Goal: Task Accomplishment & Management: Manage account settings

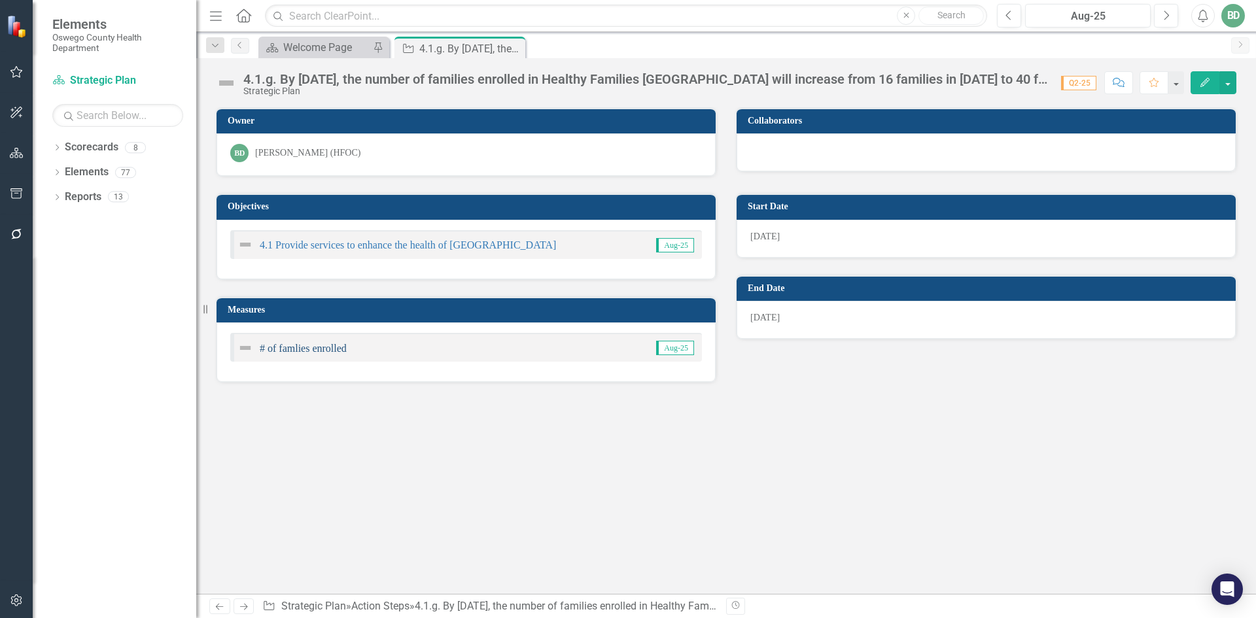
click at [284, 353] on link "# of famlies enrolled" at bounding box center [303, 348] width 87 height 11
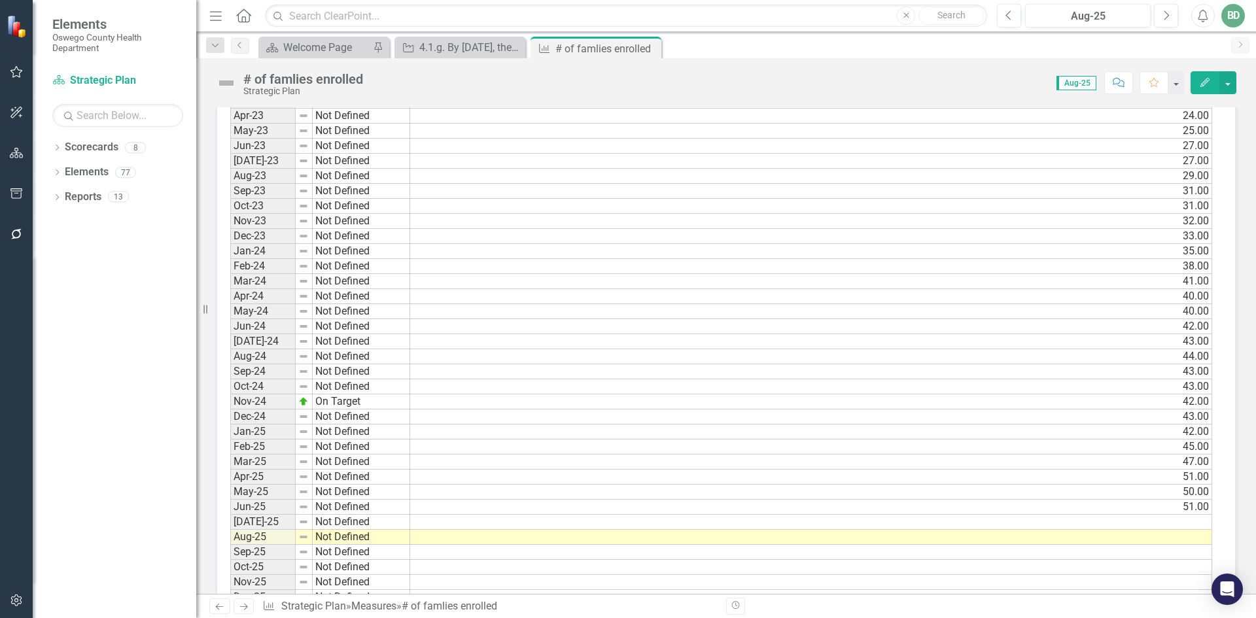
scroll to position [654, 0]
click at [1197, 519] on td at bounding box center [811, 520] width 802 height 15
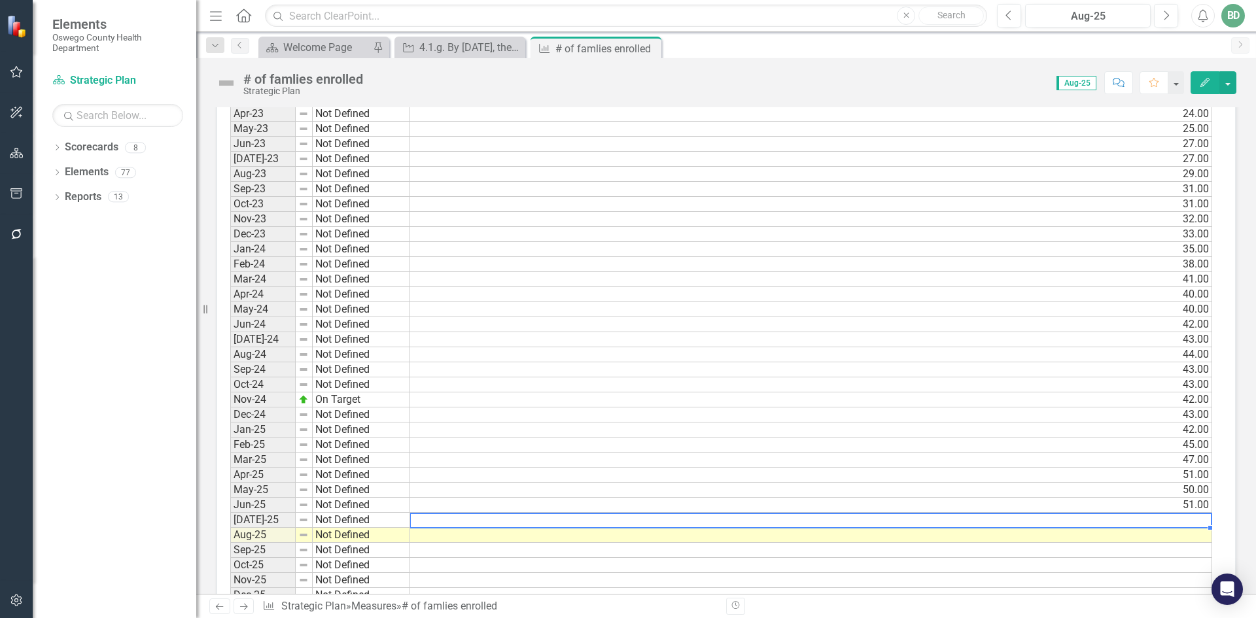
click at [1187, 515] on td at bounding box center [811, 520] width 802 height 15
type textarea "52"
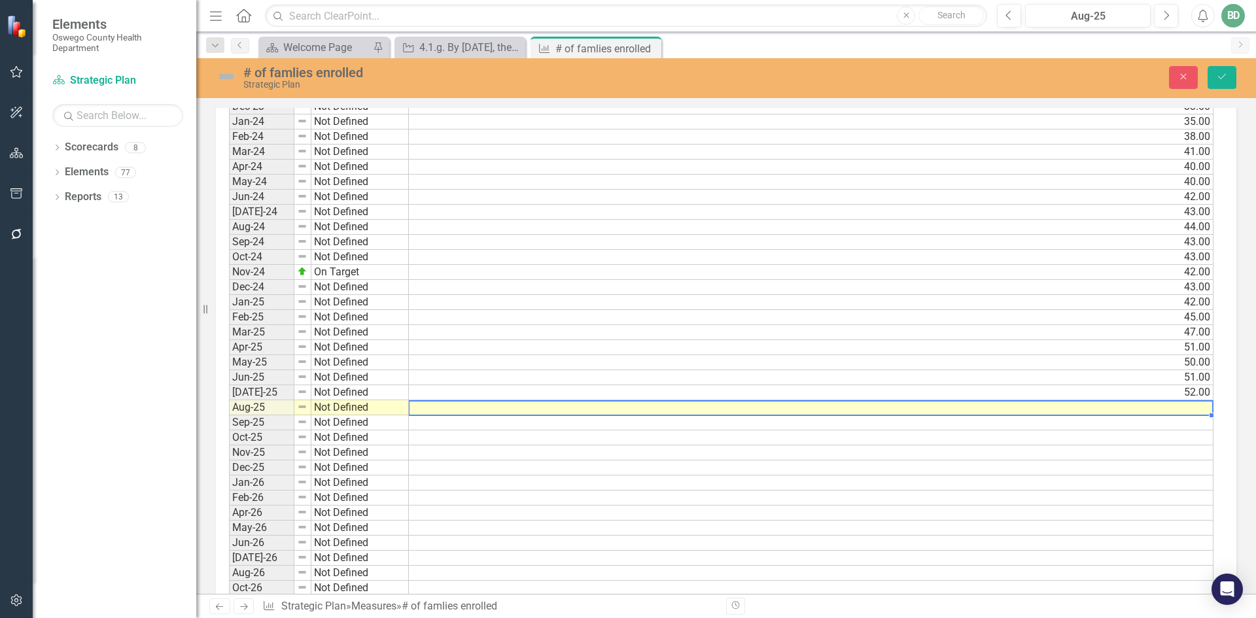
scroll to position [789, 0]
click at [1188, 400] on td at bounding box center [811, 405] width 804 height 15
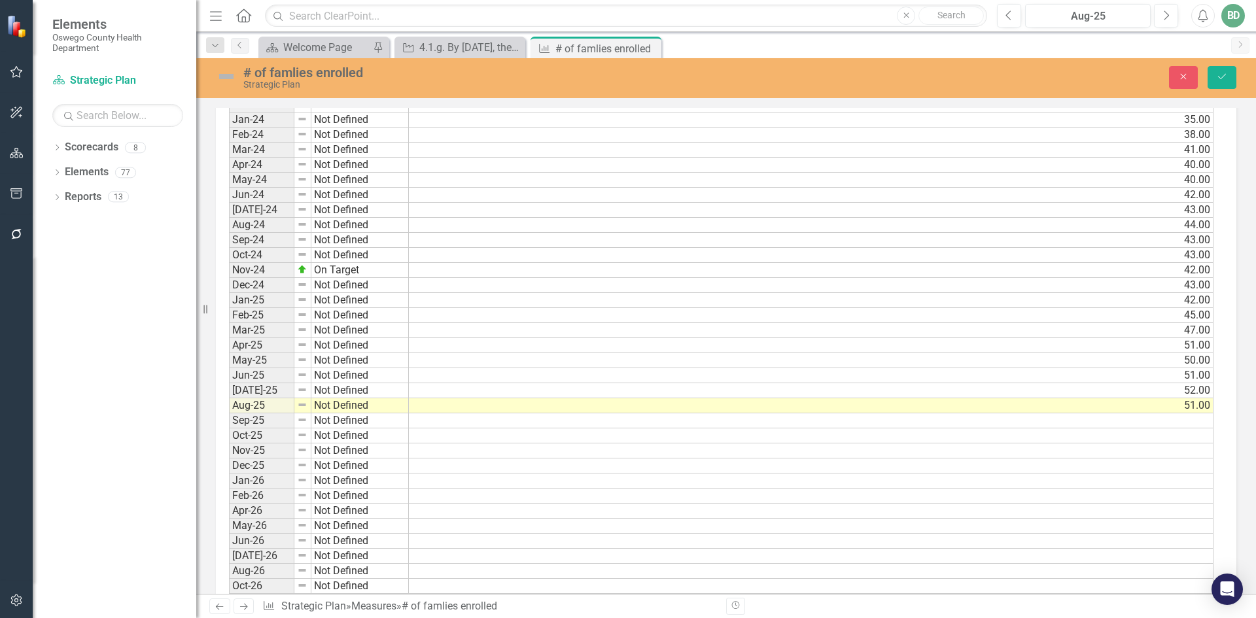
click at [1193, 419] on td at bounding box center [811, 420] width 804 height 15
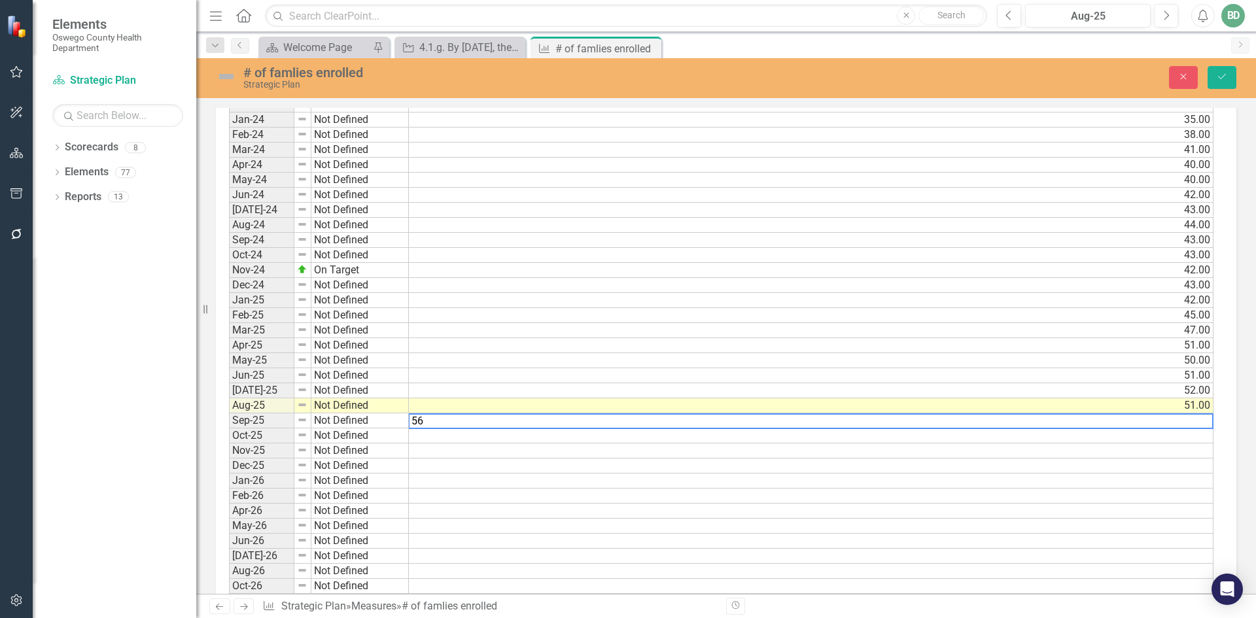
type textarea "56"
click at [726, 479] on td at bounding box center [811, 480] width 804 height 15
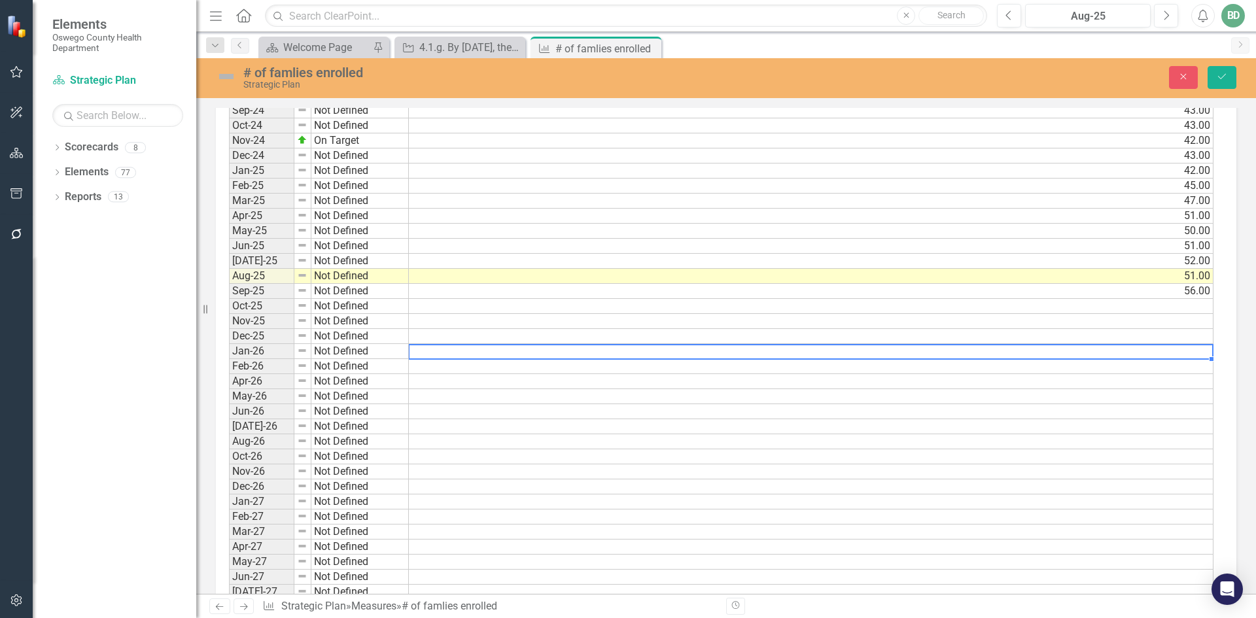
scroll to position [918, 0]
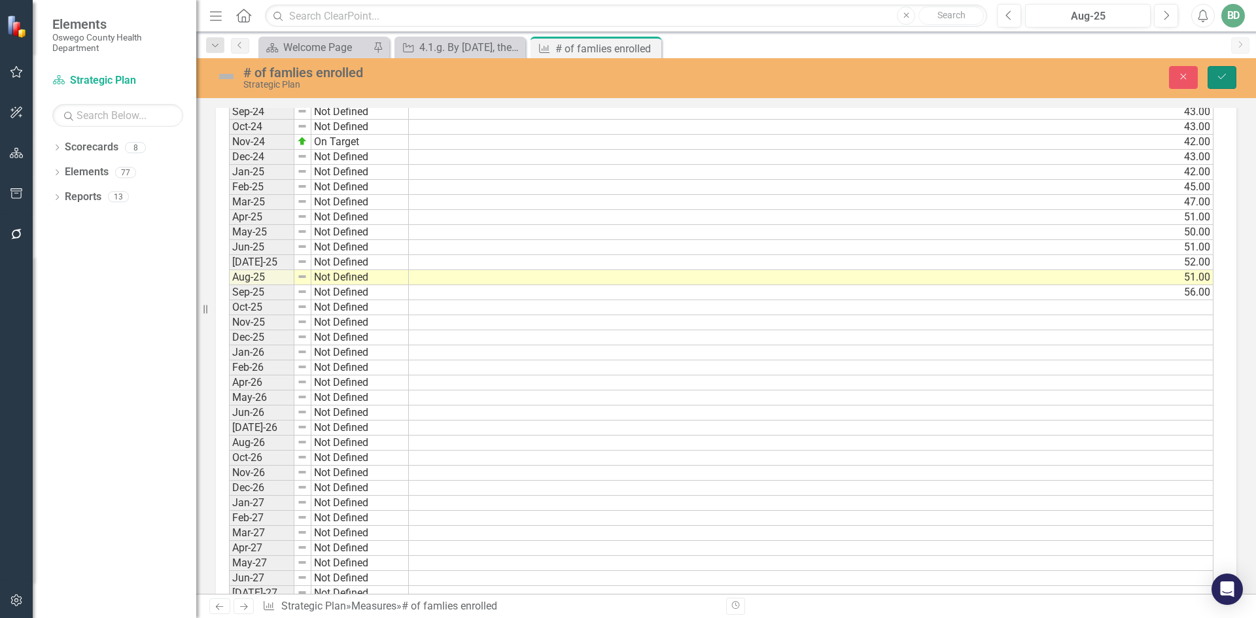
click at [1226, 79] on icon "Save" at bounding box center [1222, 76] width 12 height 9
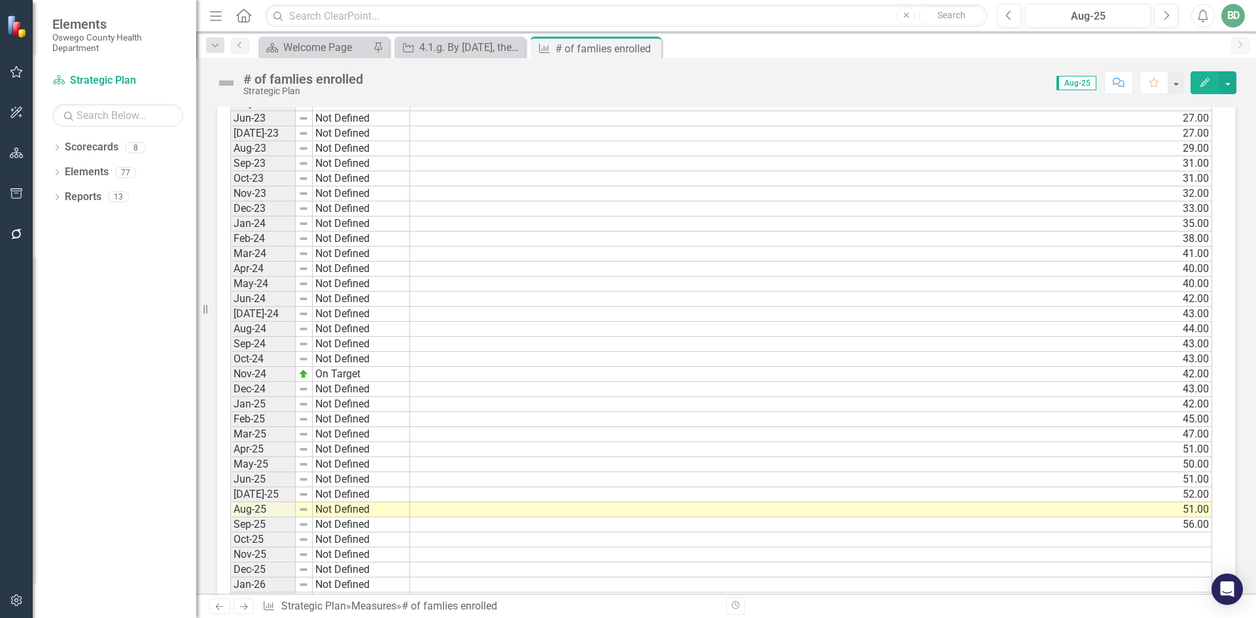
scroll to position [719, 0]
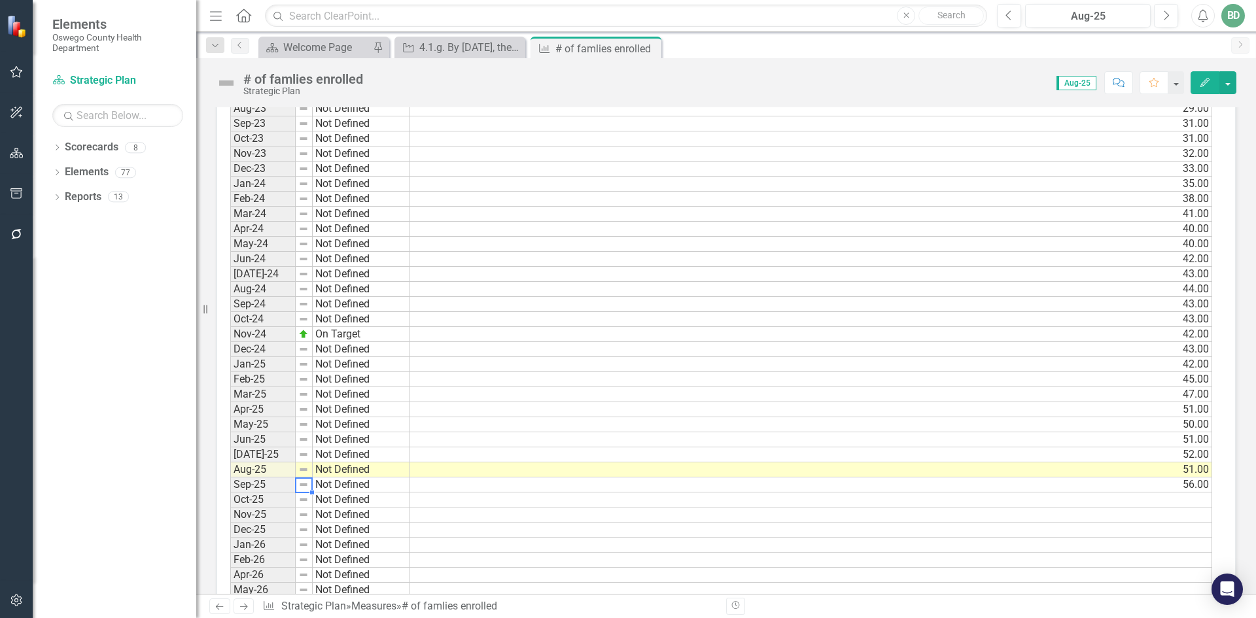
click at [306, 487] on img at bounding box center [303, 484] width 10 height 10
click at [328, 486] on td "Not Defined" at bounding box center [361, 484] width 97 height 15
click at [304, 351] on img at bounding box center [303, 349] width 10 height 10
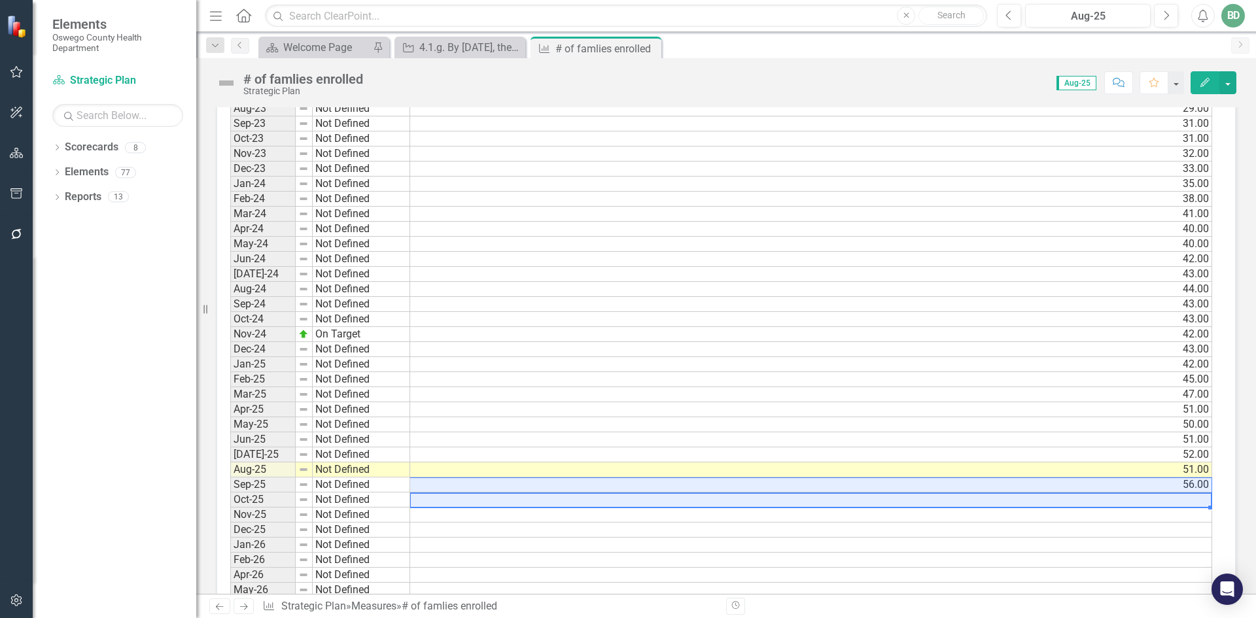
drag, startPoint x: 458, startPoint y: 490, endPoint x: 328, endPoint y: 484, distance: 129.6
click at [356, 485] on div "Period Status # of Families Enrolled in HFOC Jan-23 Not Defined 17.00 Feb-23 No…" at bounding box center [721, 424] width 982 height 889
click at [320, 484] on td "Not Defined" at bounding box center [361, 484] width 97 height 15
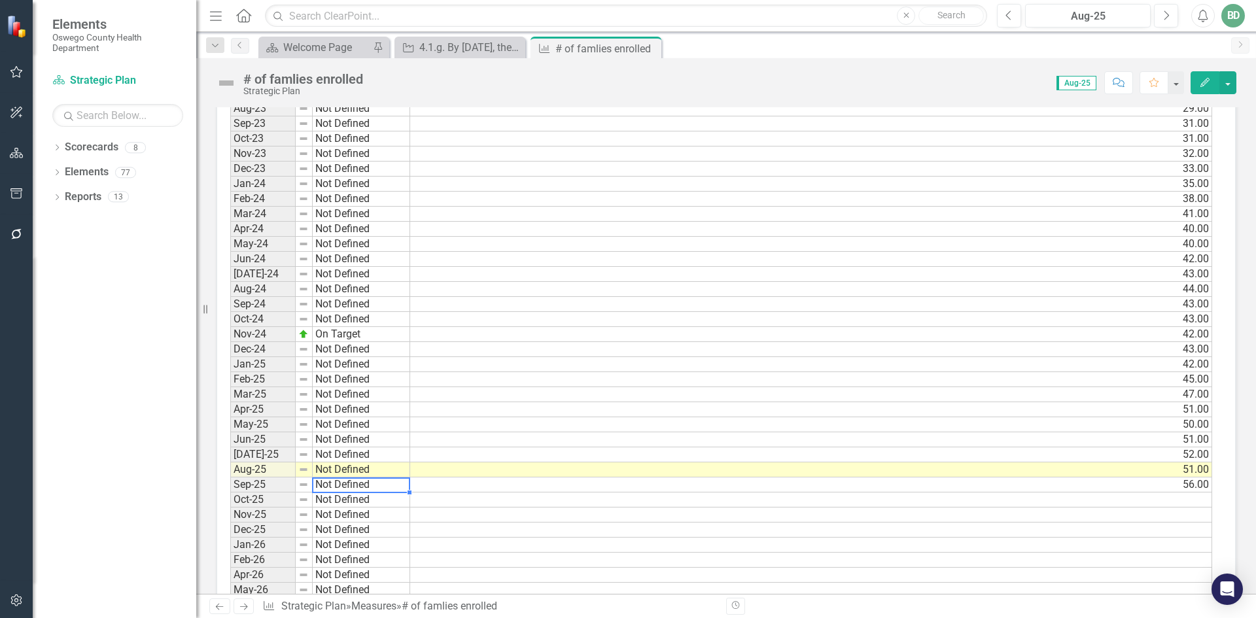
click at [303, 485] on img at bounding box center [303, 484] width 10 height 10
drag, startPoint x: 303, startPoint y: 485, endPoint x: 287, endPoint y: 484, distance: 16.4
click at [301, 485] on img at bounding box center [303, 484] width 10 height 10
click at [265, 486] on td "Sep-25" at bounding box center [262, 484] width 65 height 15
click at [266, 486] on td "Sep-25" at bounding box center [262, 484] width 65 height 15
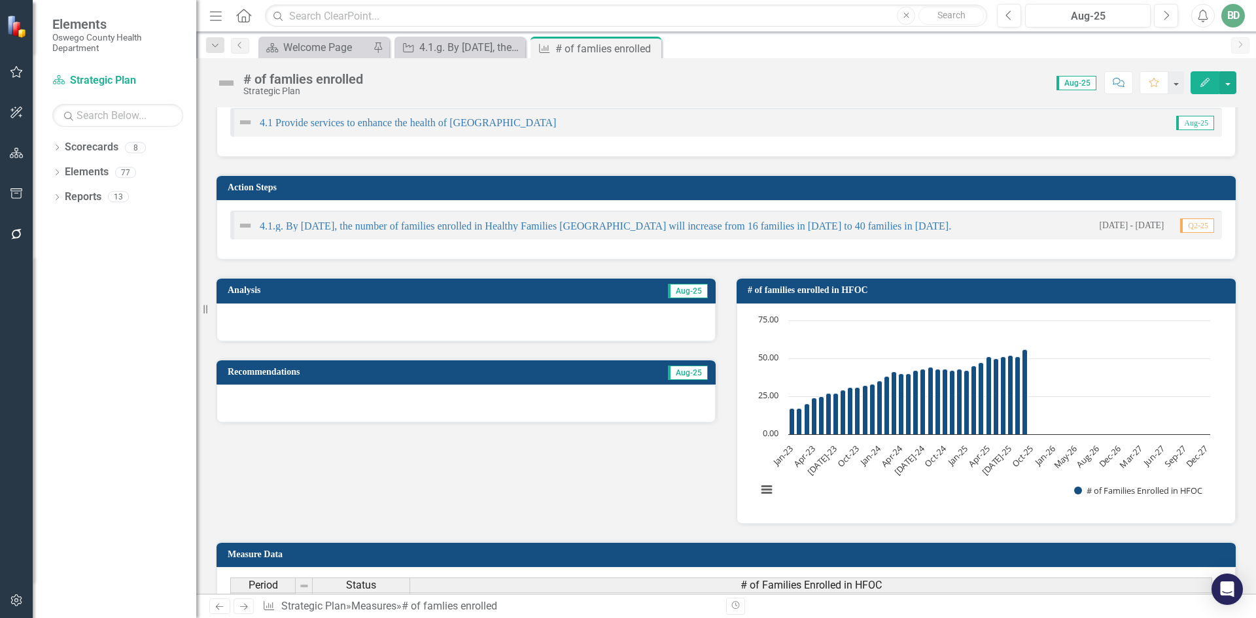
scroll to position [196, 0]
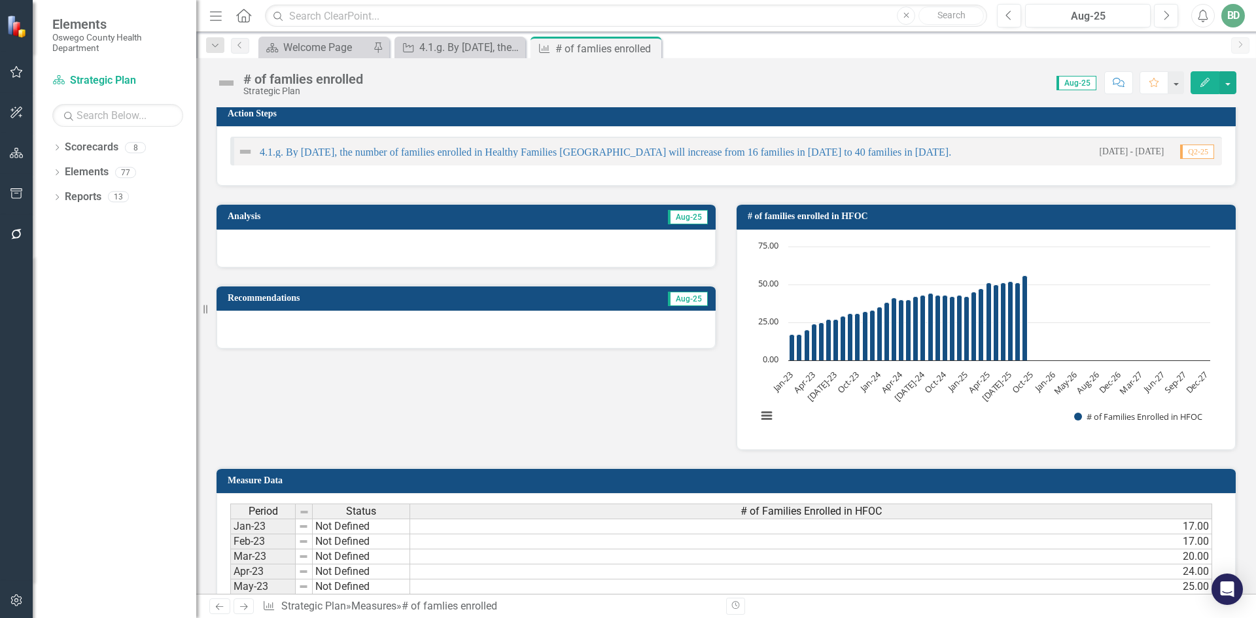
click at [680, 216] on span "Aug-25" at bounding box center [688, 217] width 40 height 14
click at [679, 295] on span "Aug-25" at bounding box center [688, 299] width 40 height 14
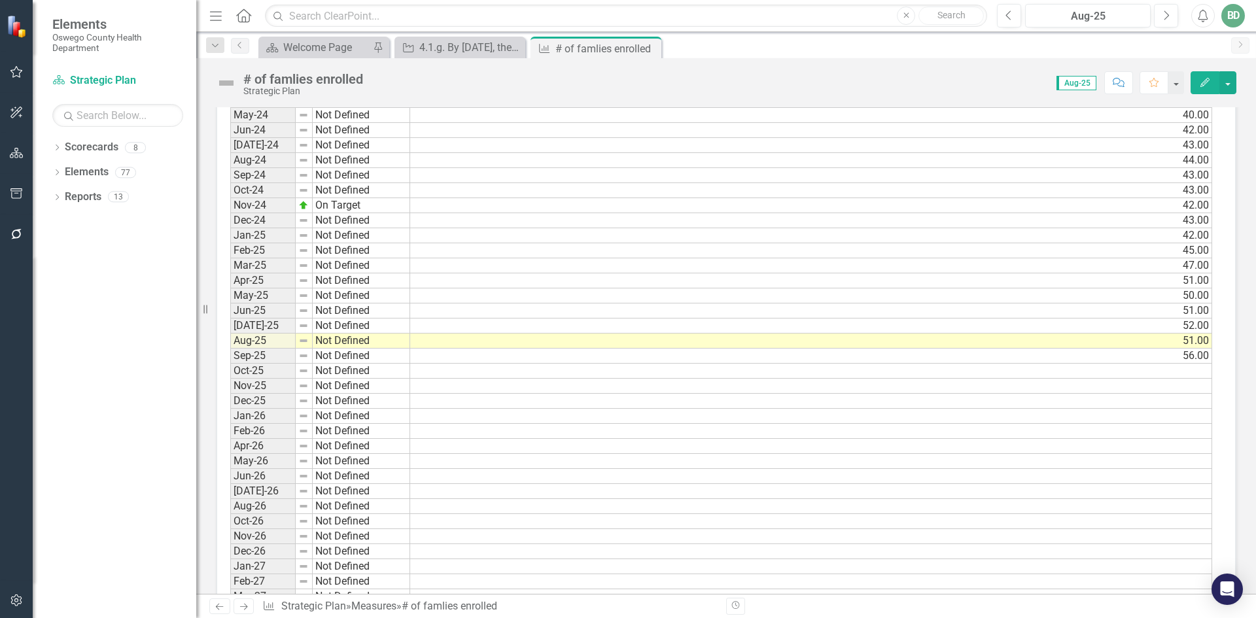
scroll to position [848, 0]
click at [254, 354] on td "Sep-25" at bounding box center [262, 356] width 65 height 15
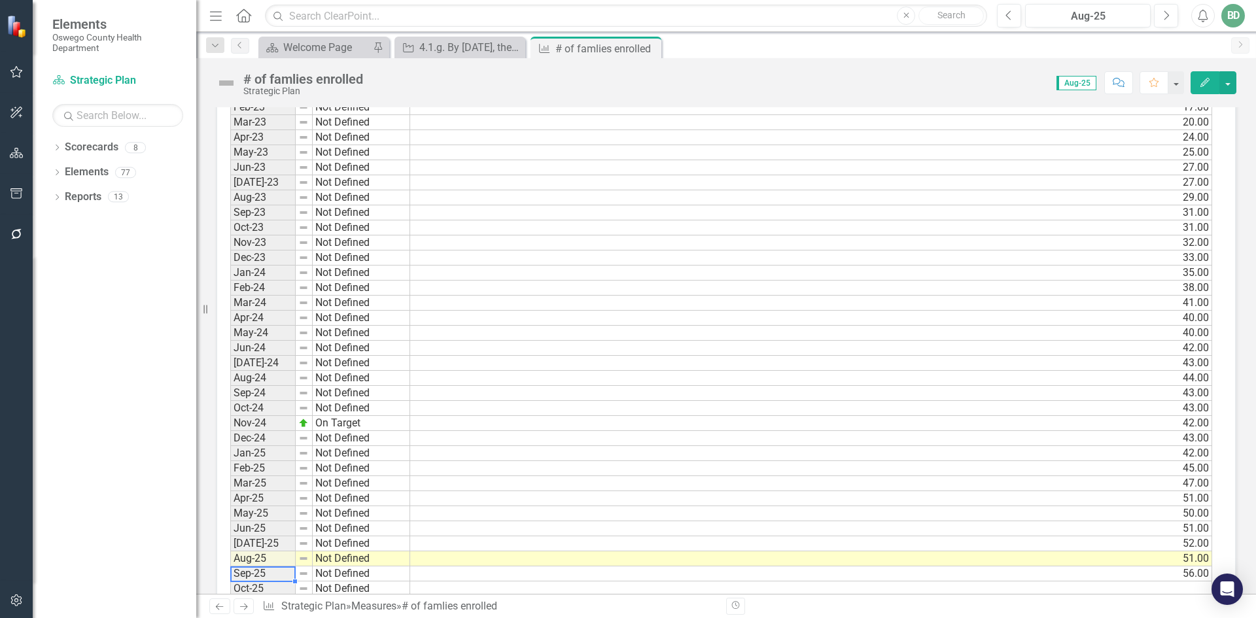
scroll to position [586, 0]
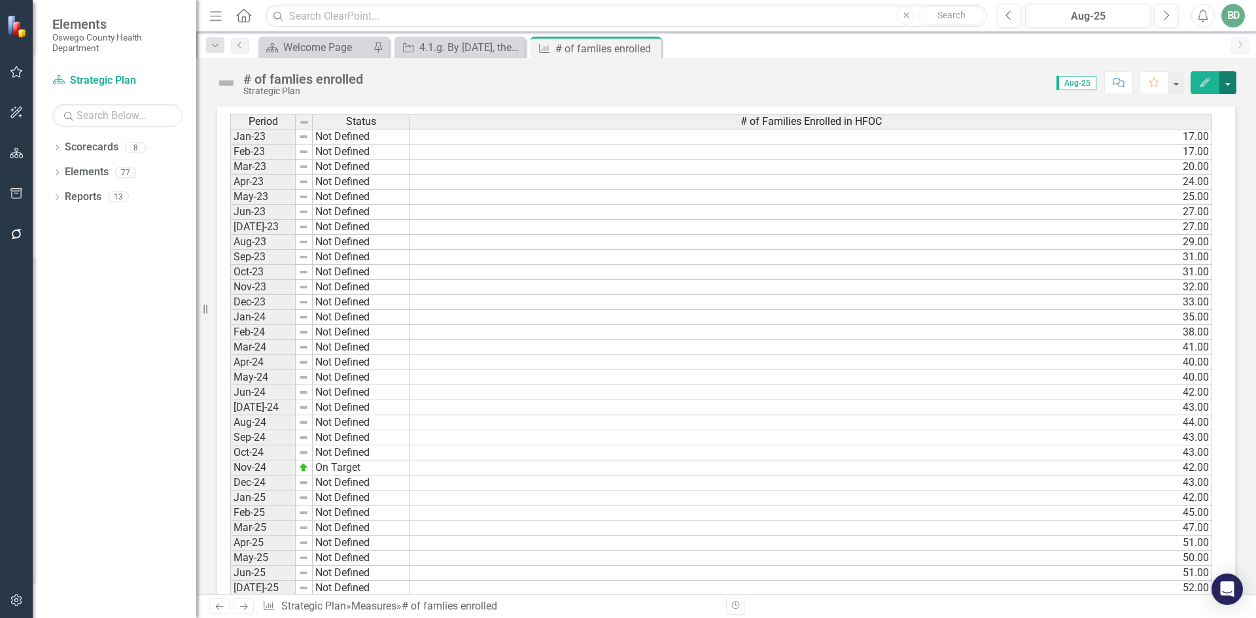
click at [1231, 82] on button "button" at bounding box center [1227, 82] width 17 height 23
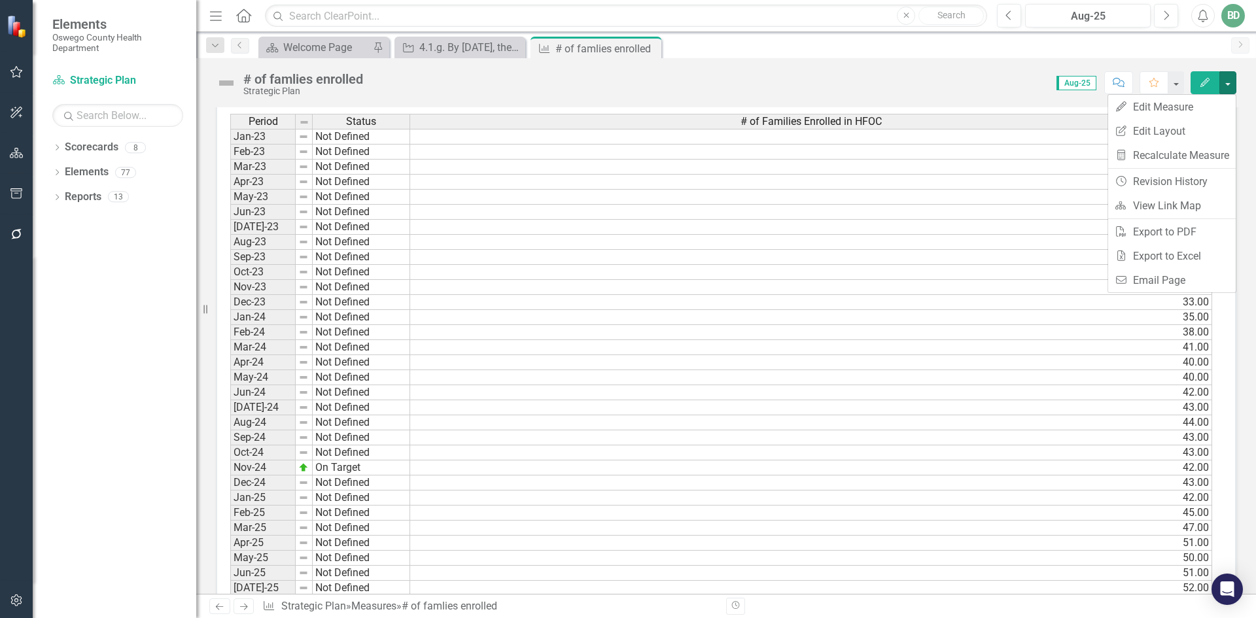
click at [230, 220] on div "Period Status # of Families Enrolled in HFOC Jan-23 Not Defined 17.00 Feb-23 No…" at bounding box center [230, 558] width 0 height 888
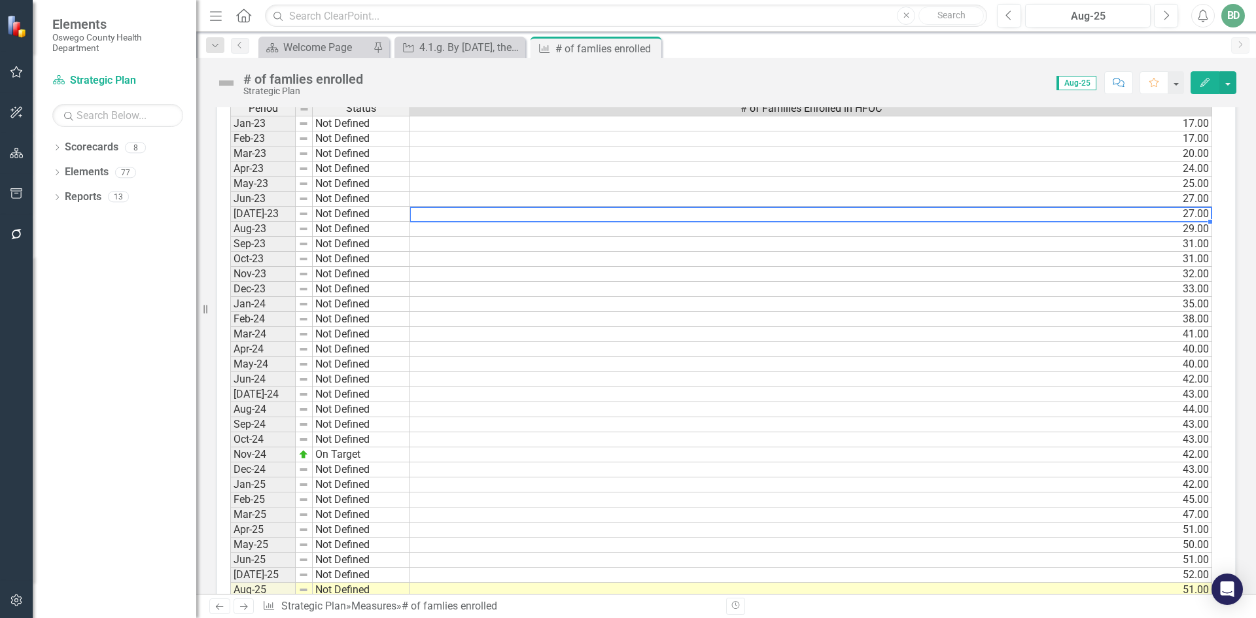
scroll to position [324, 0]
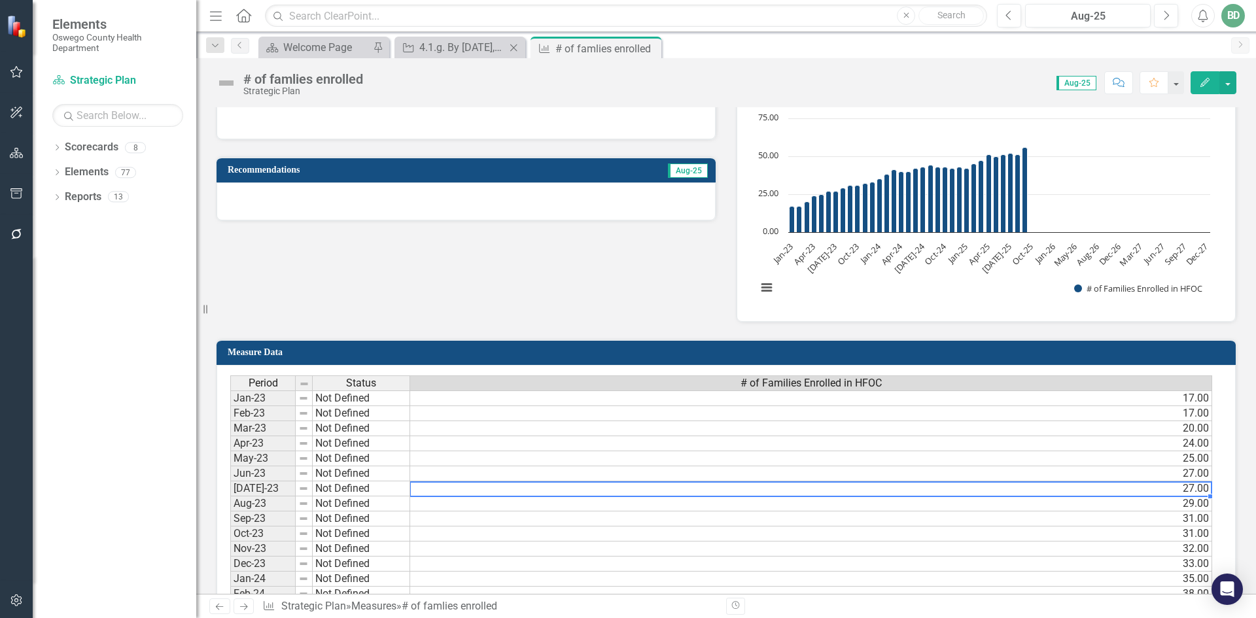
click at [440, 37] on div "Dropdown Search Scorecard Welcome Page Pin Action Step 4.1.g. By [DATE], the nu…" at bounding box center [725, 45] width 1059 height 26
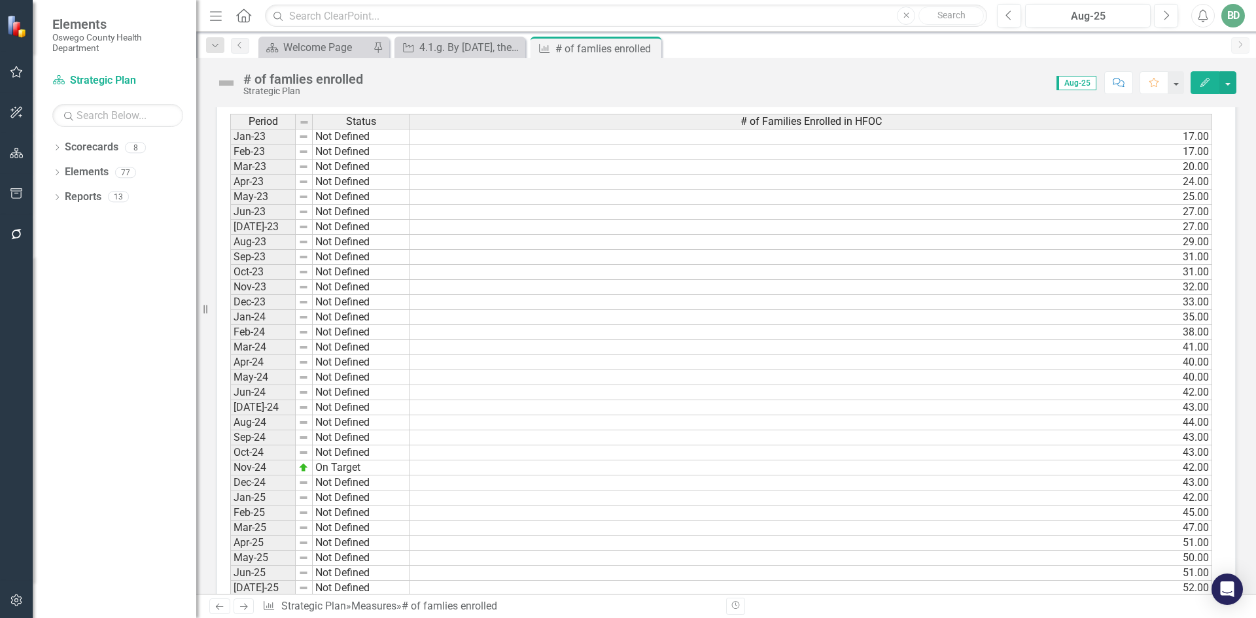
scroll to position [651, 0]
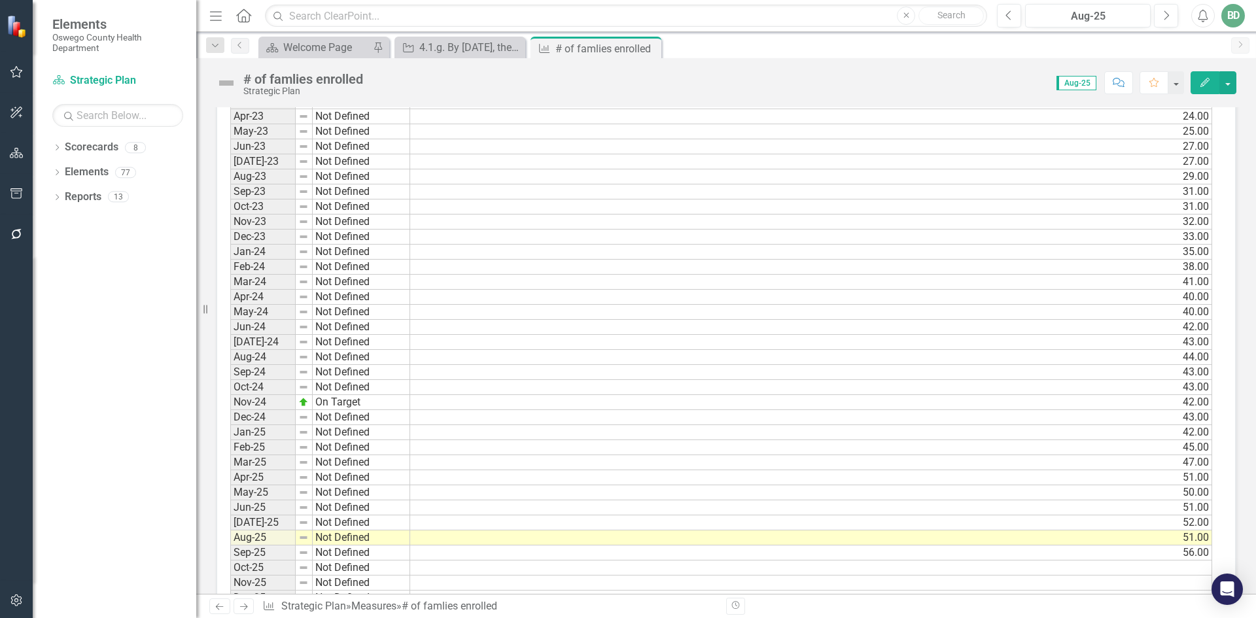
click at [301, 534] on img at bounding box center [303, 537] width 10 height 10
click at [303, 536] on img at bounding box center [303, 537] width 10 height 10
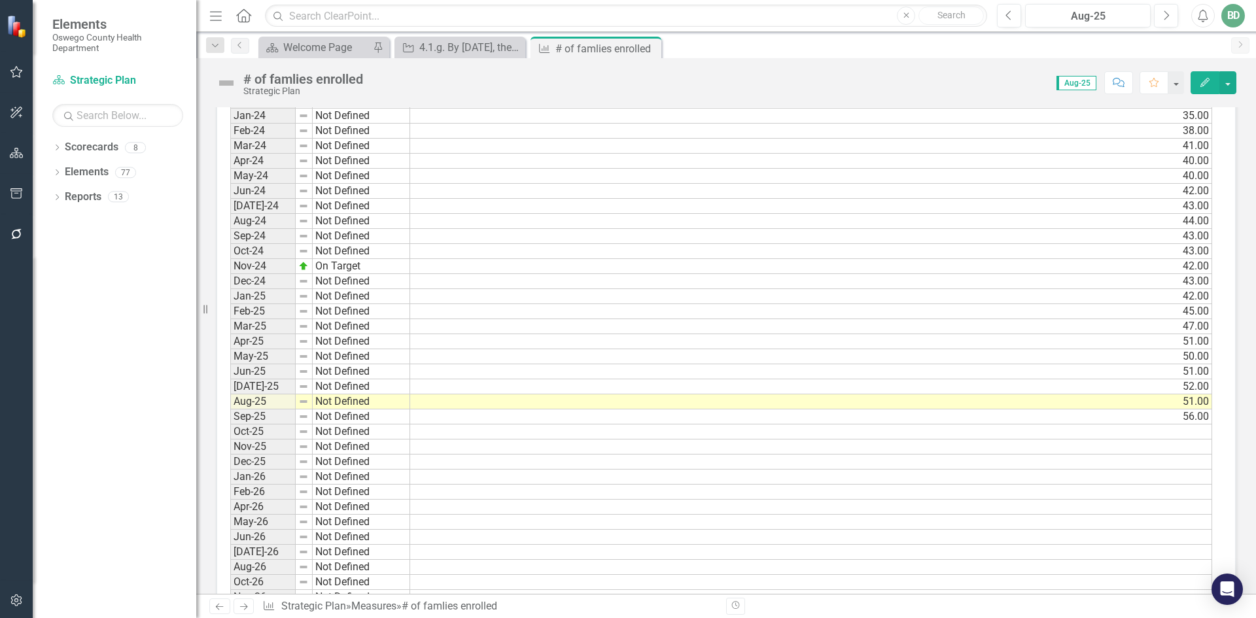
scroll to position [757, 0]
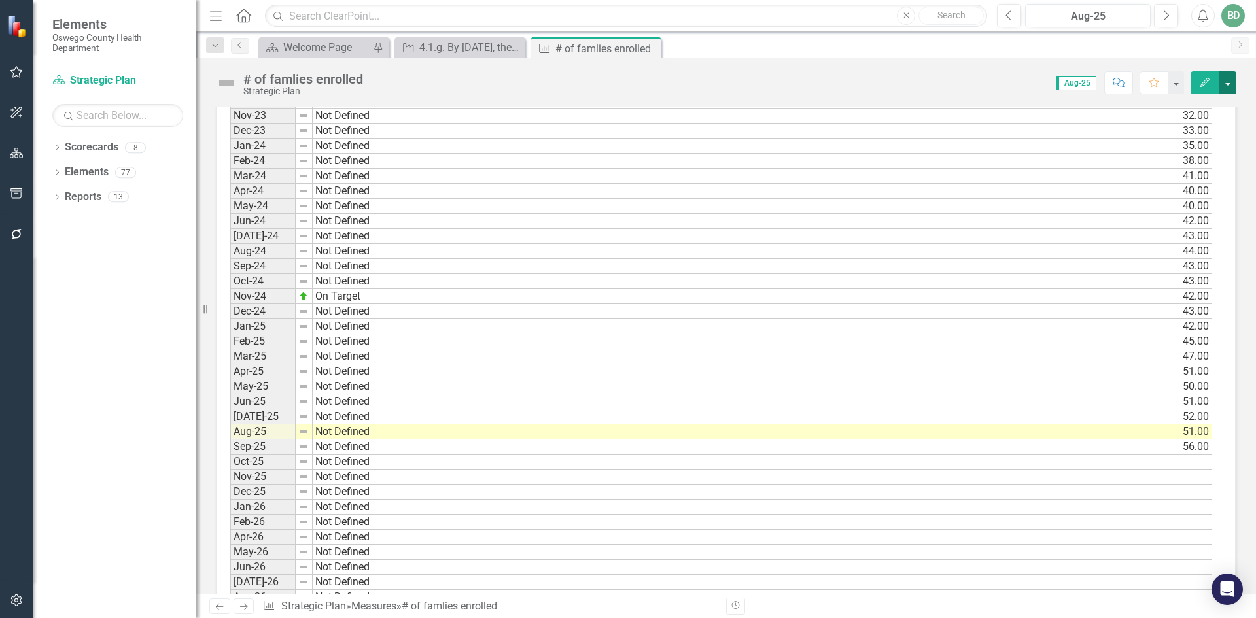
click at [1233, 84] on button "button" at bounding box center [1227, 82] width 17 height 23
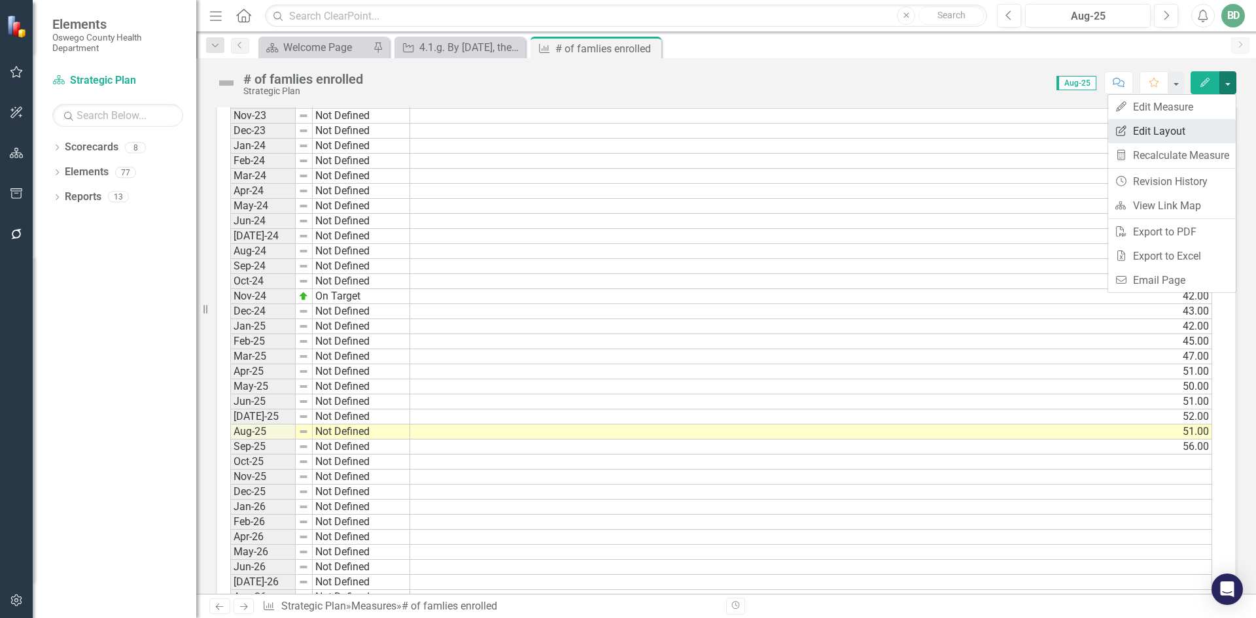
click at [1158, 137] on link "Edit Report Edit Layout" at bounding box center [1172, 131] width 128 height 24
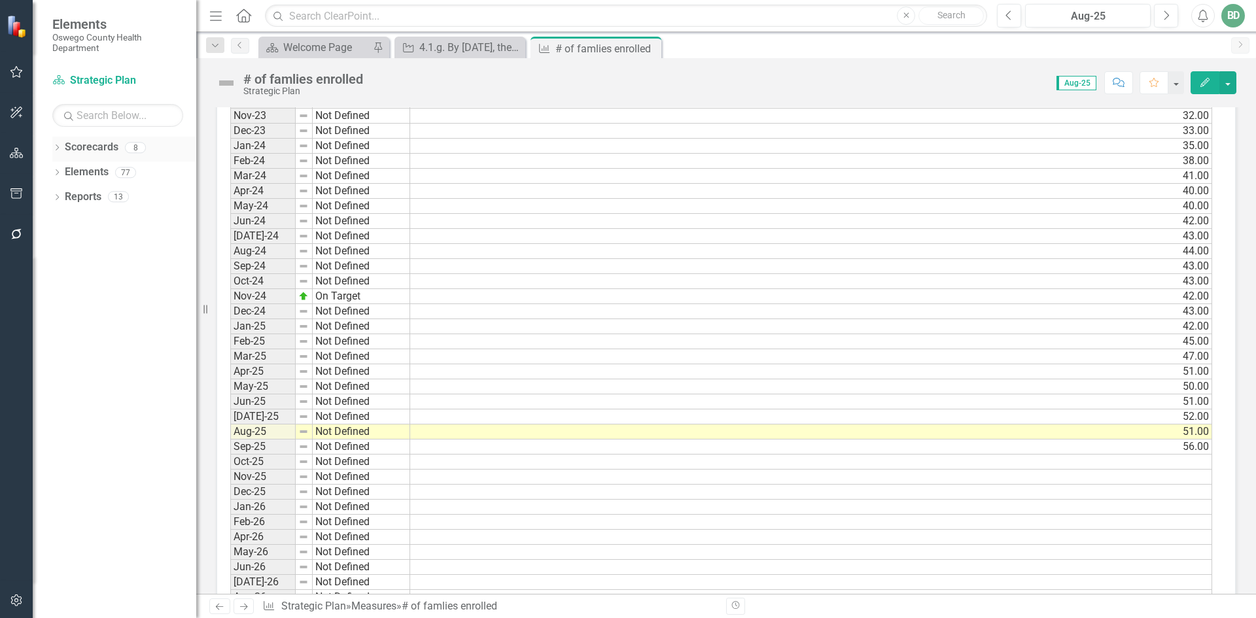
click at [105, 146] on link "Scorecards" at bounding box center [92, 147] width 54 height 15
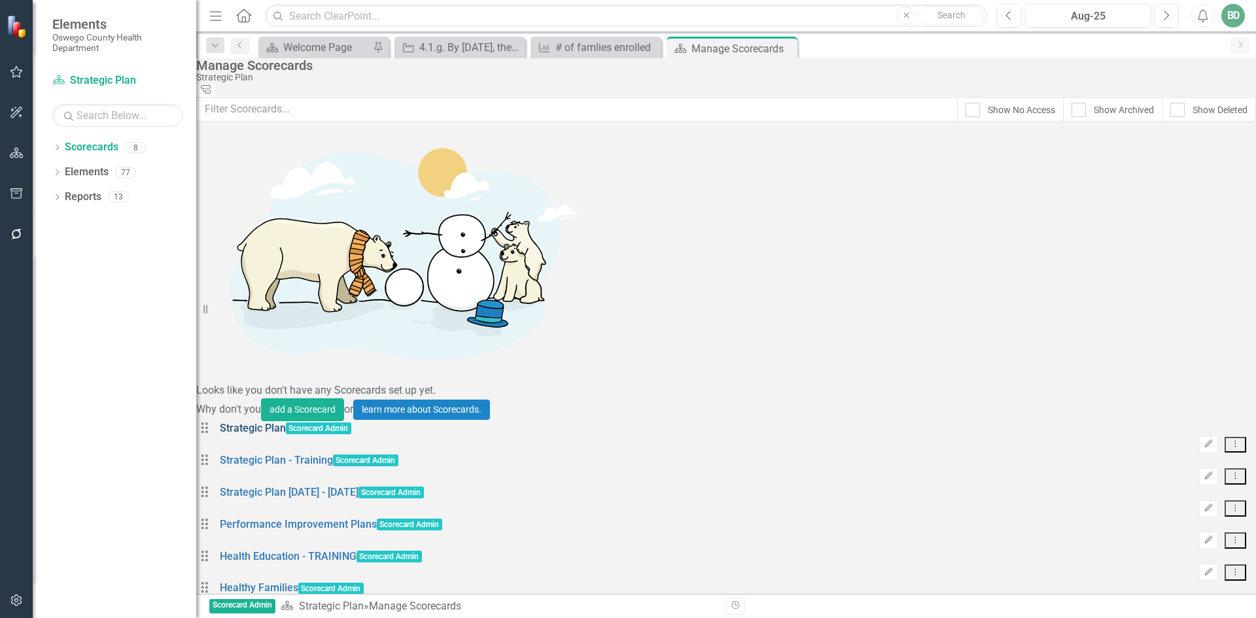
click at [271, 422] on link "Strategic Plan" at bounding box center [253, 428] width 66 height 12
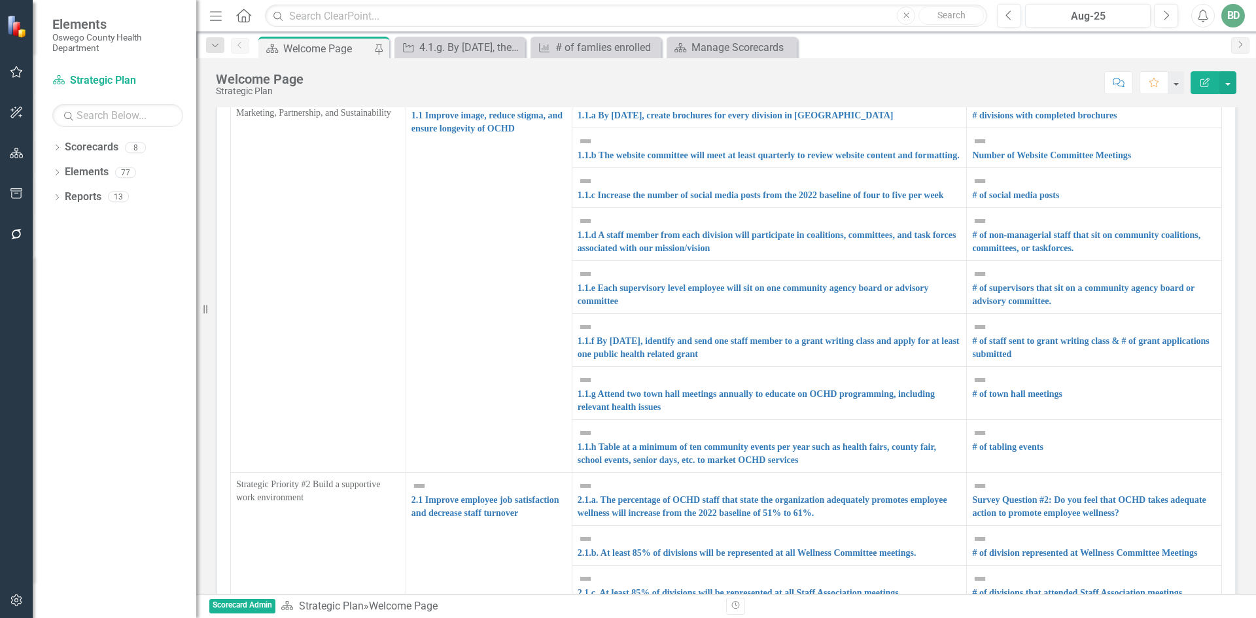
scroll to position [458, 0]
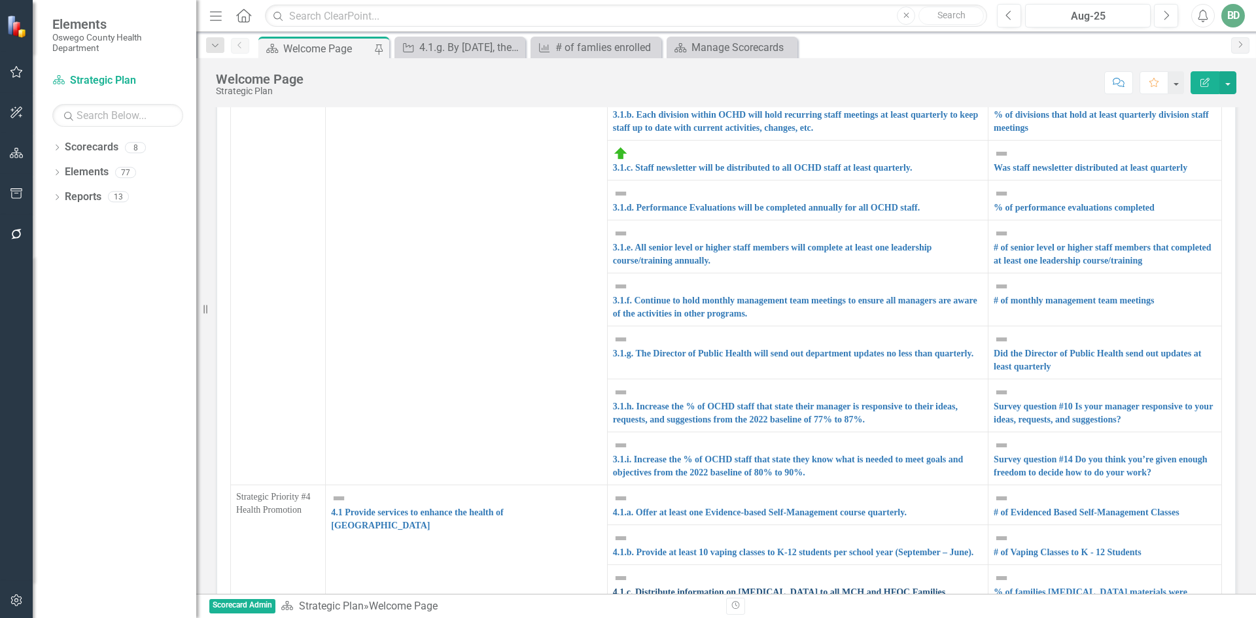
click at [838, 587] on link "4.1.c. Distribute information on [MEDICAL_DATA] to all MCH and HFOC Families" at bounding box center [779, 592] width 333 height 10
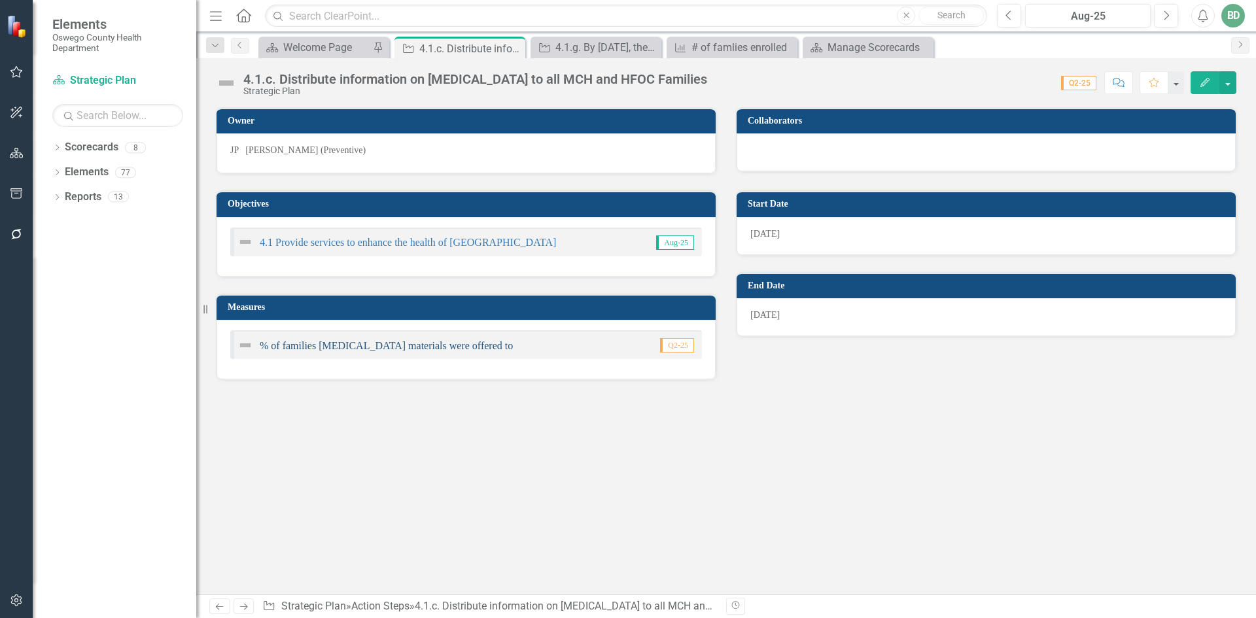
click at [424, 349] on link "% of families [MEDICAL_DATA] materials were offered to" at bounding box center [386, 345] width 253 height 11
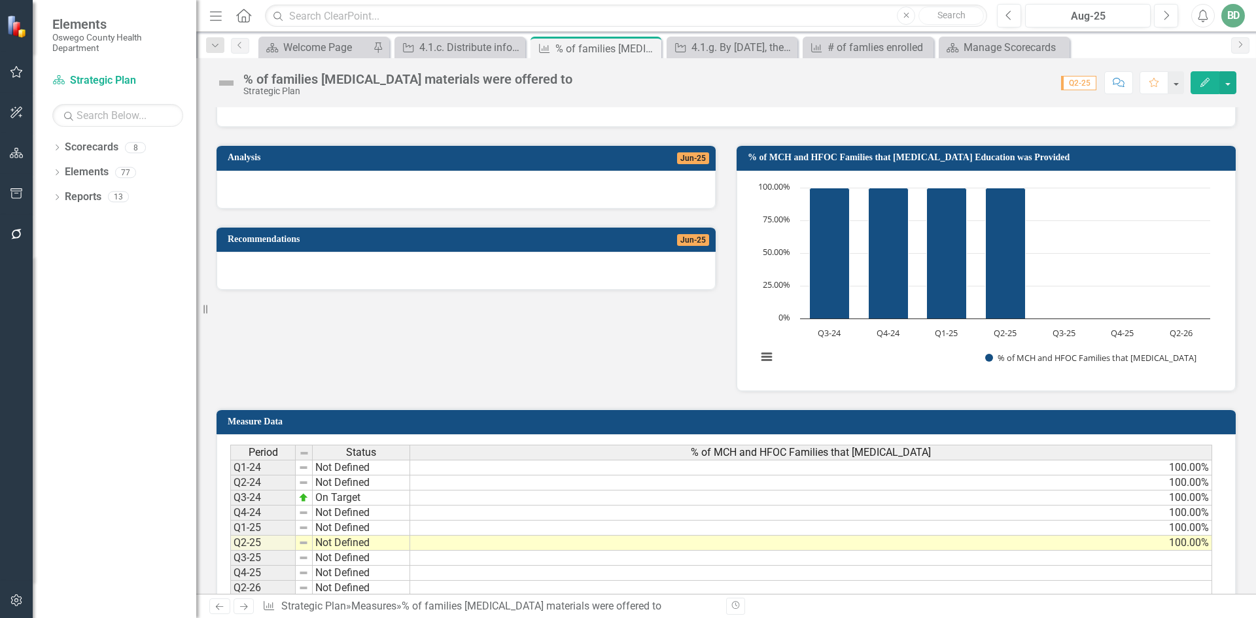
scroll to position [262, 0]
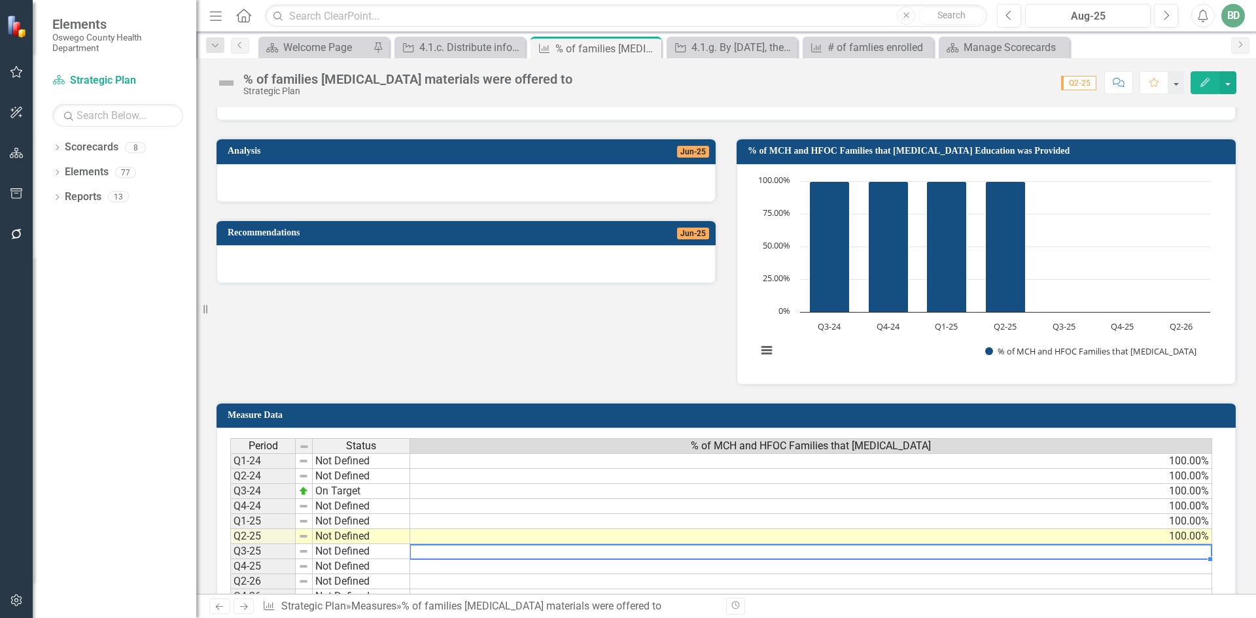
click at [1178, 553] on td at bounding box center [811, 551] width 802 height 15
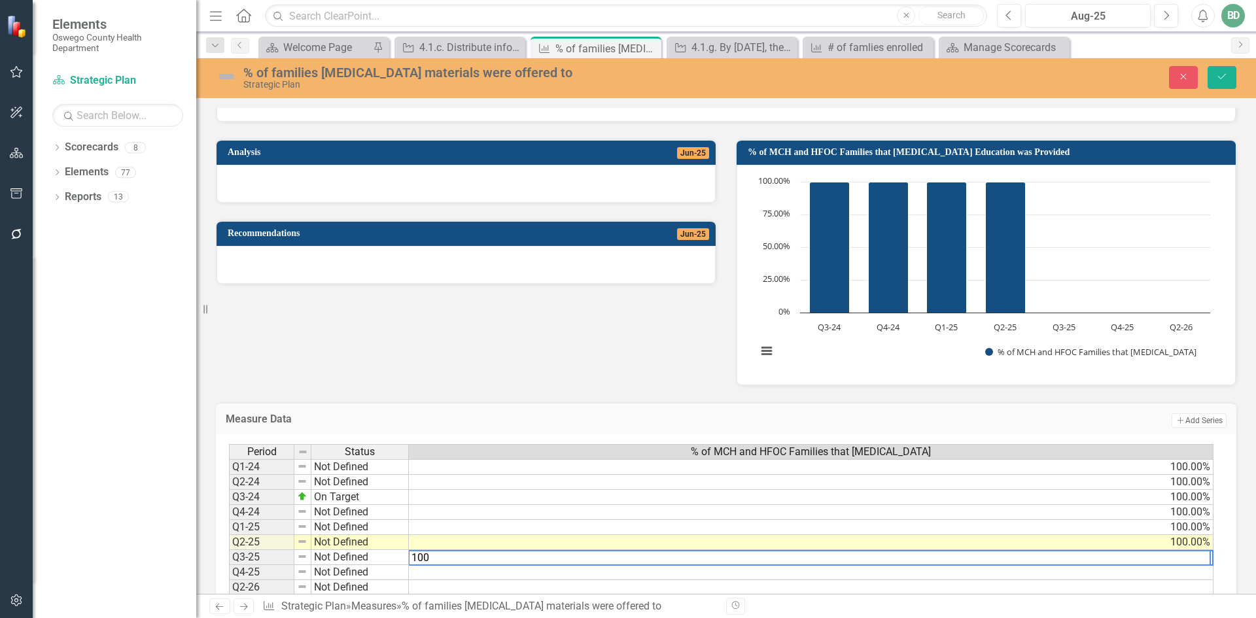
type textarea "100"
click at [581, 364] on div "Analysis Jun-25 Recommendations Jun-25 % of MCH and HFOC Families that [MEDICAL…" at bounding box center [726, 254] width 1040 height 264
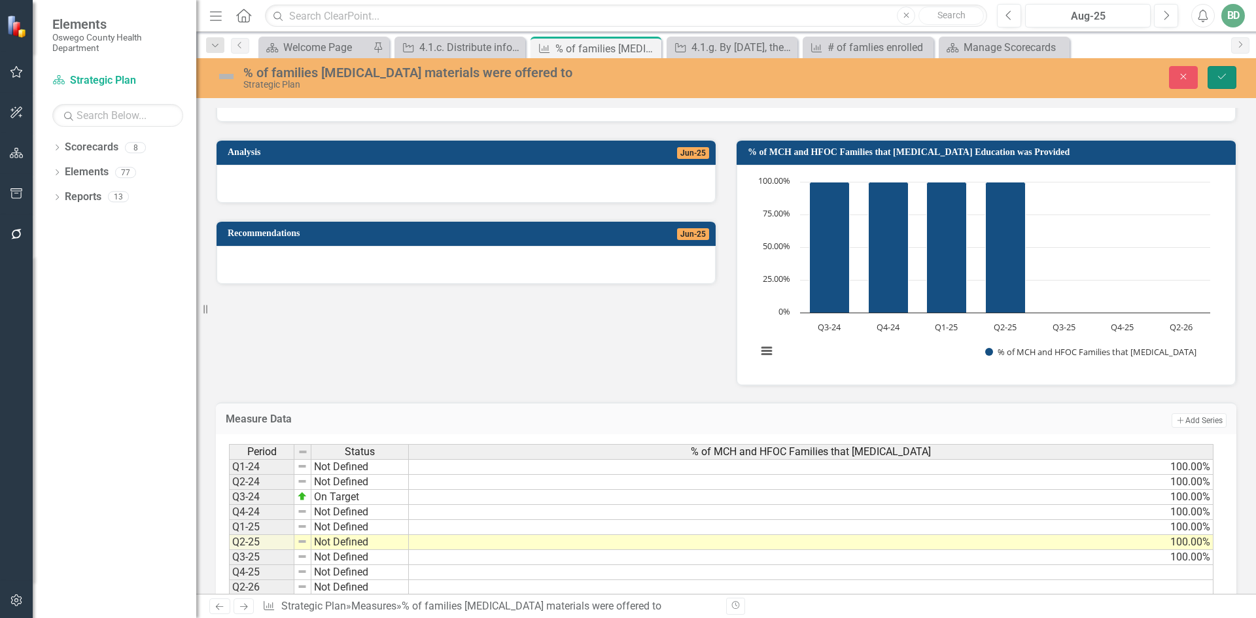
click at [1222, 75] on icon "Save" at bounding box center [1222, 76] width 12 height 9
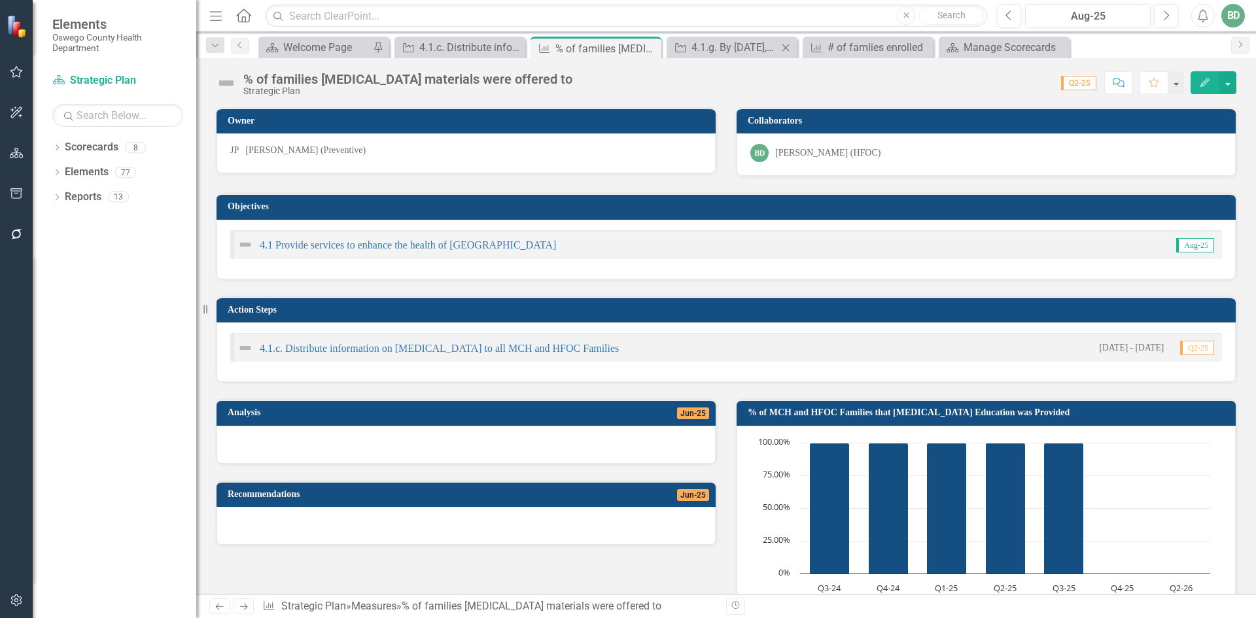
click at [705, 56] on div "Action Step 4.1.g. By [DATE], the number of families enrolled in Healthy Famili…" at bounding box center [731, 48] width 131 height 22
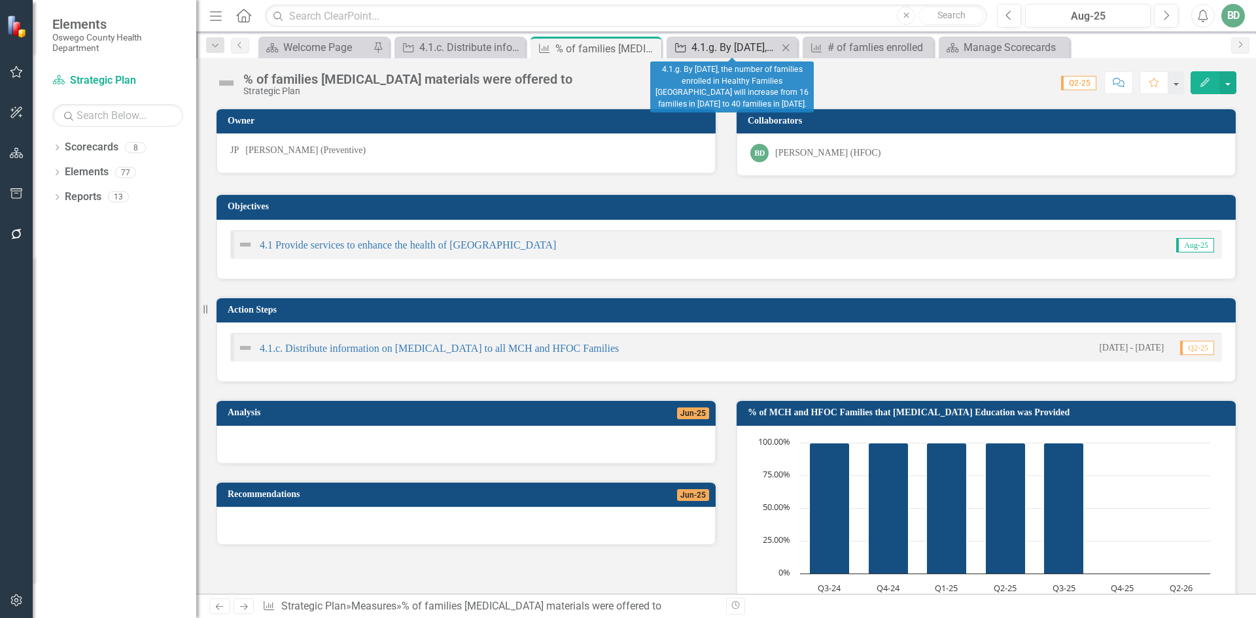
click at [707, 46] on div "4.1.g. By [DATE], the number of families enrolled in Healthy Families [GEOGRAPH…" at bounding box center [734, 47] width 86 height 16
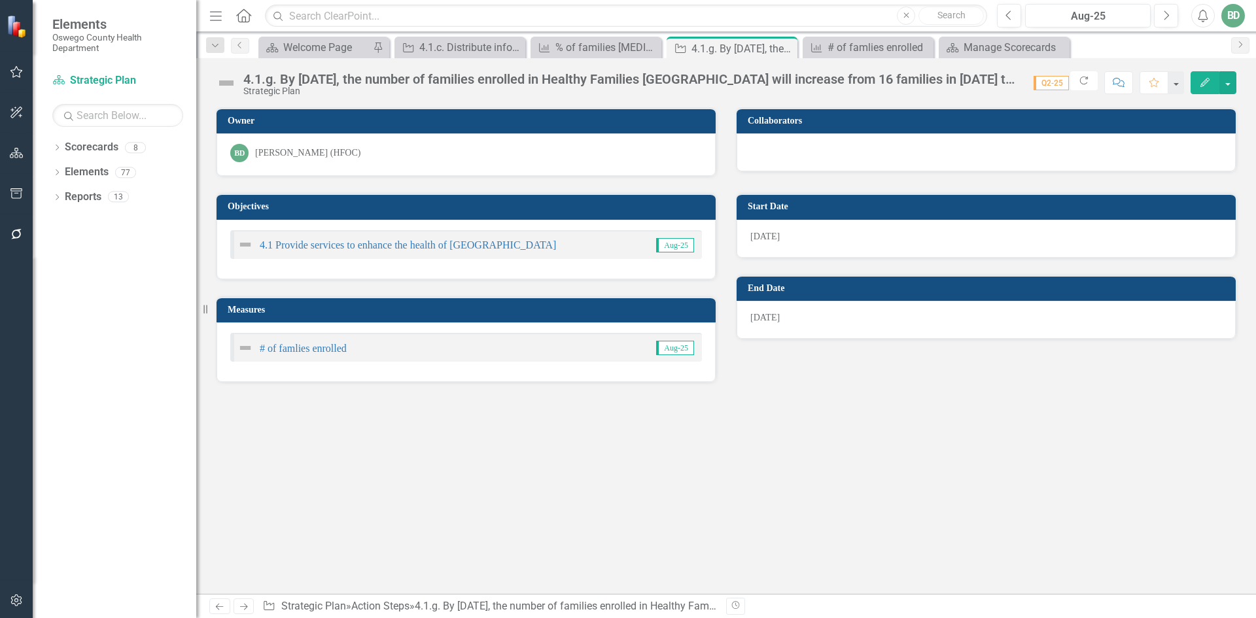
click at [559, 342] on div "# of famlies enrolled Aug-25" at bounding box center [466, 347] width 472 height 29
click at [296, 351] on link "# of famlies enrolled" at bounding box center [303, 348] width 87 height 11
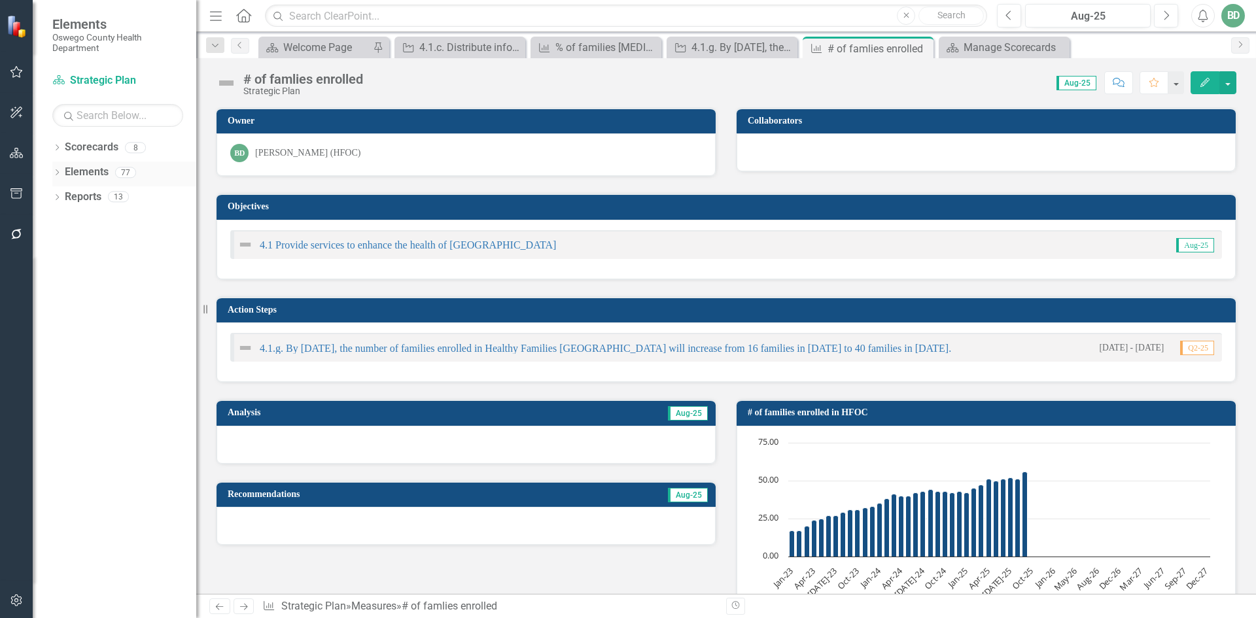
click at [90, 170] on link "Elements" at bounding box center [87, 172] width 44 height 15
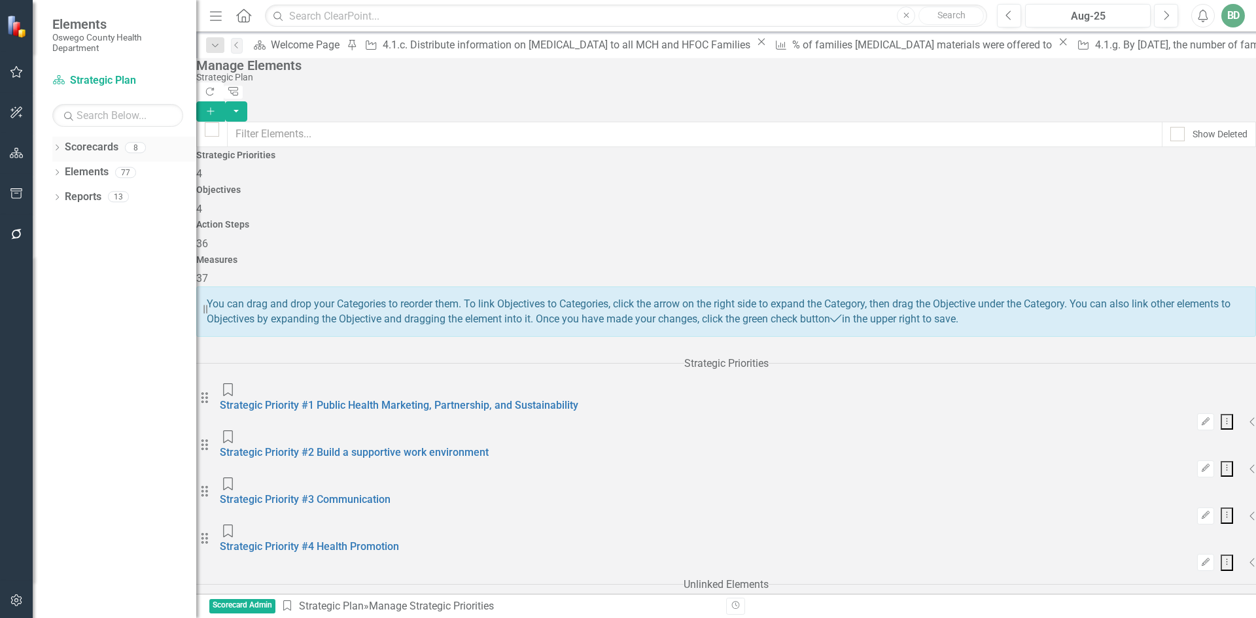
click at [85, 145] on link "Scorecards" at bounding box center [92, 147] width 54 height 15
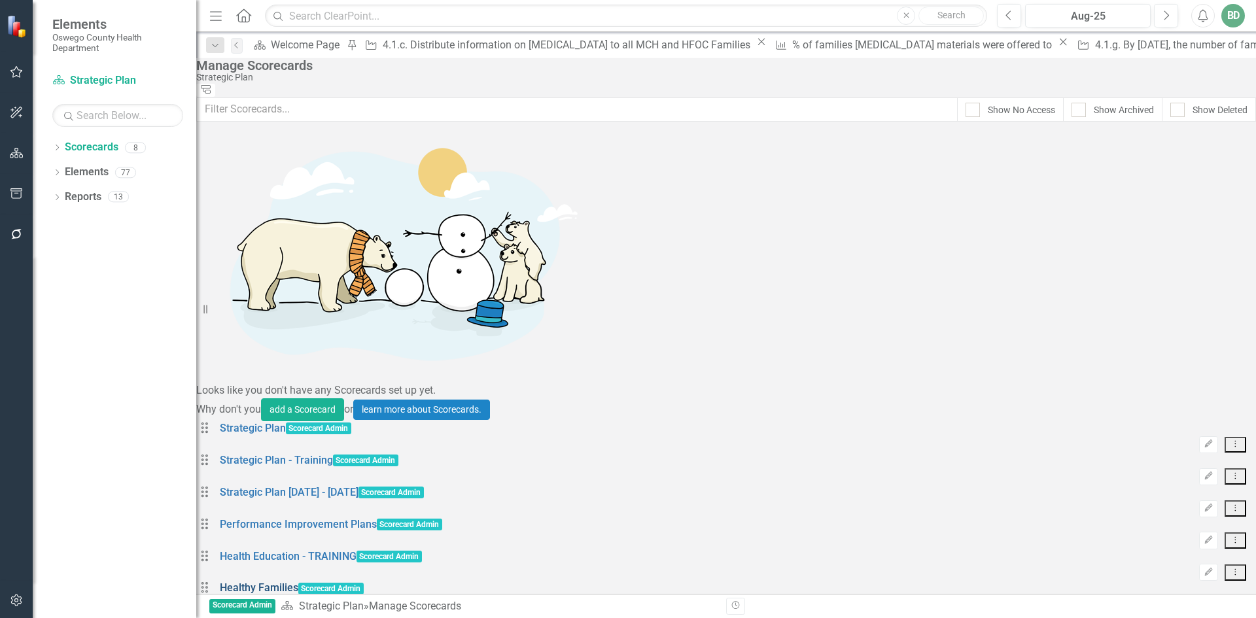
click at [298, 581] on link "Healthy Families" at bounding box center [259, 587] width 78 height 12
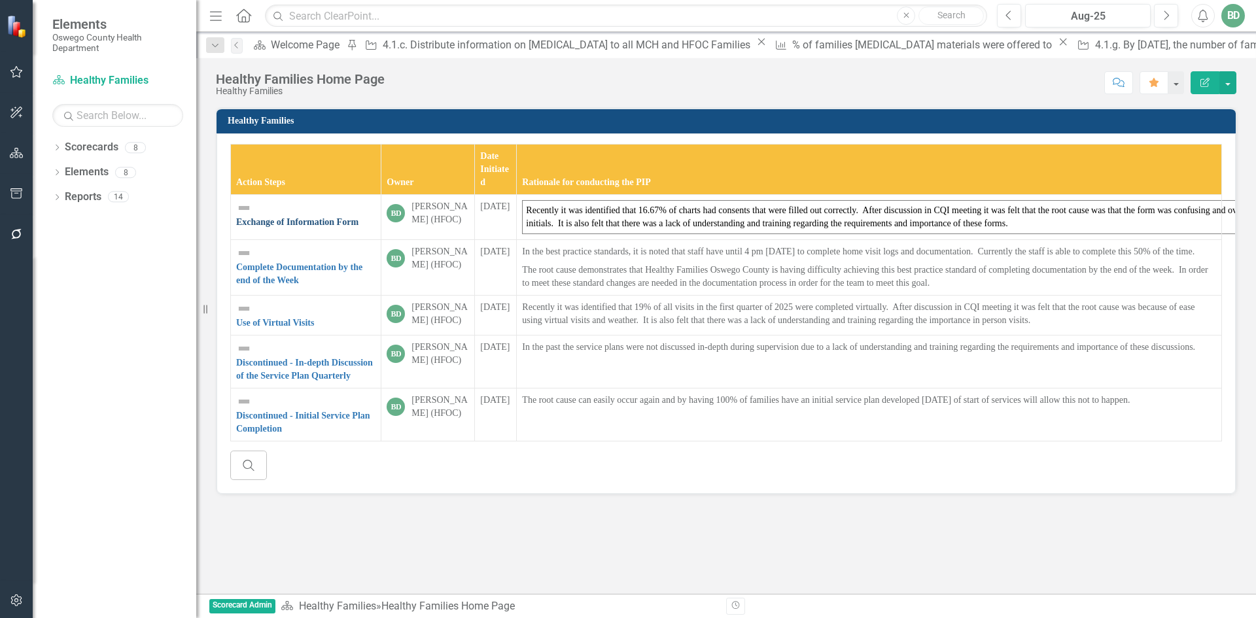
click at [326, 217] on link "Exchange of Information Form" at bounding box center [297, 222] width 122 height 10
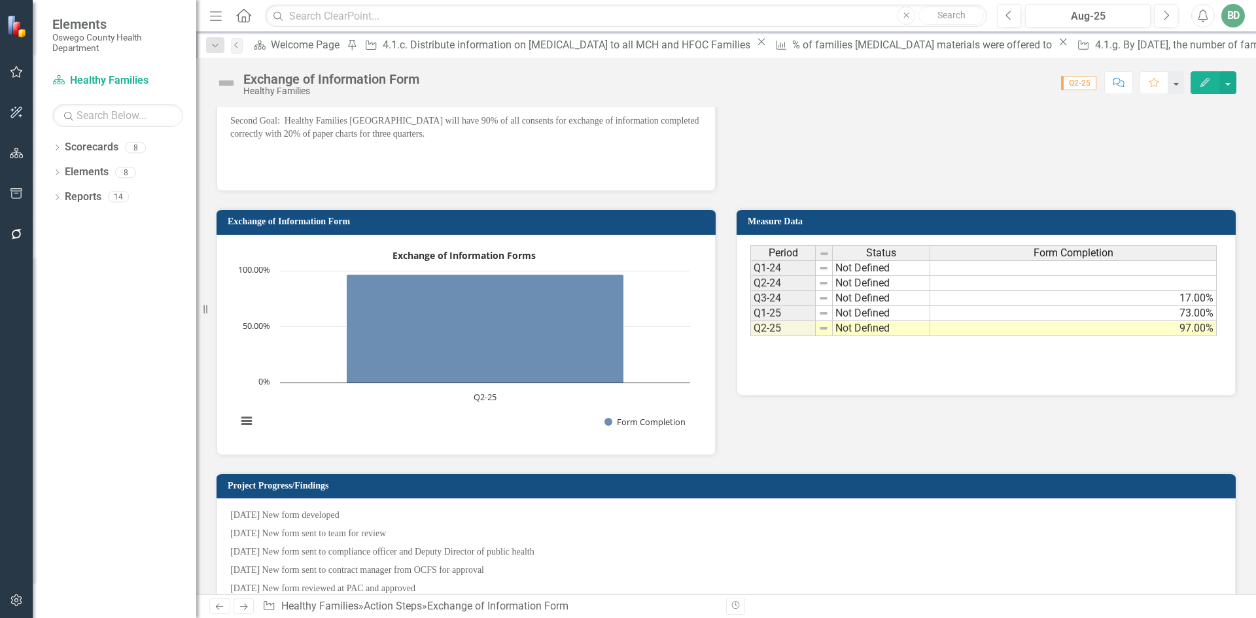
scroll to position [523, 0]
click at [1233, 82] on button "button" at bounding box center [1227, 82] width 17 height 23
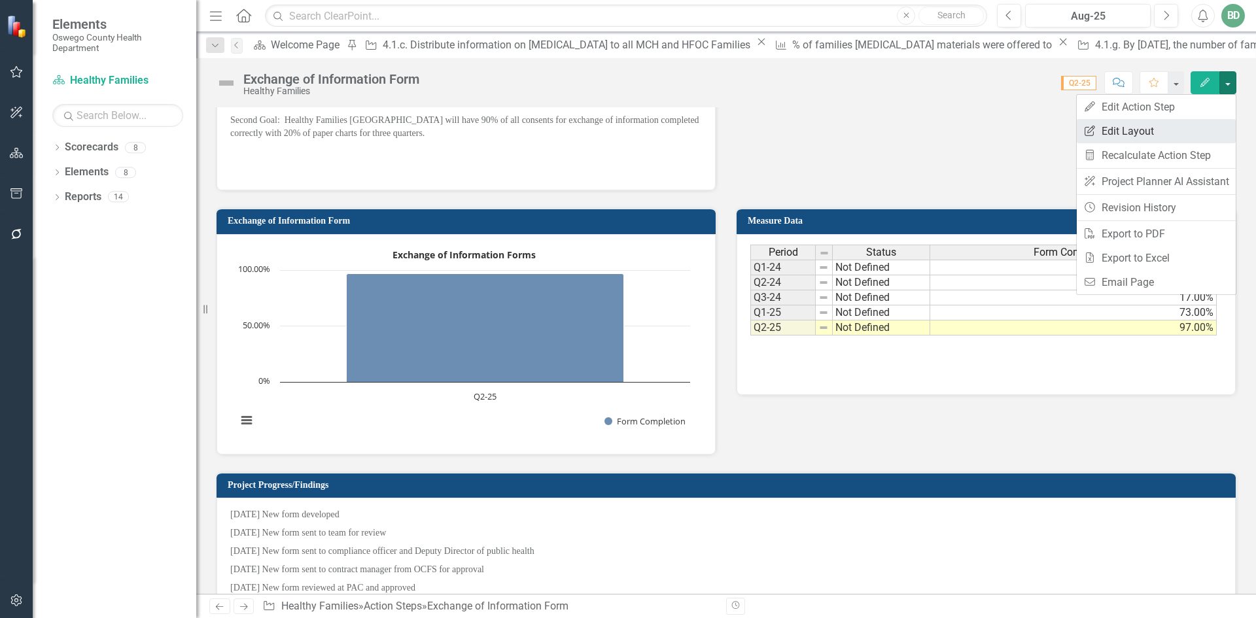
click at [1110, 131] on link "Edit Report Edit Layout" at bounding box center [1155, 131] width 159 height 24
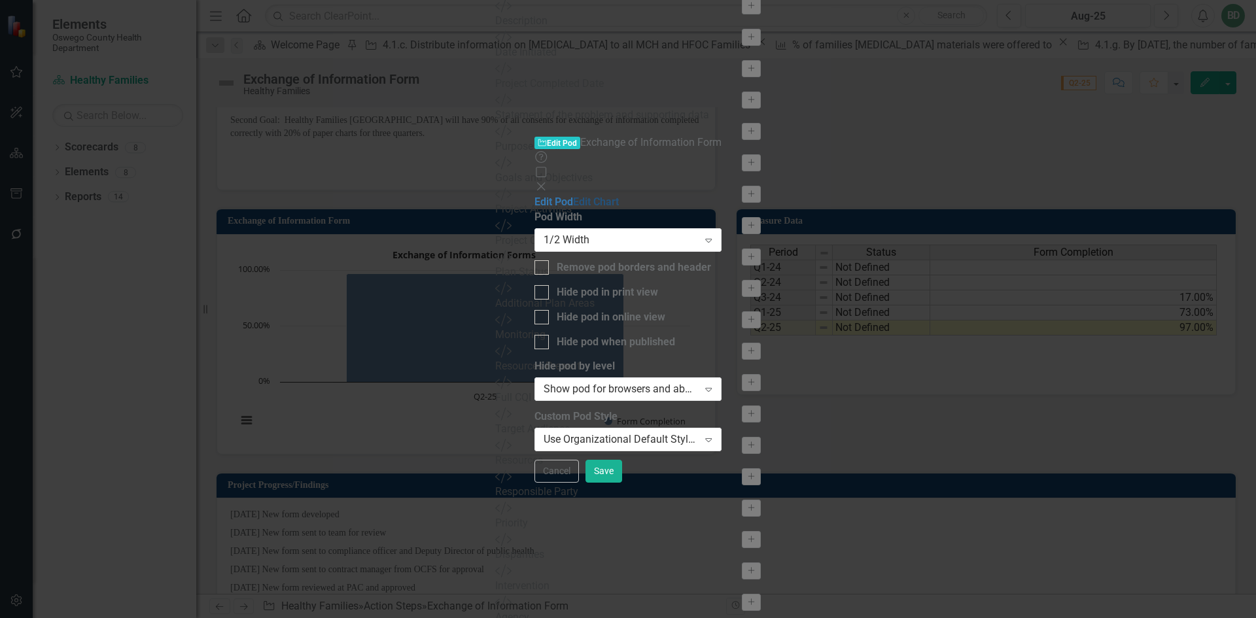
click at [573, 196] on link "Edit Chart" at bounding box center [596, 202] width 46 height 12
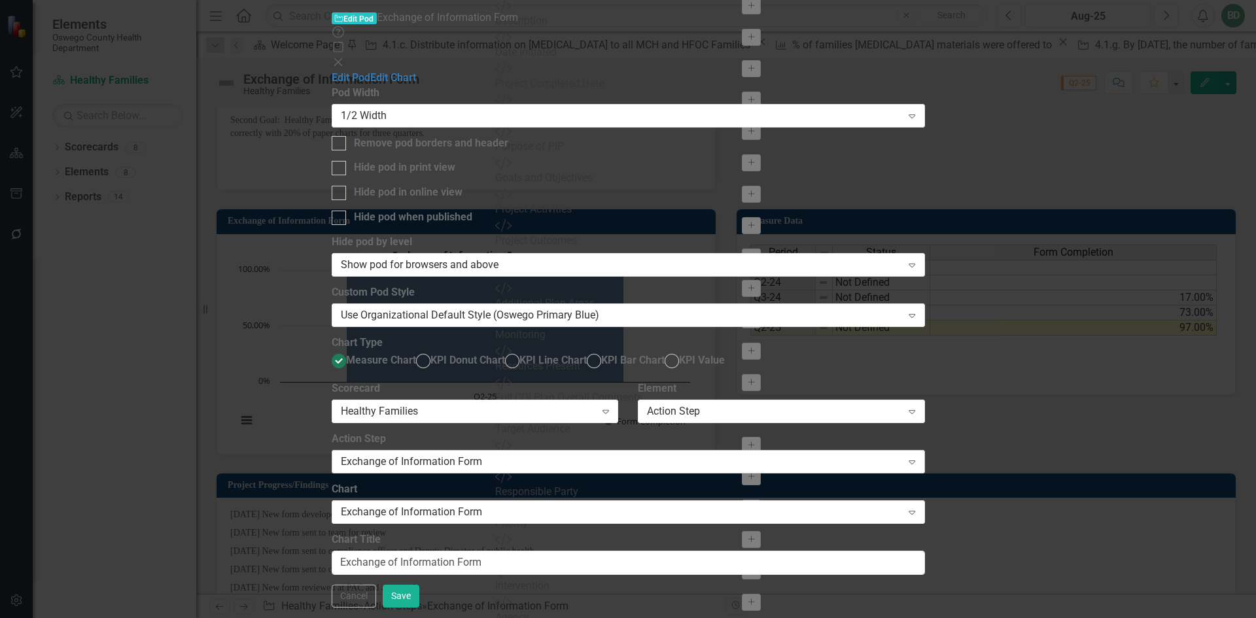
click at [576, 455] on div "Exchange of Information Form" at bounding box center [621, 462] width 561 height 15
click at [901, 404] on div "Action Step" at bounding box center [774, 411] width 254 height 15
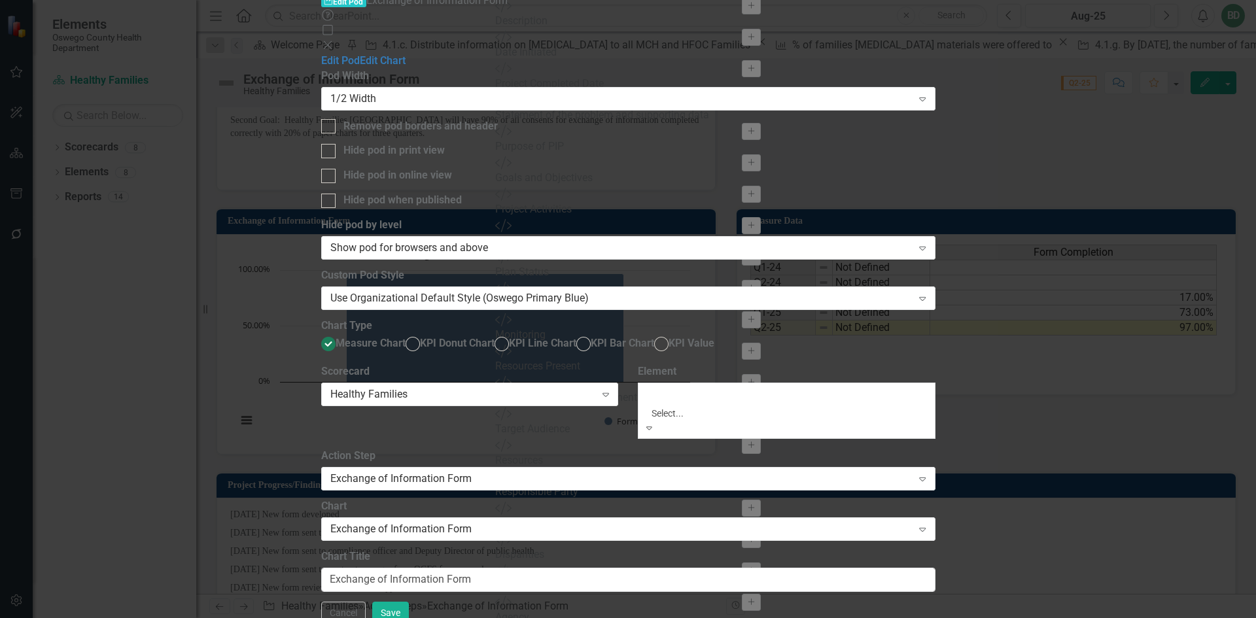
click at [906, 617] on div "Measure" at bounding box center [628, 625] width 1256 height 15
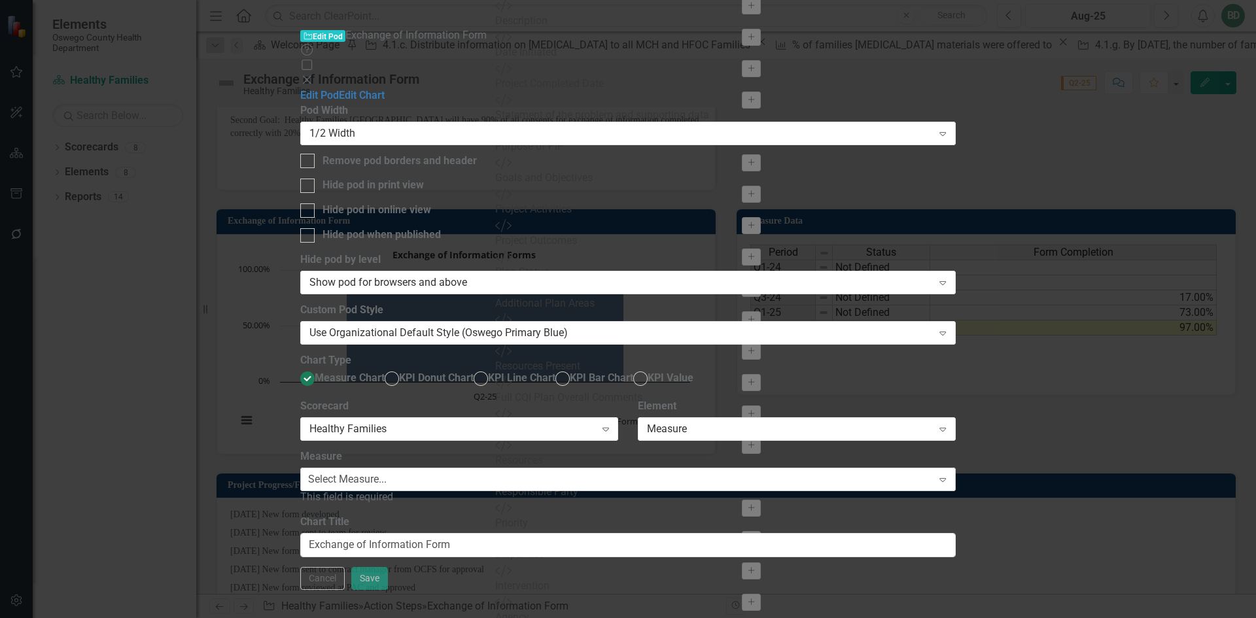
click at [387, 472] on div "Select Measure..." at bounding box center [347, 479] width 78 height 15
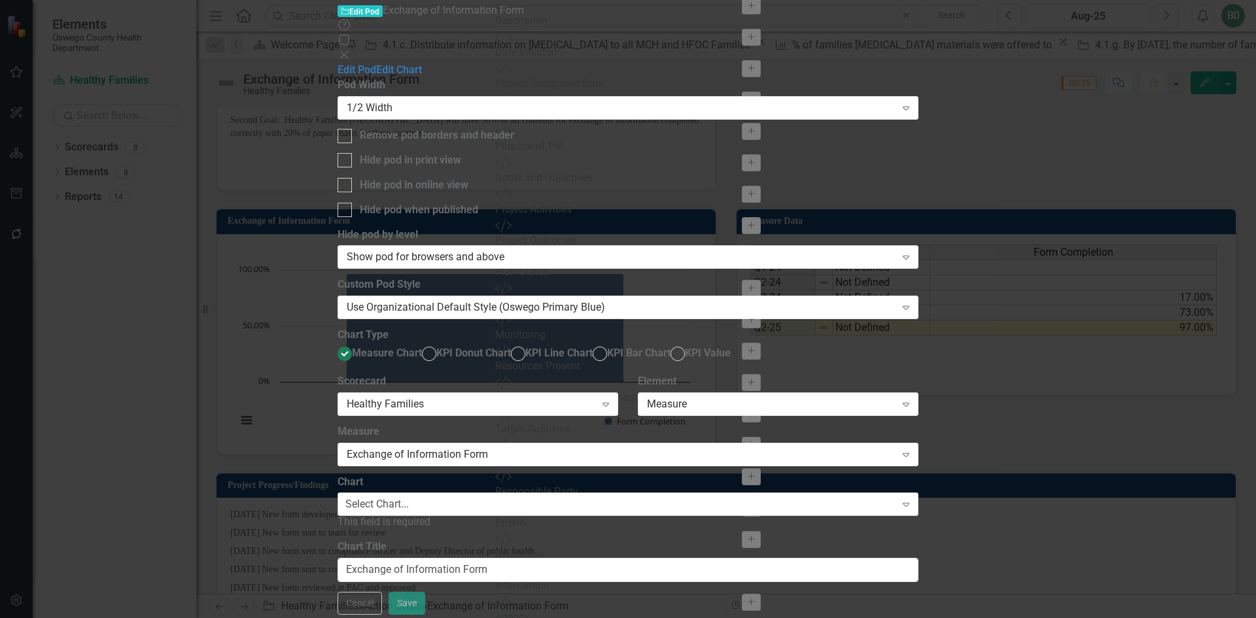
click at [409, 497] on div "Select Chart..." at bounding box center [376, 504] width 63 height 15
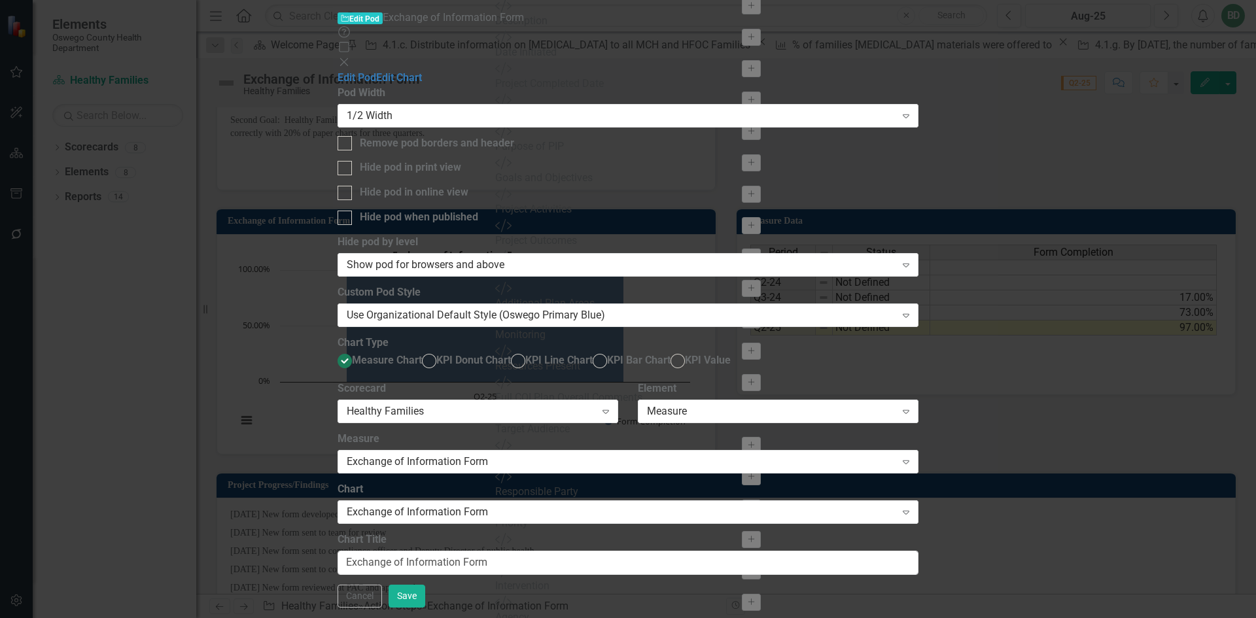
click at [351, 57] on icon "Close" at bounding box center [343, 62] width 13 height 10
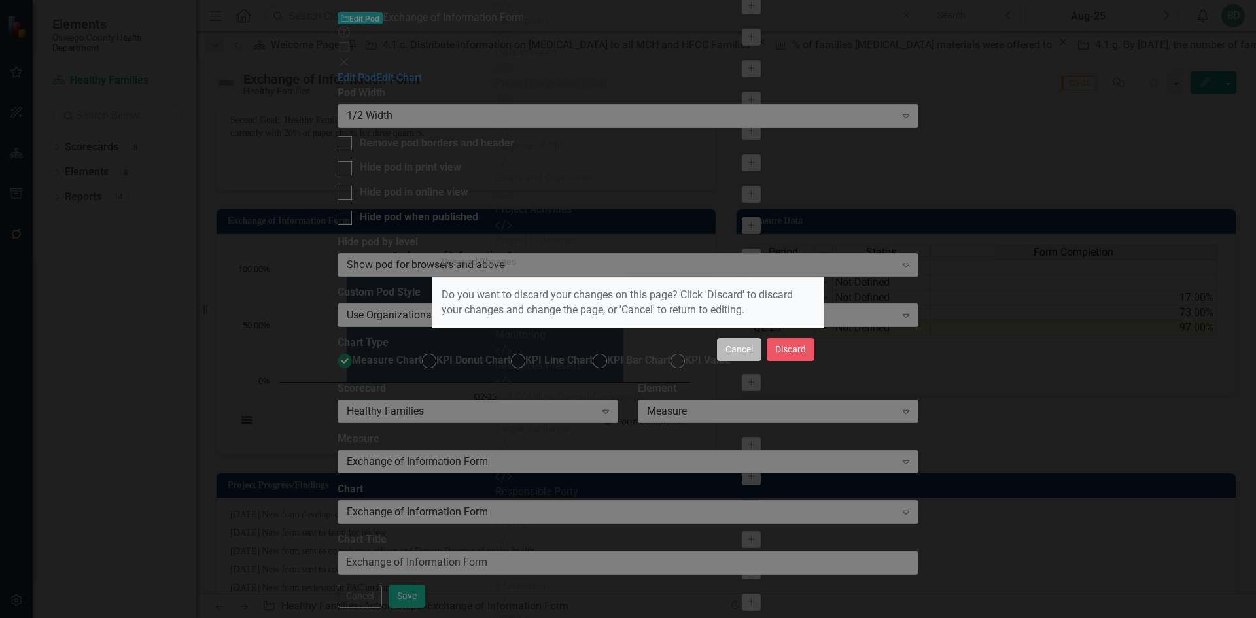
click at [742, 349] on button "Cancel" at bounding box center [739, 349] width 44 height 23
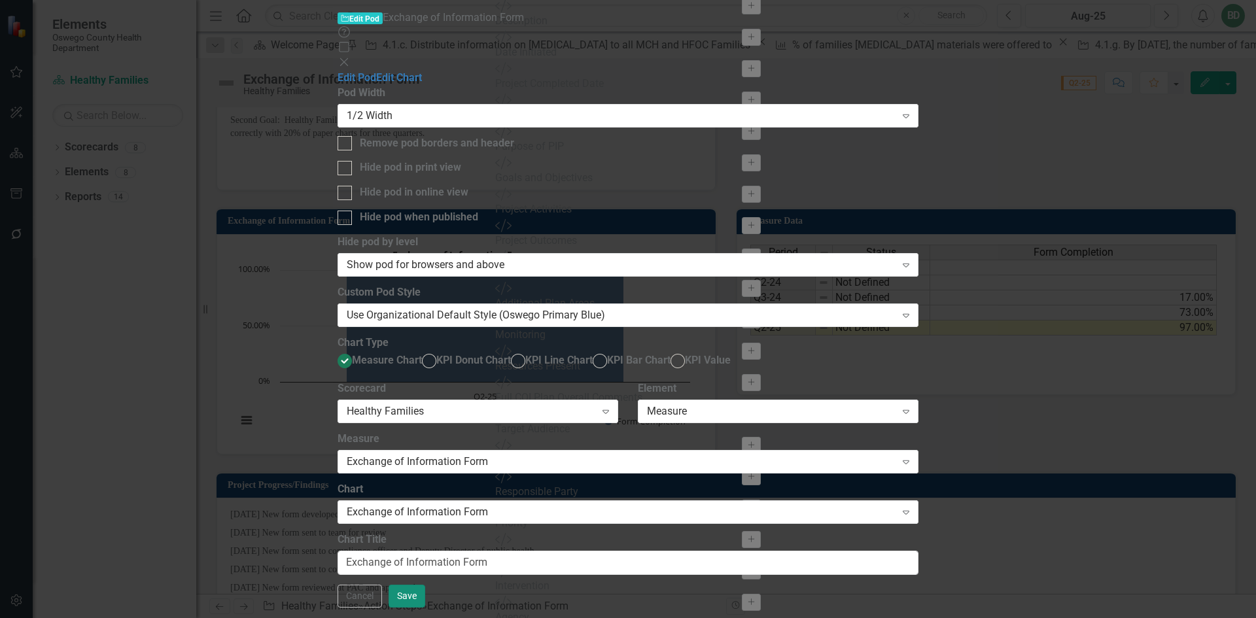
click at [425, 604] on button "Save" at bounding box center [406, 596] width 37 height 23
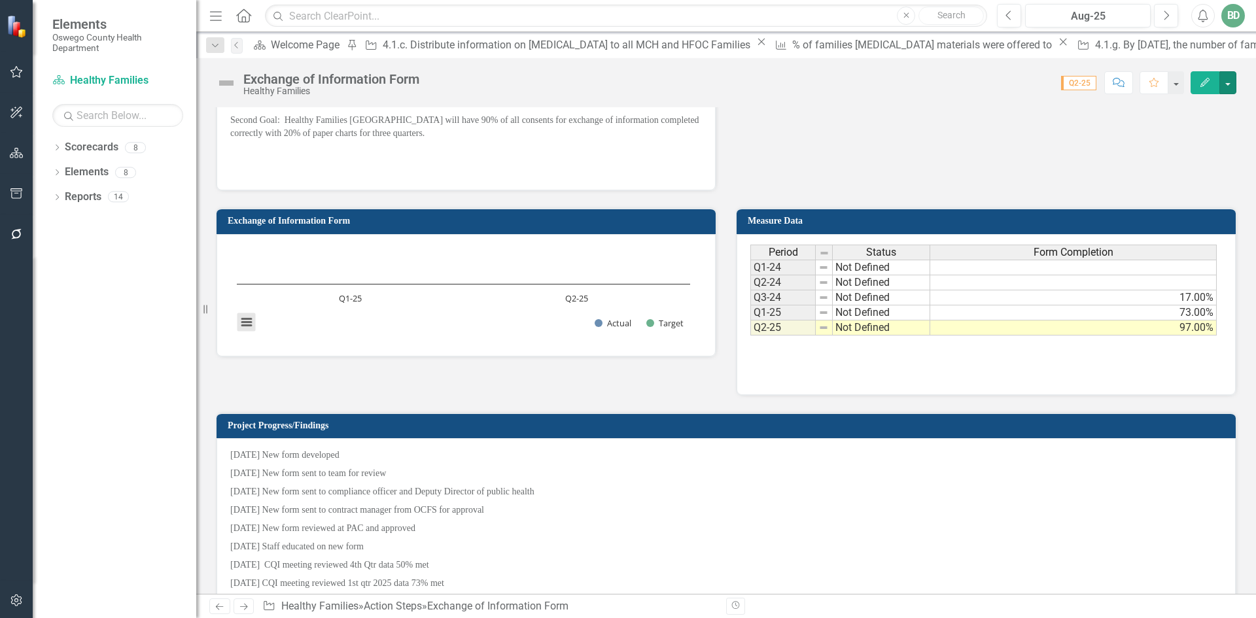
click at [245, 327] on button "View chart menu, Chart" at bounding box center [246, 322] width 18 height 18
click at [287, 226] on h3 "Exchange of Information Form" at bounding box center [468, 221] width 481 height 10
click at [341, 225] on h3 "Exchange of Information Form" at bounding box center [468, 221] width 481 height 10
click at [326, 224] on h3 "Exchange of Information Form" at bounding box center [468, 221] width 481 height 10
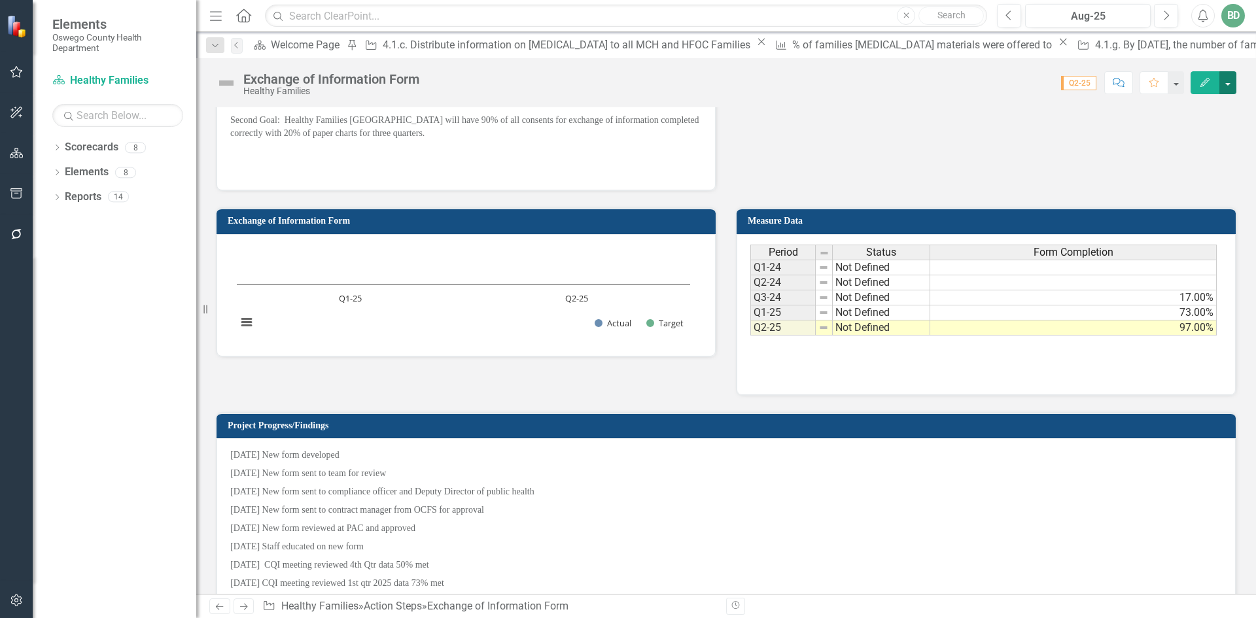
click at [1230, 80] on button "button" at bounding box center [1227, 82] width 17 height 23
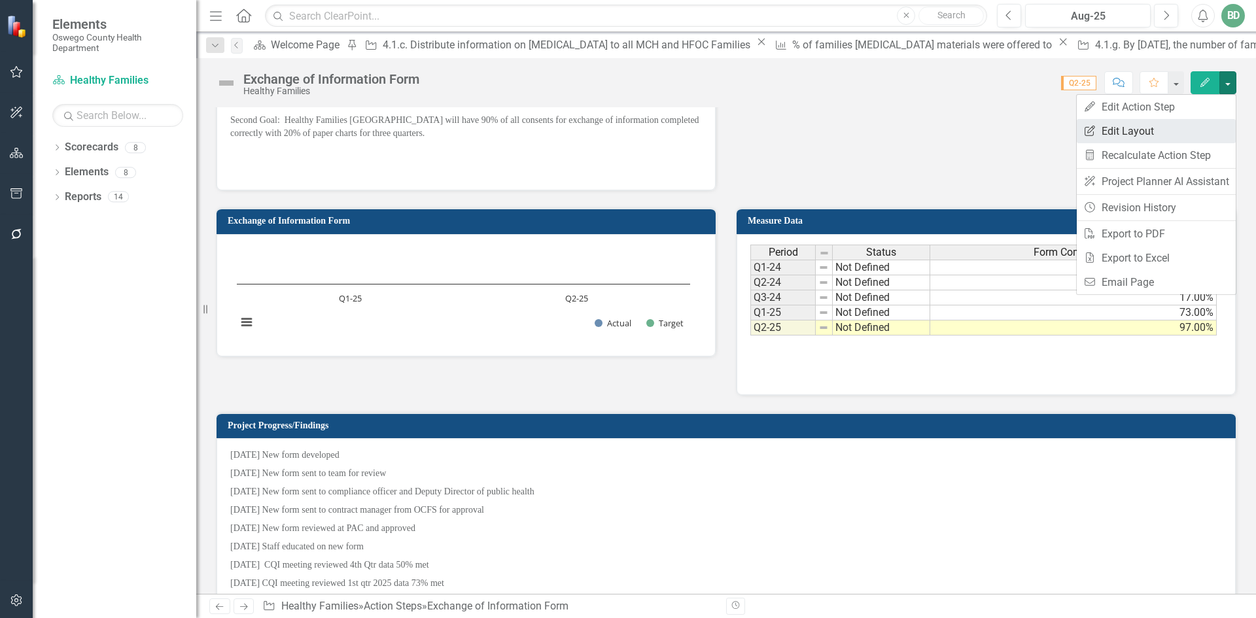
click at [1100, 134] on link "Edit Report Edit Layout" at bounding box center [1155, 131] width 159 height 24
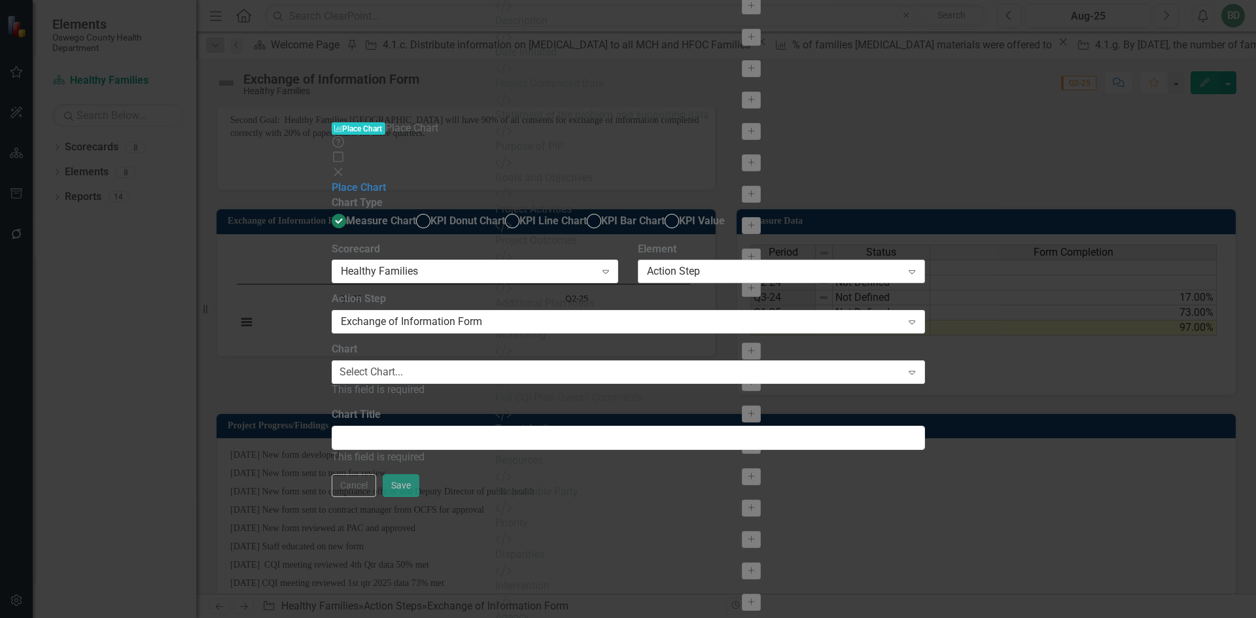
click at [894, 264] on div "Action Step" at bounding box center [774, 271] width 254 height 15
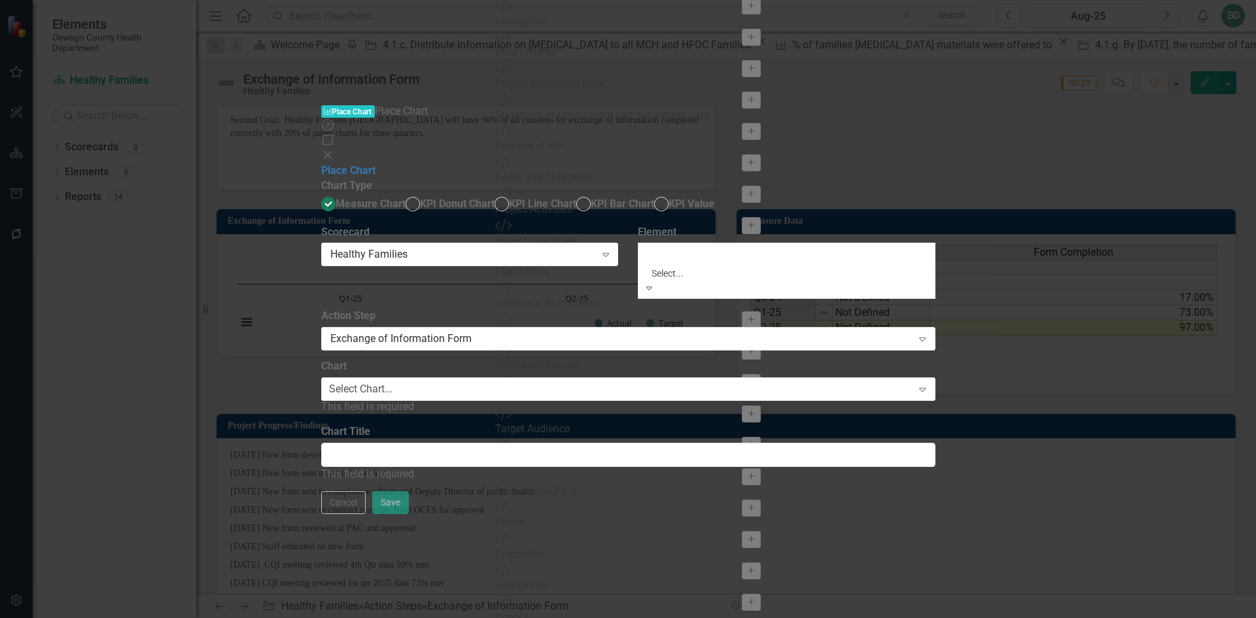
click at [901, 617] on div "Measure" at bounding box center [628, 625] width 1256 height 15
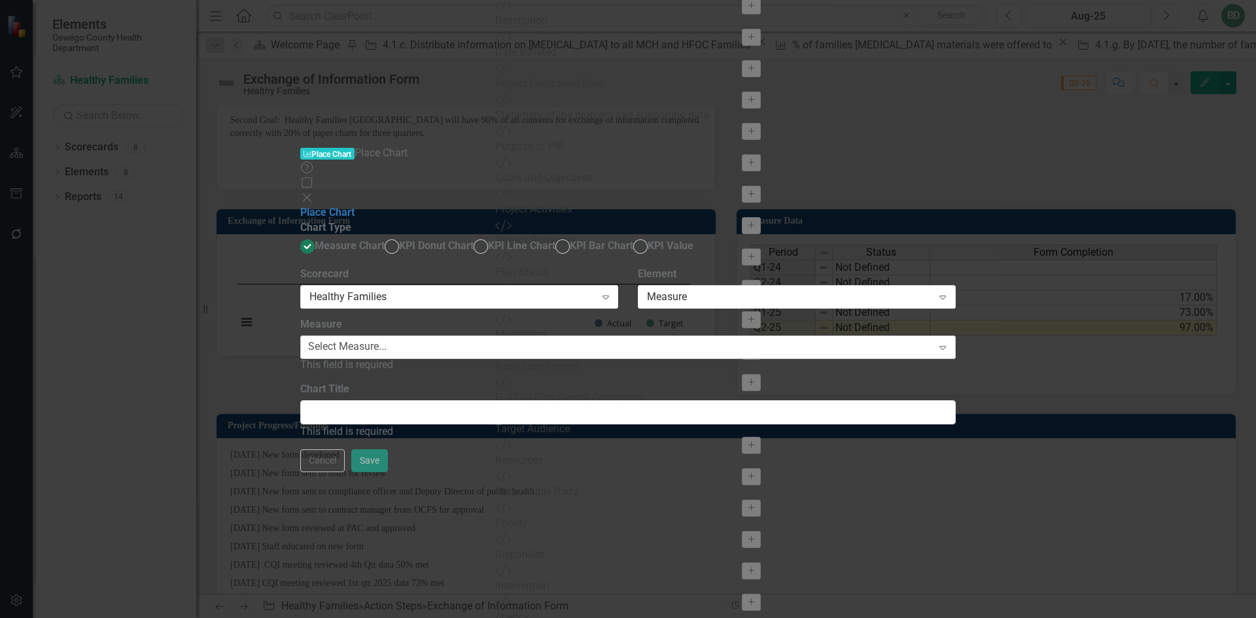
click at [387, 339] on div "Select Measure..." at bounding box center [347, 346] width 78 height 15
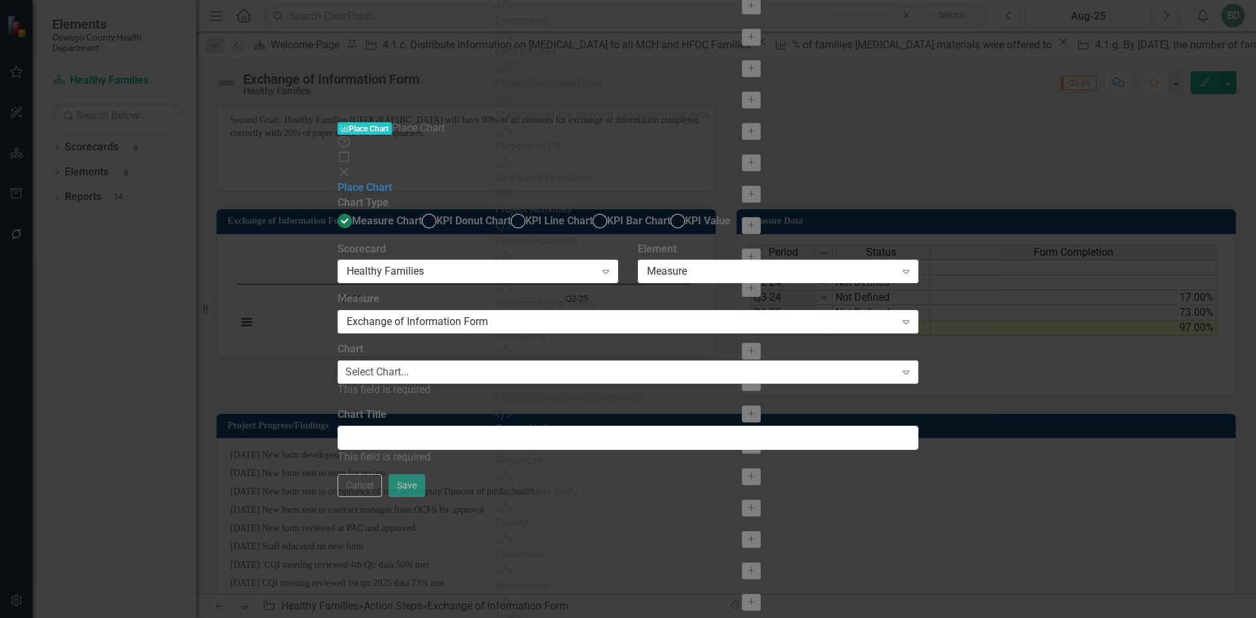
click at [409, 365] on div "Select Chart..." at bounding box center [376, 372] width 63 height 15
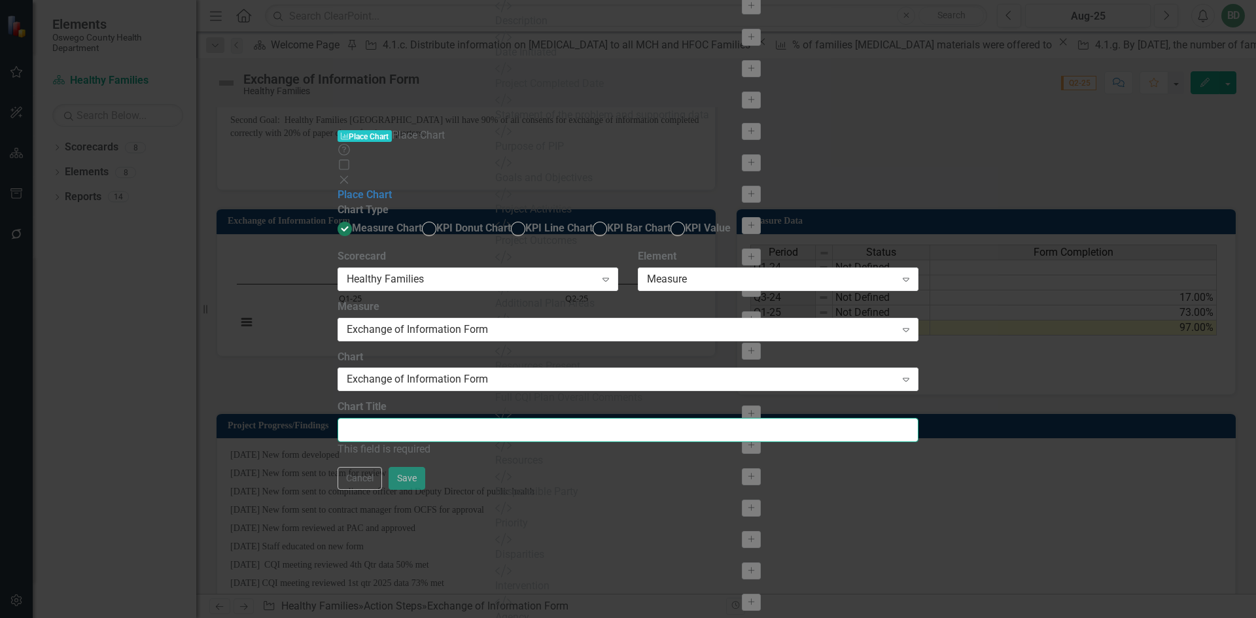
click at [529, 418] on input "Chart Title" at bounding box center [627, 430] width 581 height 24
type input "Exchange of Information Form"
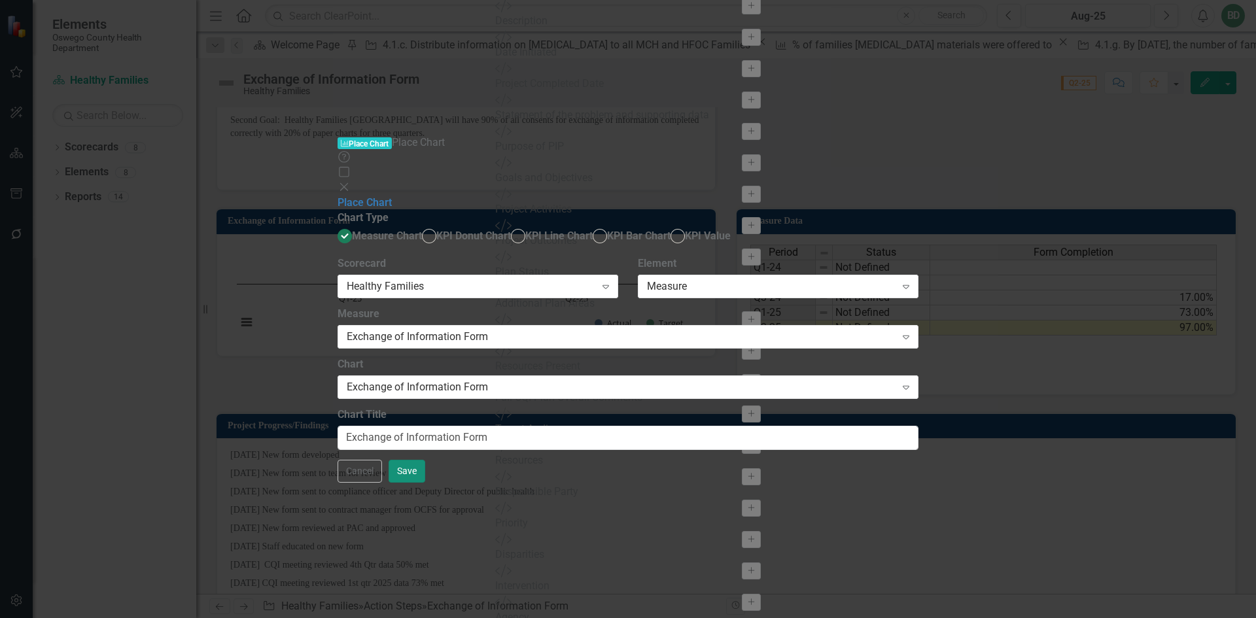
click at [425, 483] on button "Save" at bounding box center [406, 471] width 37 height 23
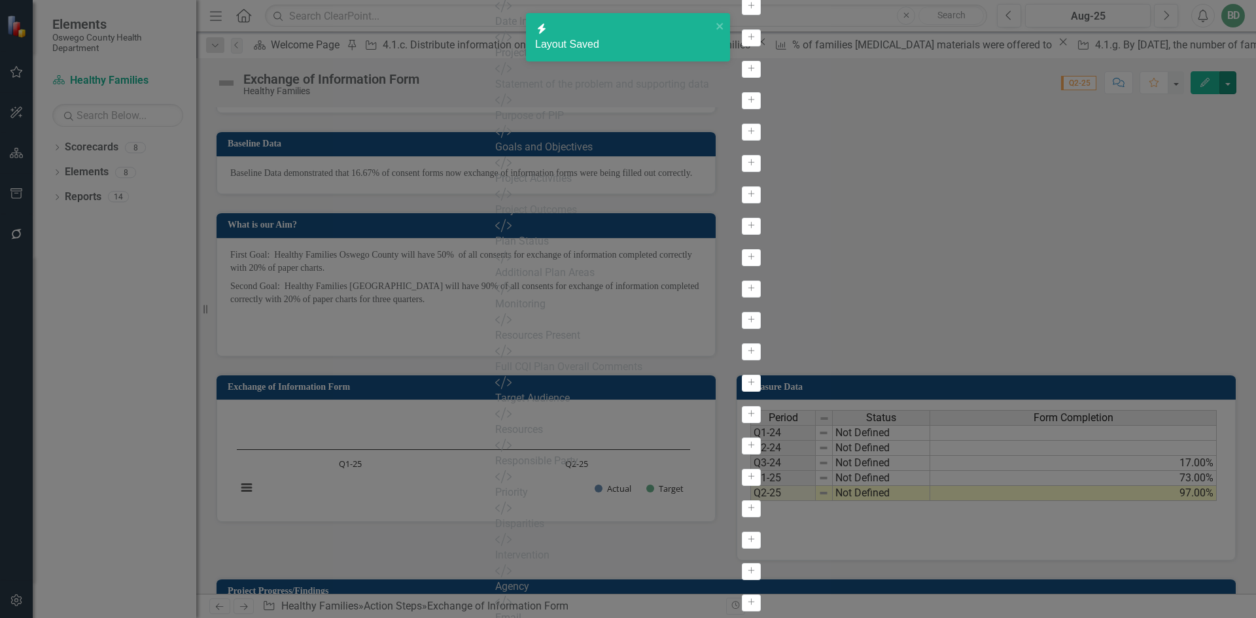
scroll to position [689, 0]
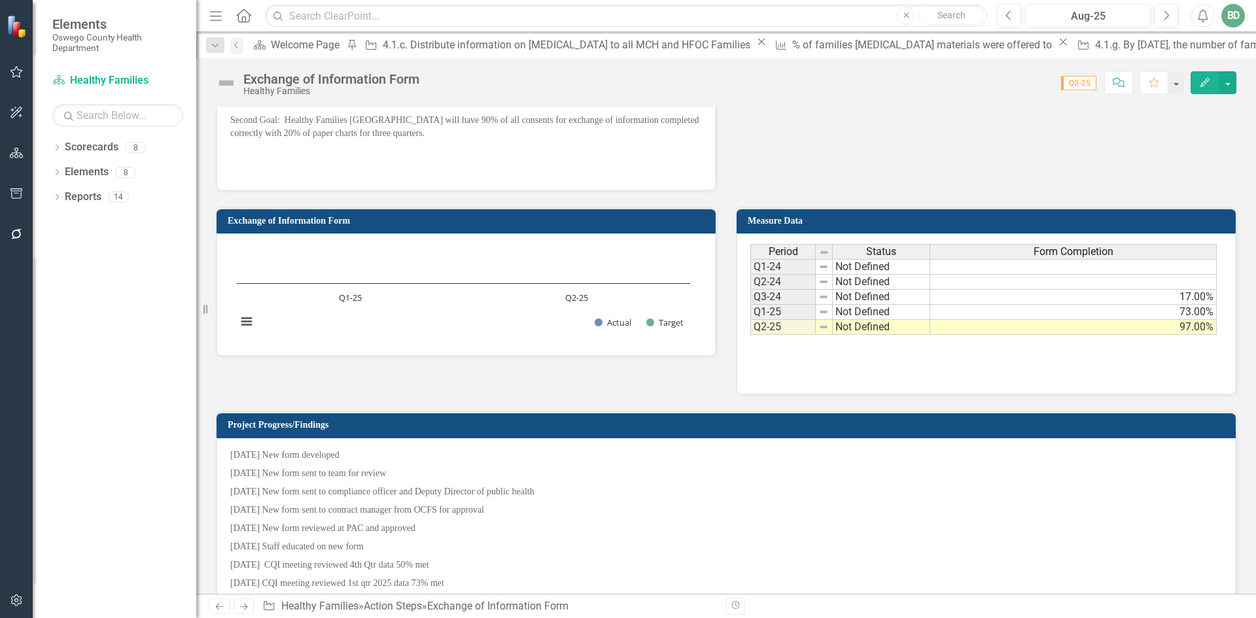
drag, startPoint x: 247, startPoint y: 331, endPoint x: 555, endPoint y: 298, distance: 310.4
click at [555, 298] on rect "Interactive chart" at bounding box center [463, 293] width 466 height 98
click at [1235, 87] on button "button" at bounding box center [1227, 82] width 17 height 23
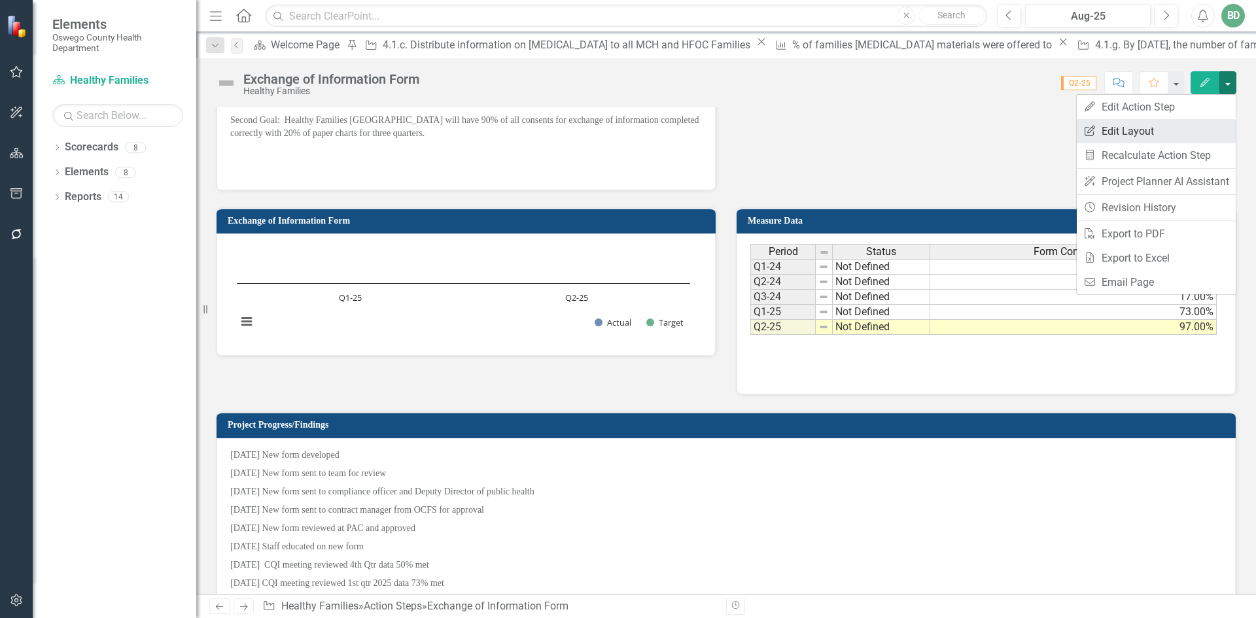
click at [1111, 122] on link "Edit Report Edit Layout" at bounding box center [1155, 131] width 159 height 24
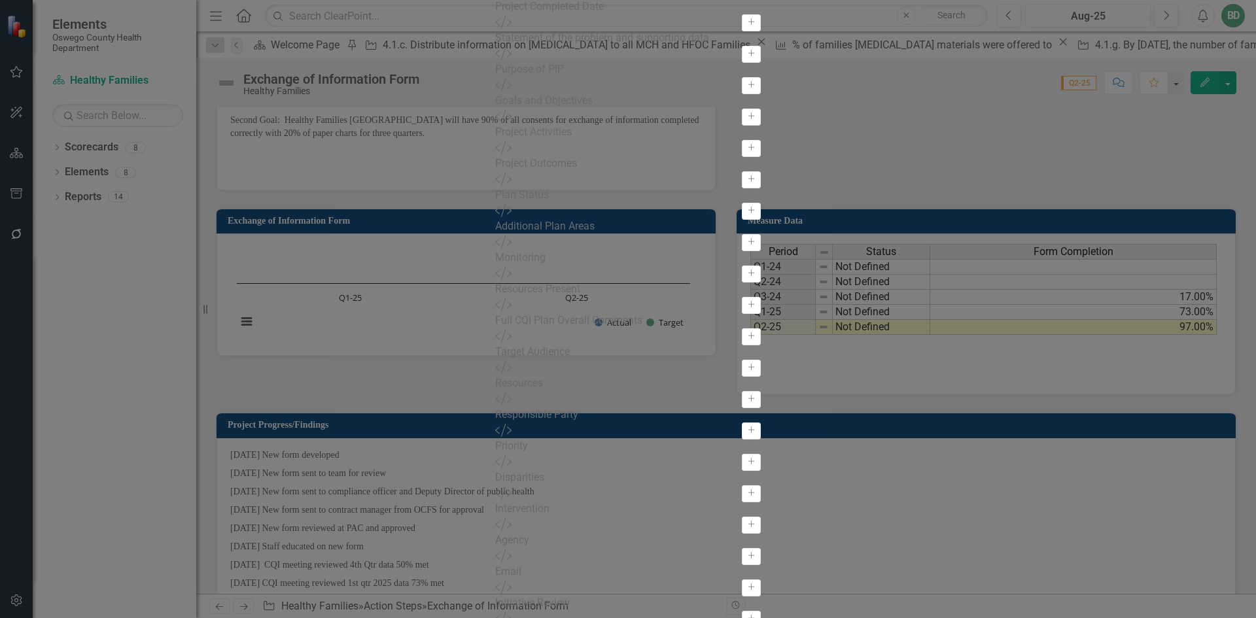
scroll to position [52, 0]
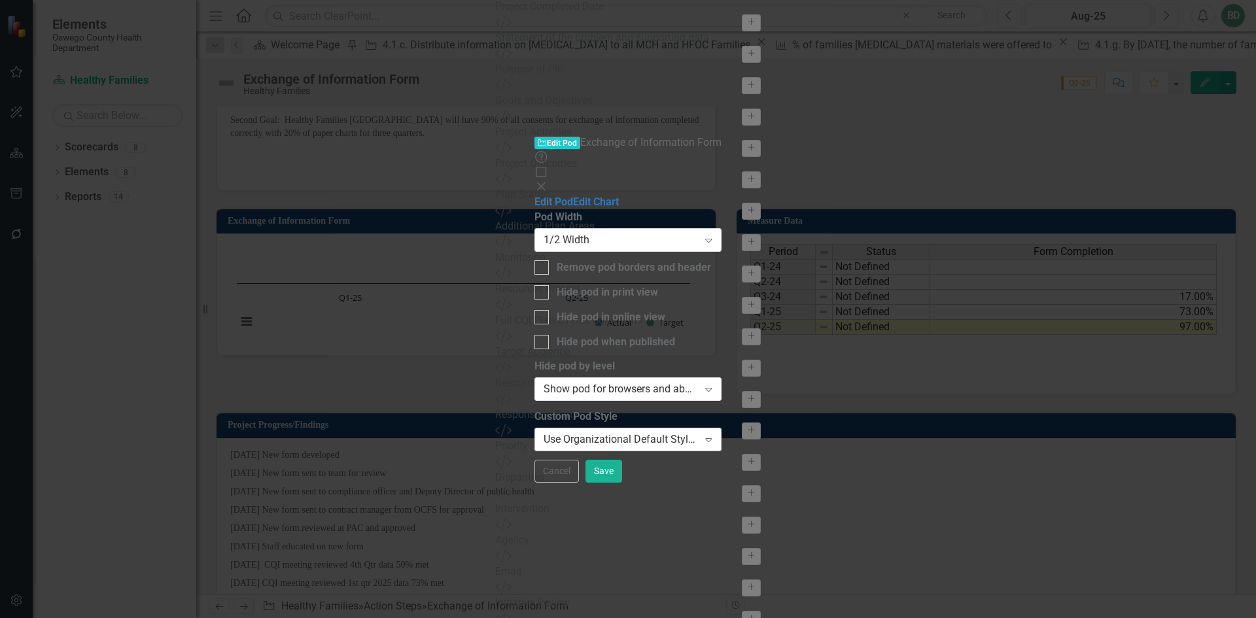
click at [543, 432] on div "Use Organizational Default Style (Oswego Primary Blue)" at bounding box center [620, 439] width 154 height 15
click at [547, 181] on icon "Close" at bounding box center [540, 186] width 13 height 10
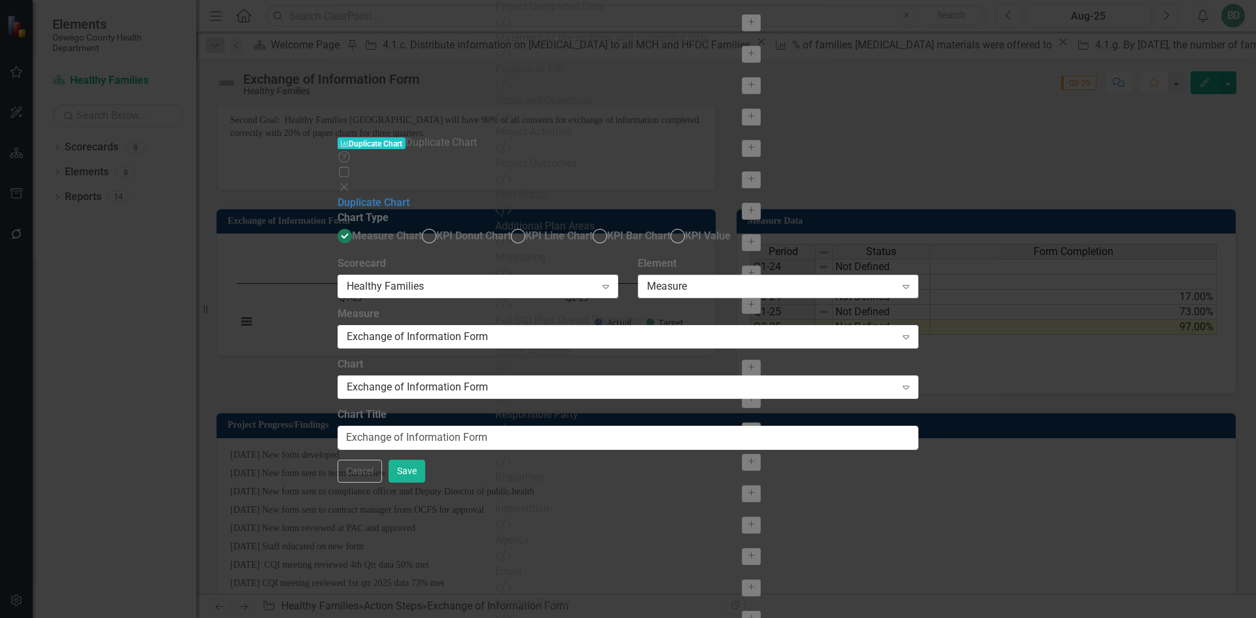
click at [895, 279] on div "Measure" at bounding box center [771, 286] width 249 height 15
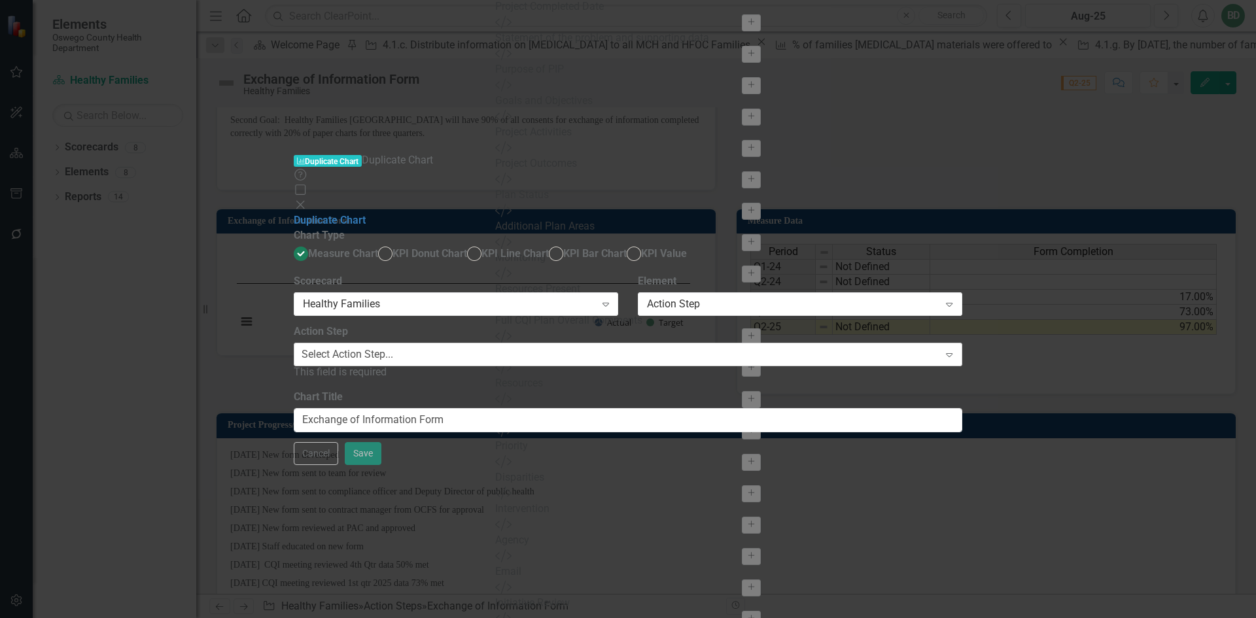
click at [393, 347] on div "Select Action Step..." at bounding box center [347, 354] width 92 height 15
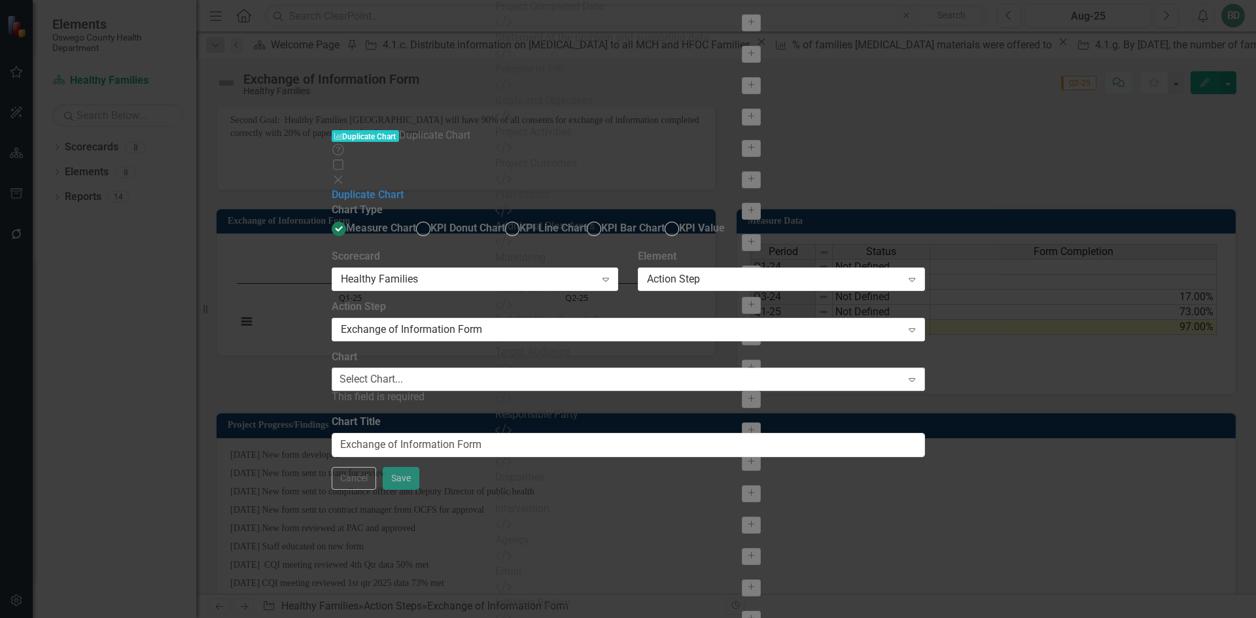
click at [403, 372] on div "Select Chart..." at bounding box center [370, 379] width 63 height 15
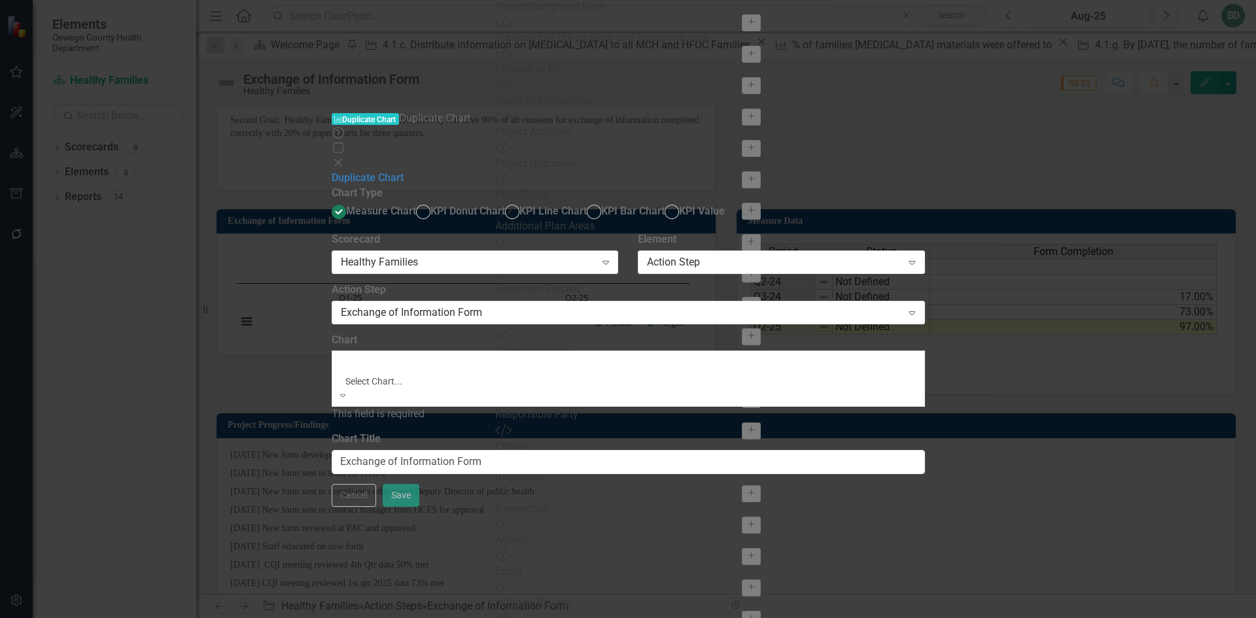
click at [547, 617] on div "Exchange of Information Form" at bounding box center [628, 625] width 1256 height 15
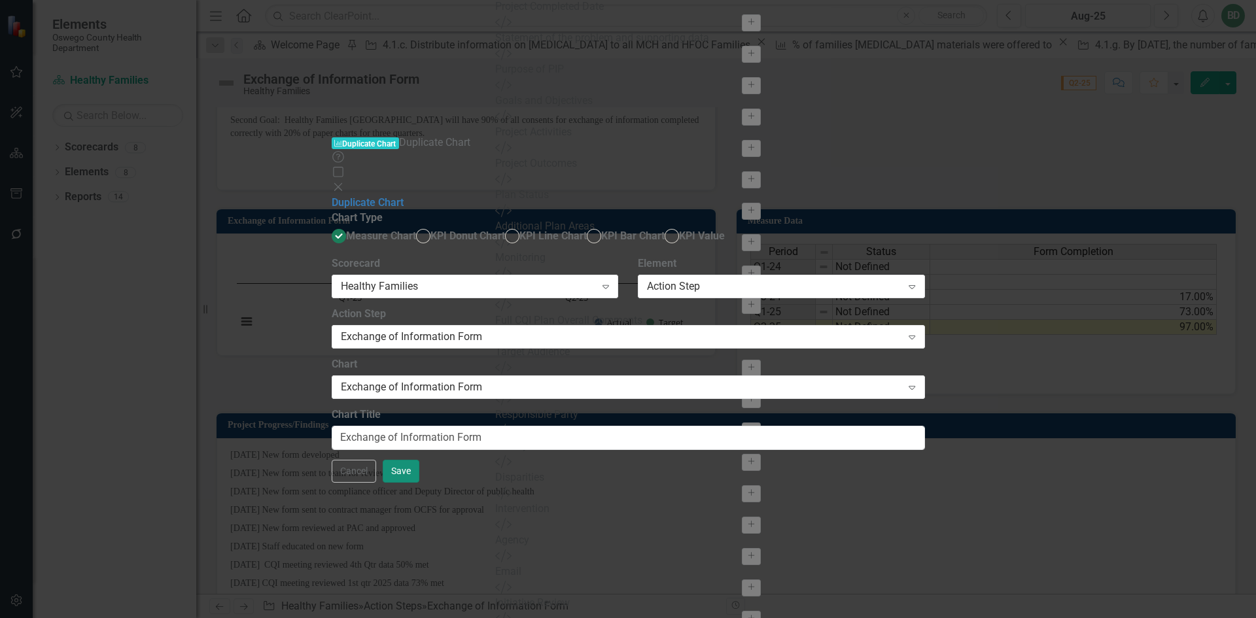
click at [419, 483] on button "Save" at bounding box center [401, 471] width 37 height 23
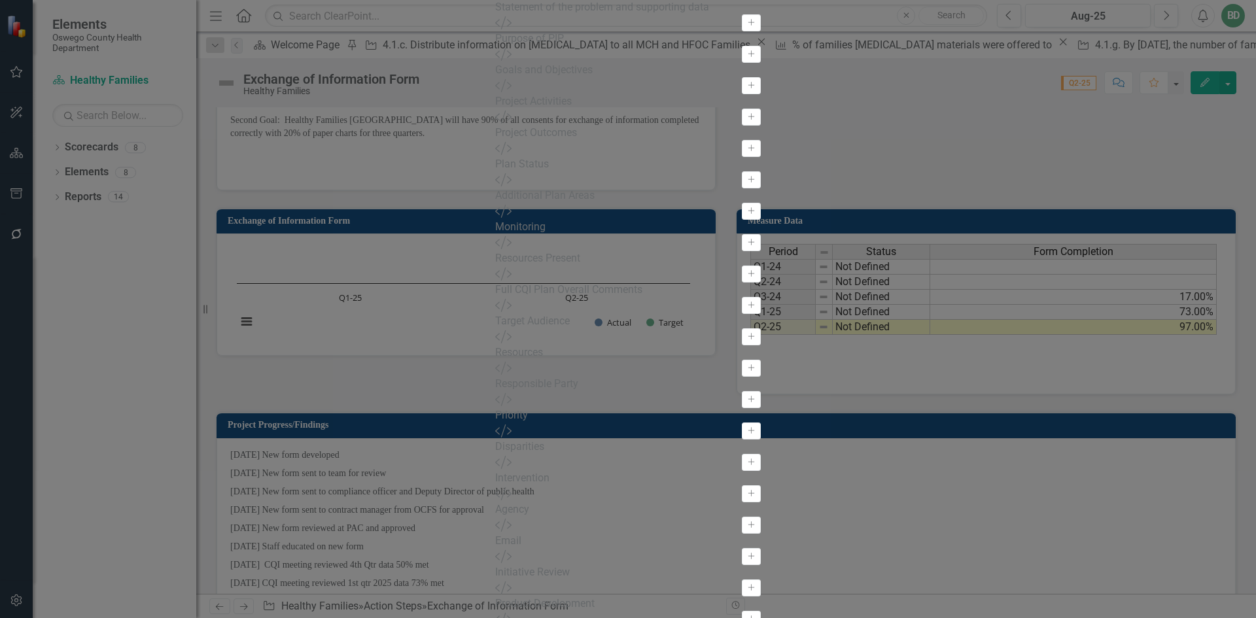
drag, startPoint x: 1205, startPoint y: 602, endPoint x: 1201, endPoint y: 596, distance: 7.1
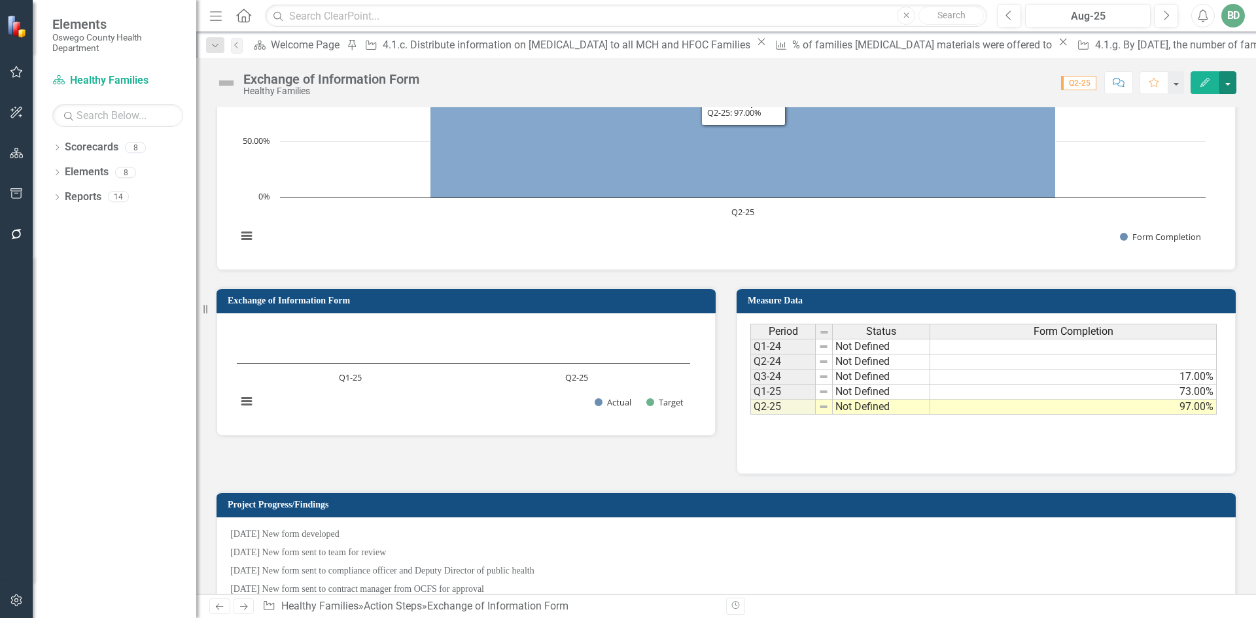
scroll to position [967, 0]
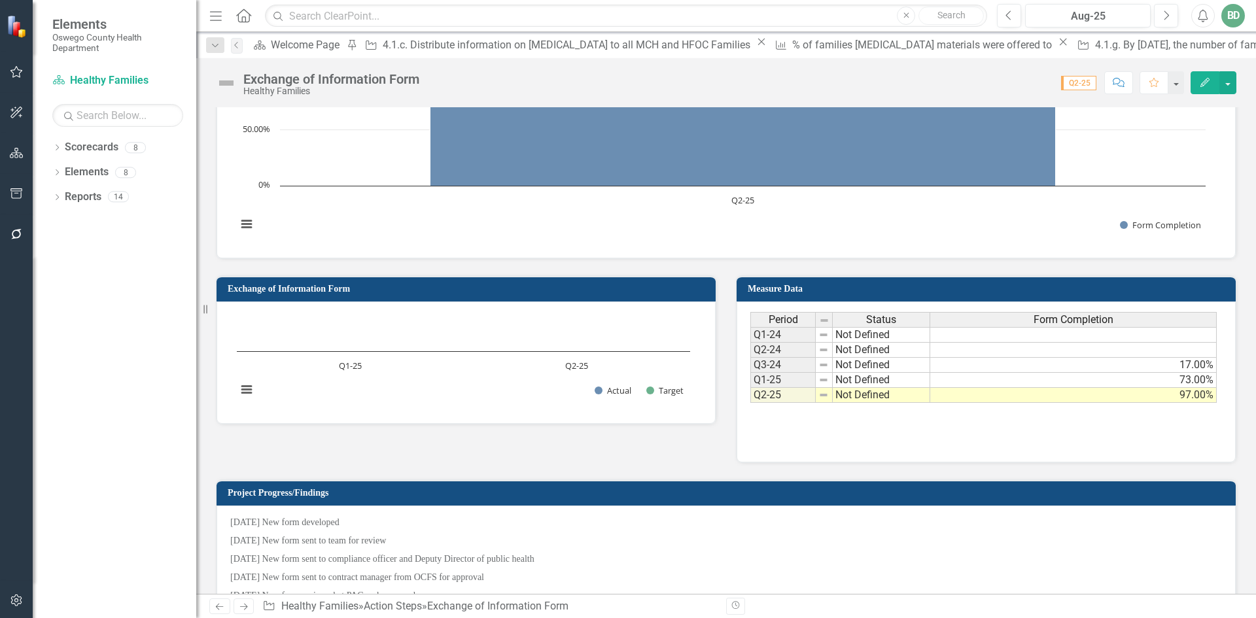
drag, startPoint x: 286, startPoint y: 291, endPoint x: 566, endPoint y: 296, distance: 280.0
click at [566, 294] on h3 "Exchange of Information Form" at bounding box center [468, 289] width 481 height 10
click at [1231, 80] on button "button" at bounding box center [1227, 82] width 17 height 23
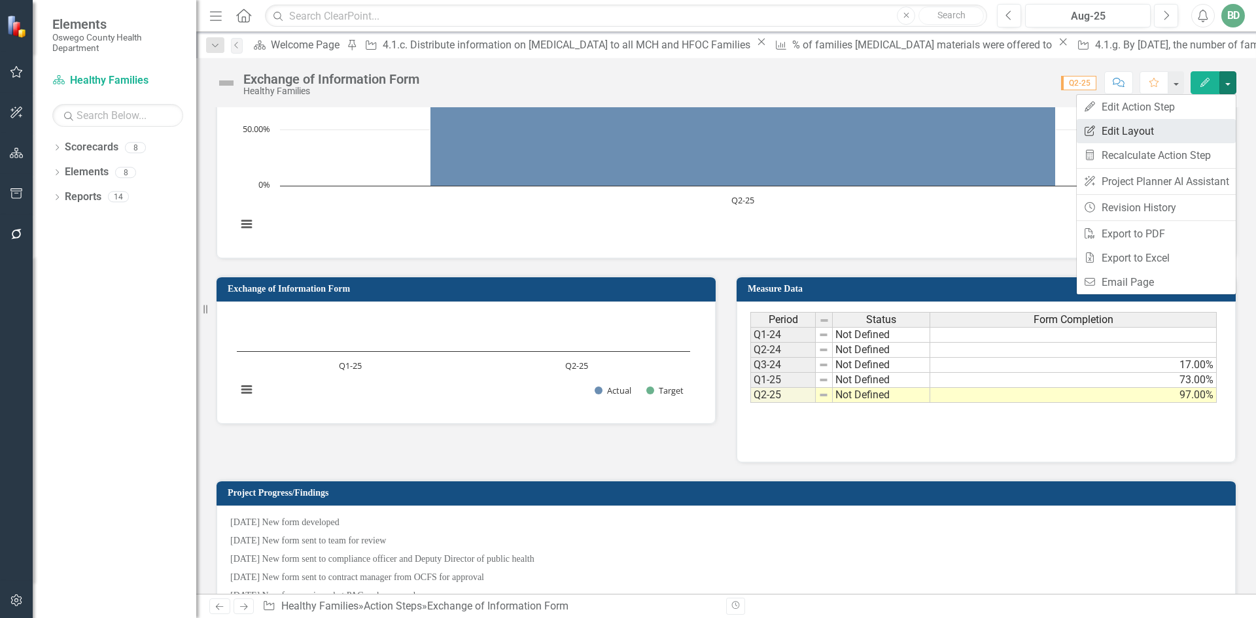
click at [1156, 129] on link "Edit Report Edit Layout" at bounding box center [1155, 131] width 159 height 24
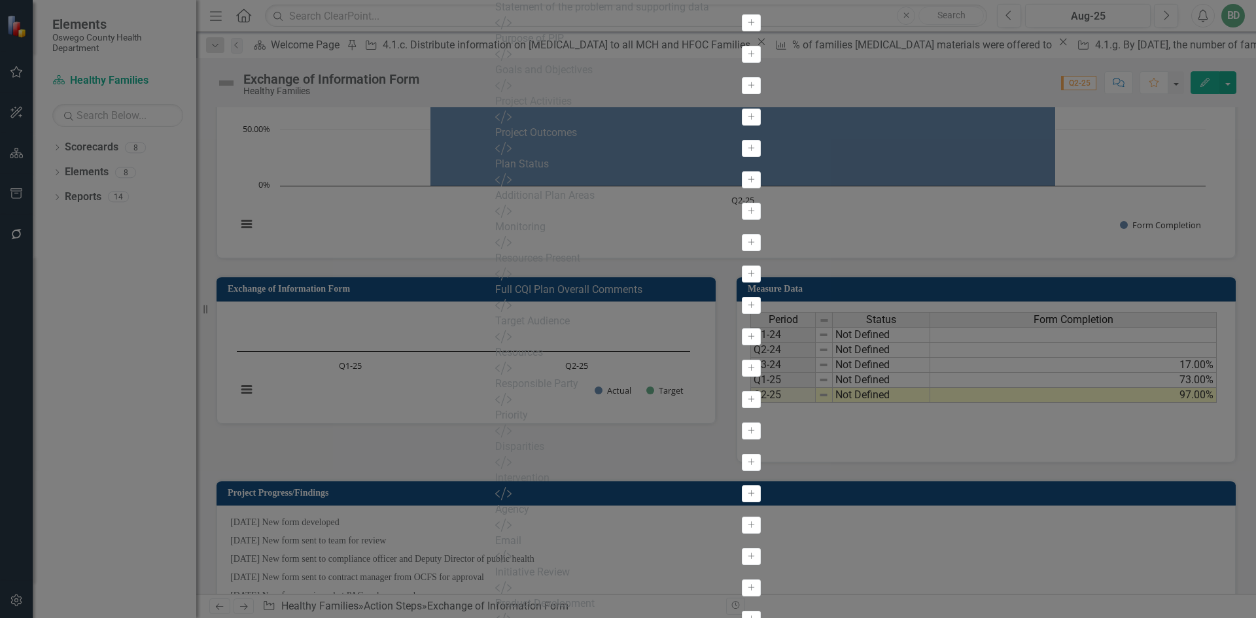
scroll to position [94, 0]
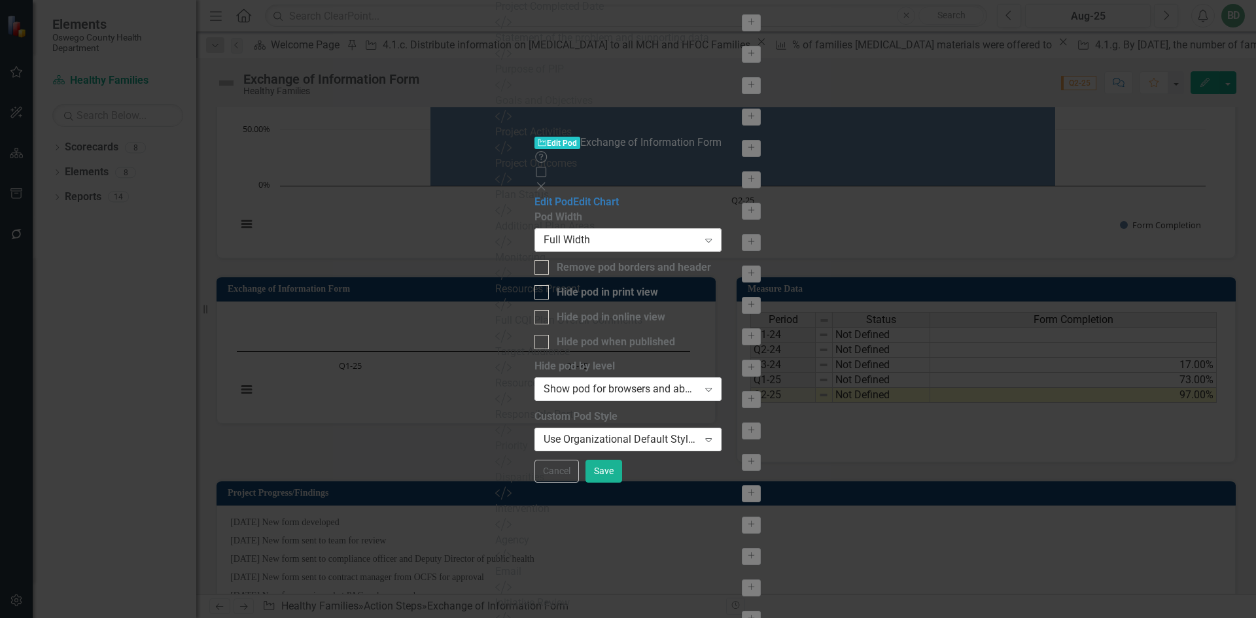
click at [543, 233] on div "Full Width" at bounding box center [620, 240] width 154 height 15
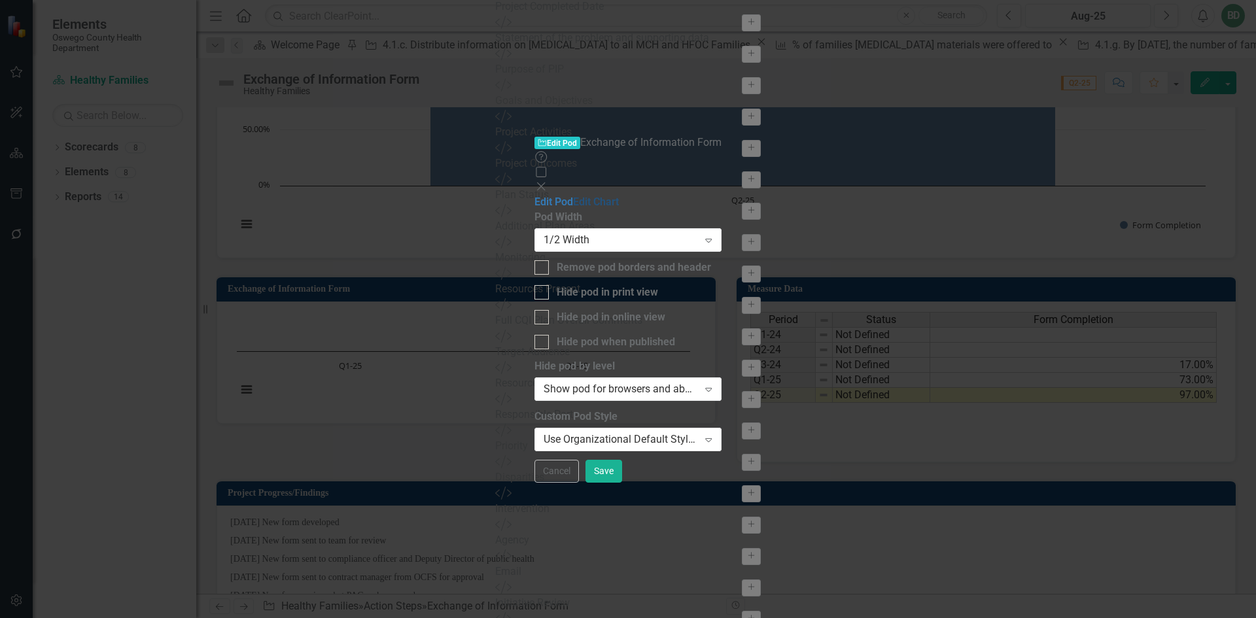
click at [573, 196] on link "Edit Chart" at bounding box center [596, 202] width 46 height 12
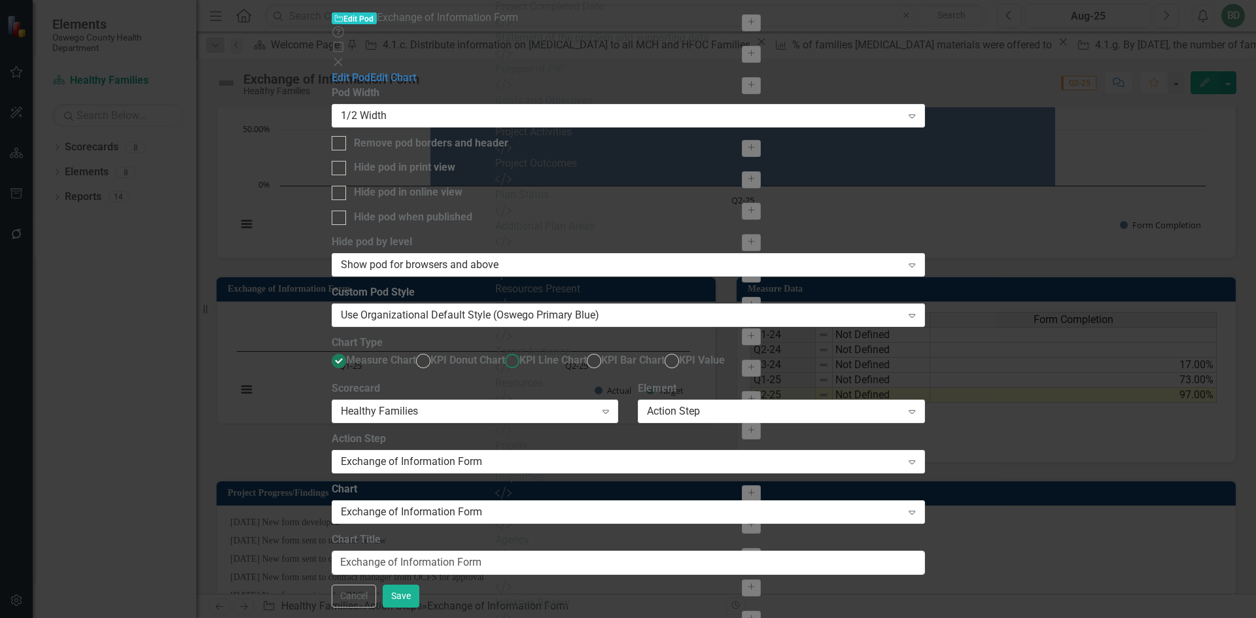
click at [522, 351] on ins at bounding box center [512, 361] width 20 height 20
click at [522, 351] on input "KPI Line Chart" at bounding box center [512, 361] width 20 height 20
radio input "true"
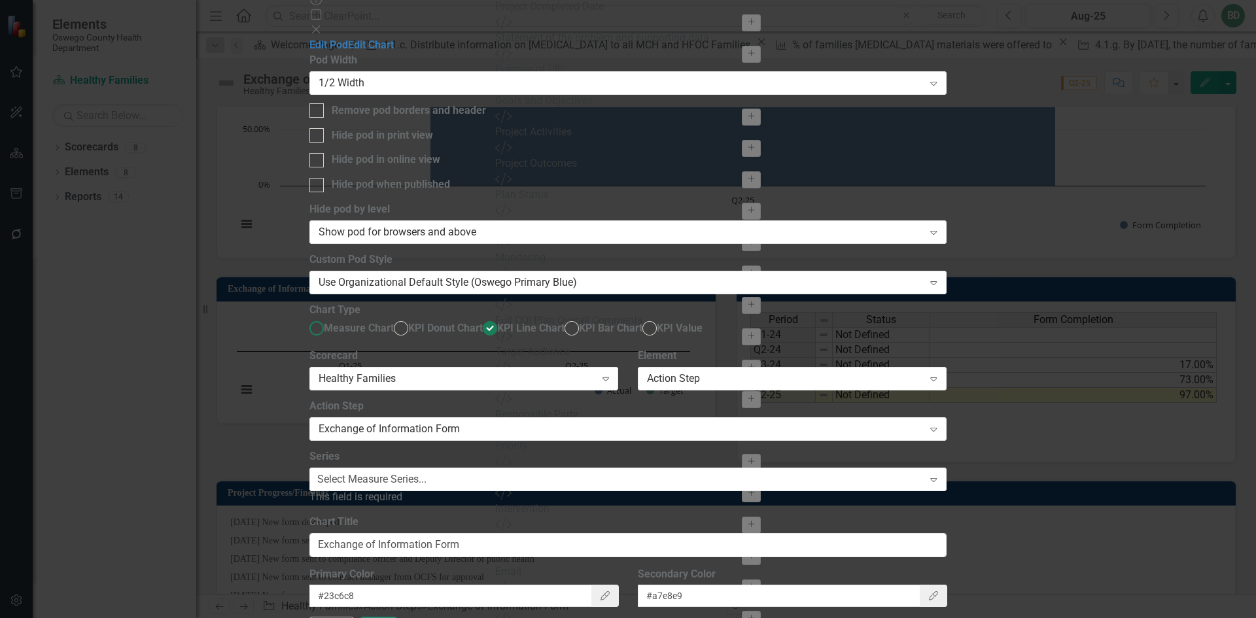
click at [327, 318] on ins at bounding box center [317, 328] width 20 height 20
click at [327, 318] on input "Measure Chart" at bounding box center [317, 328] width 20 height 20
radio input "true"
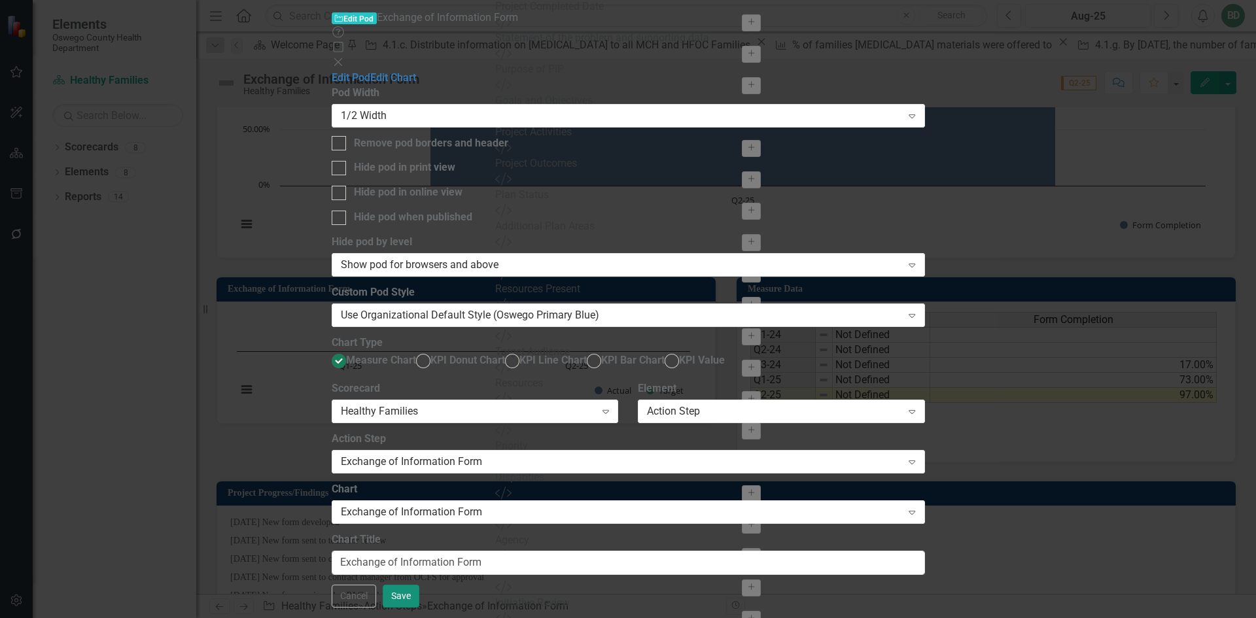
click at [419, 605] on button "Save" at bounding box center [401, 596] width 37 height 23
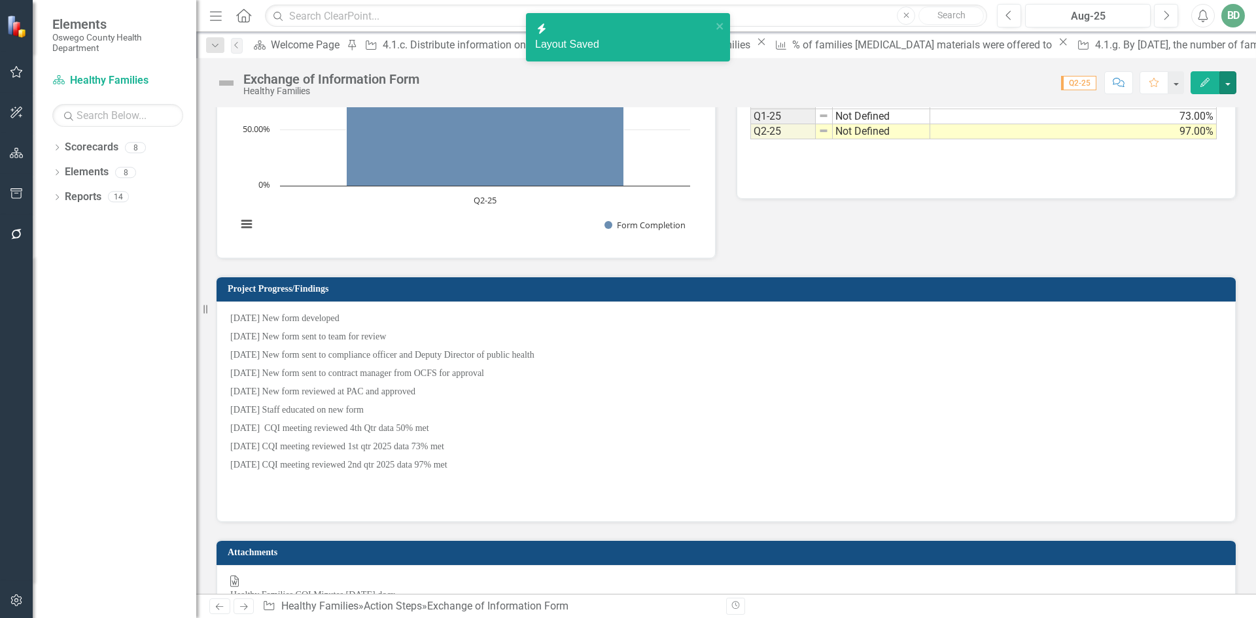
scroll to position [702, 0]
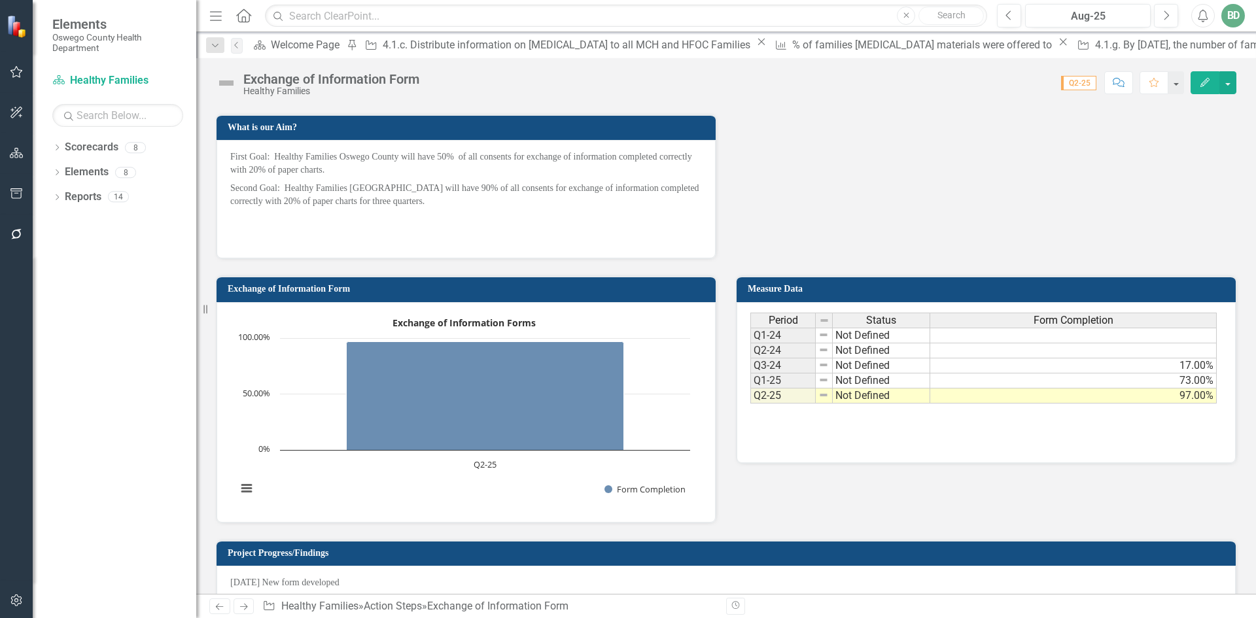
click at [772, 289] on h3 "Measure Data" at bounding box center [988, 289] width 481 height 10
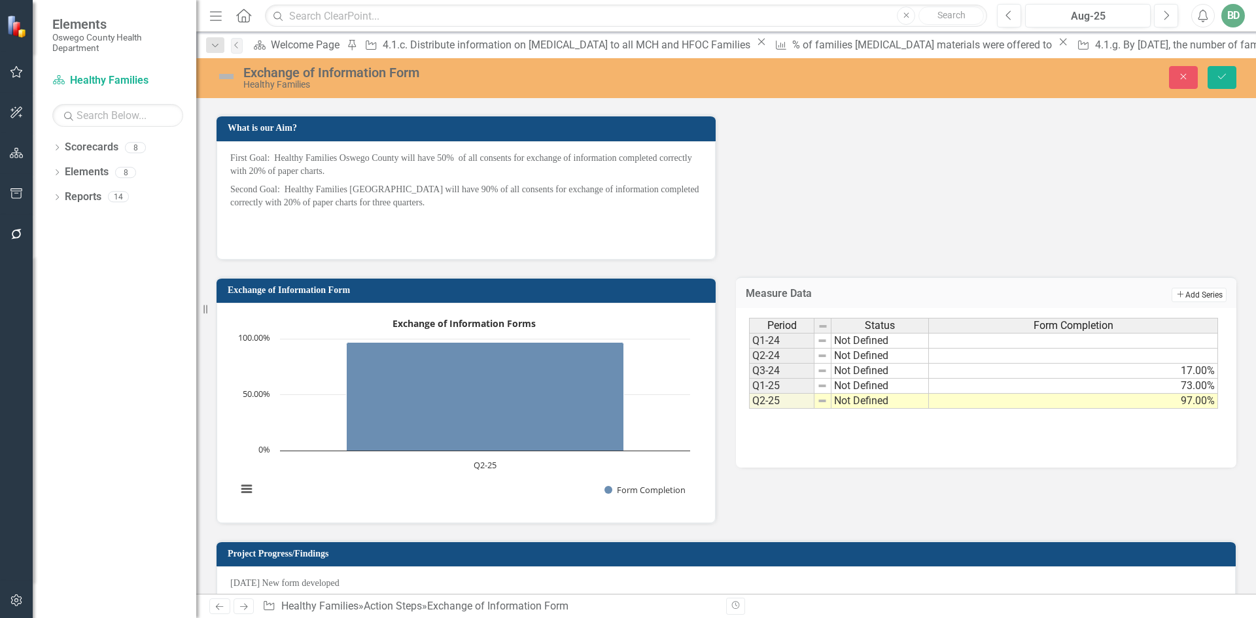
click at [1189, 302] on button "Add Add Series" at bounding box center [1198, 295] width 55 height 14
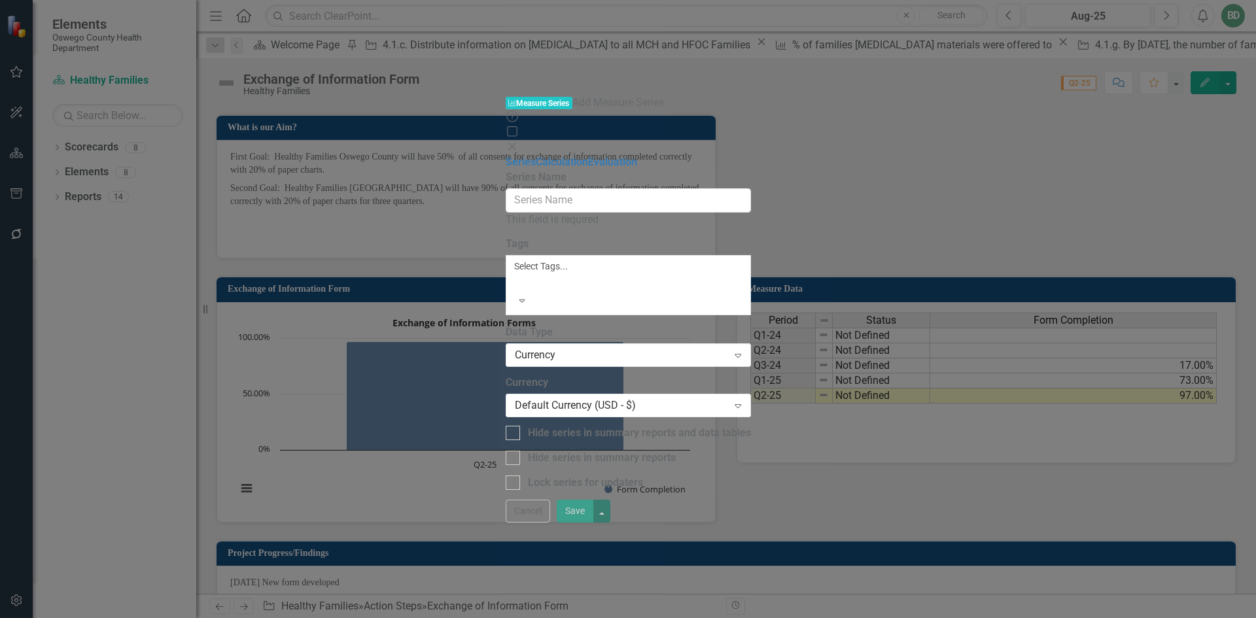
click at [519, 141] on icon "Close" at bounding box center [512, 146] width 13 height 10
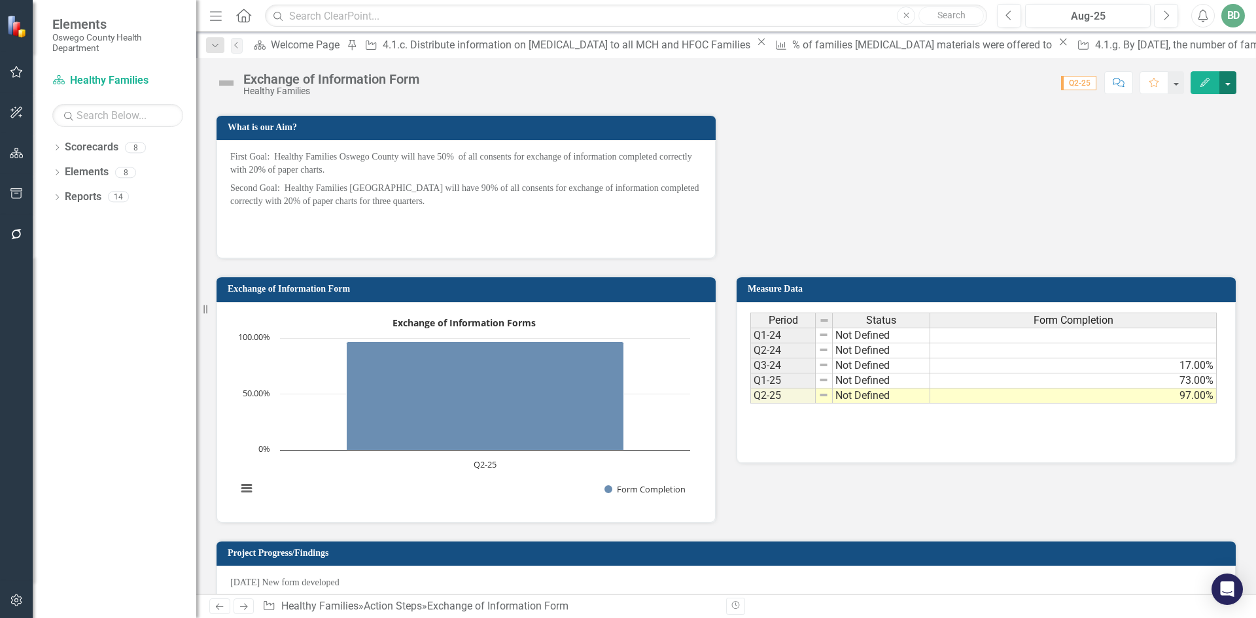
click at [1230, 80] on button "button" at bounding box center [1227, 82] width 17 height 23
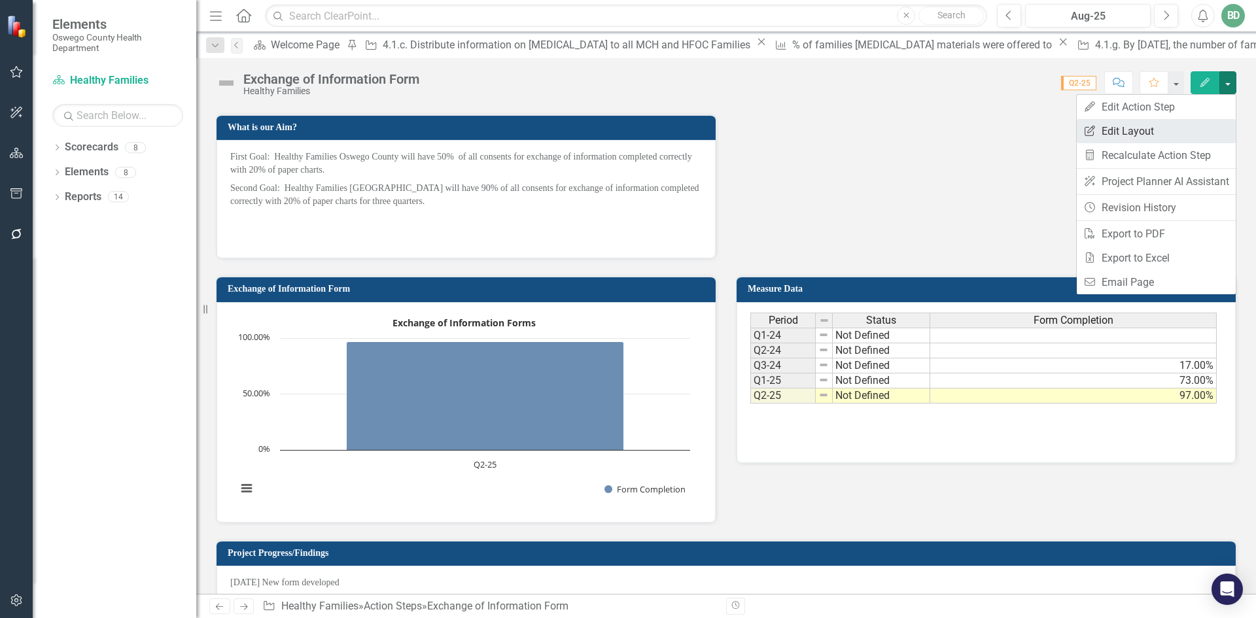
click at [1135, 130] on link "Edit Report Edit Layout" at bounding box center [1155, 131] width 159 height 24
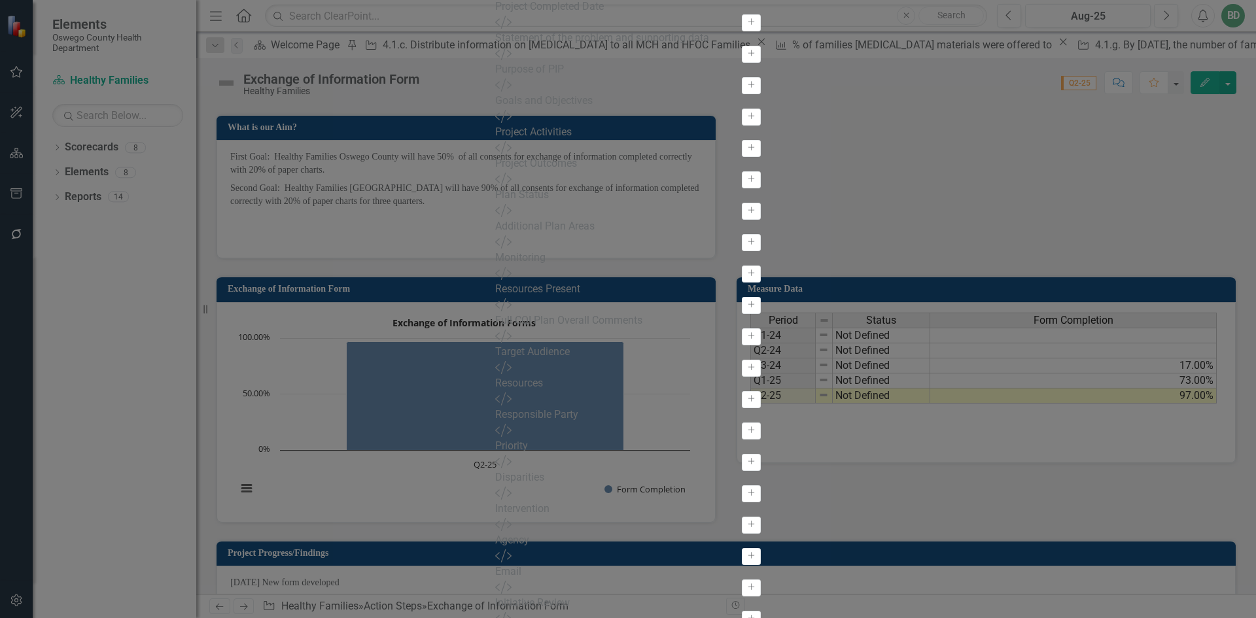
scroll to position [52, 0]
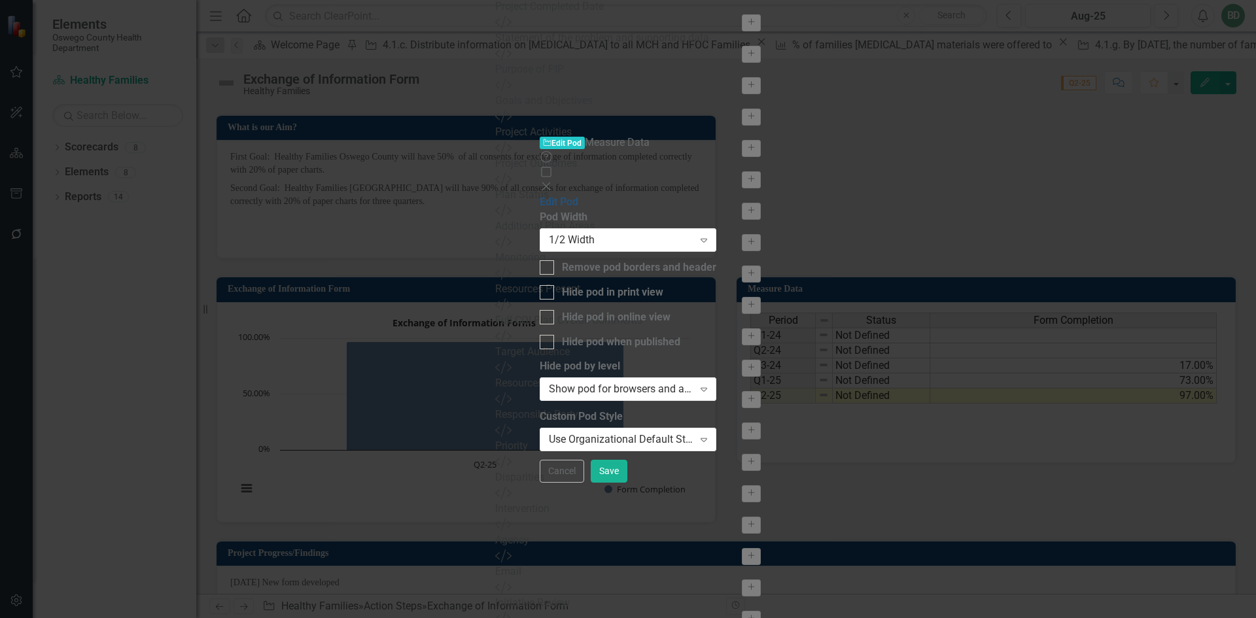
click at [540, 196] on link "Edit Pod" at bounding box center [559, 202] width 39 height 12
click at [540, 137] on span "Action Step Edit Pod" at bounding box center [562, 143] width 45 height 12
click at [550, 182] on icon at bounding box center [546, 186] width 8 height 8
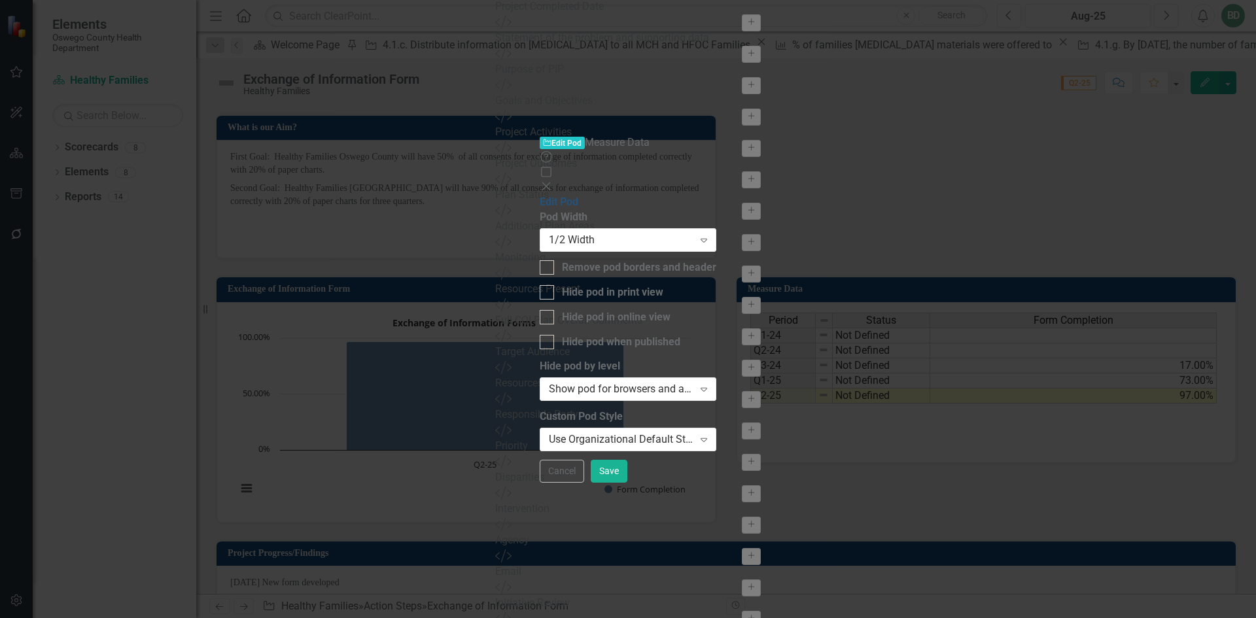
click at [540, 196] on link "Edit Pod" at bounding box center [559, 202] width 39 height 12
click at [549, 382] on div "Show pod for browsers and above" at bounding box center [621, 389] width 145 height 15
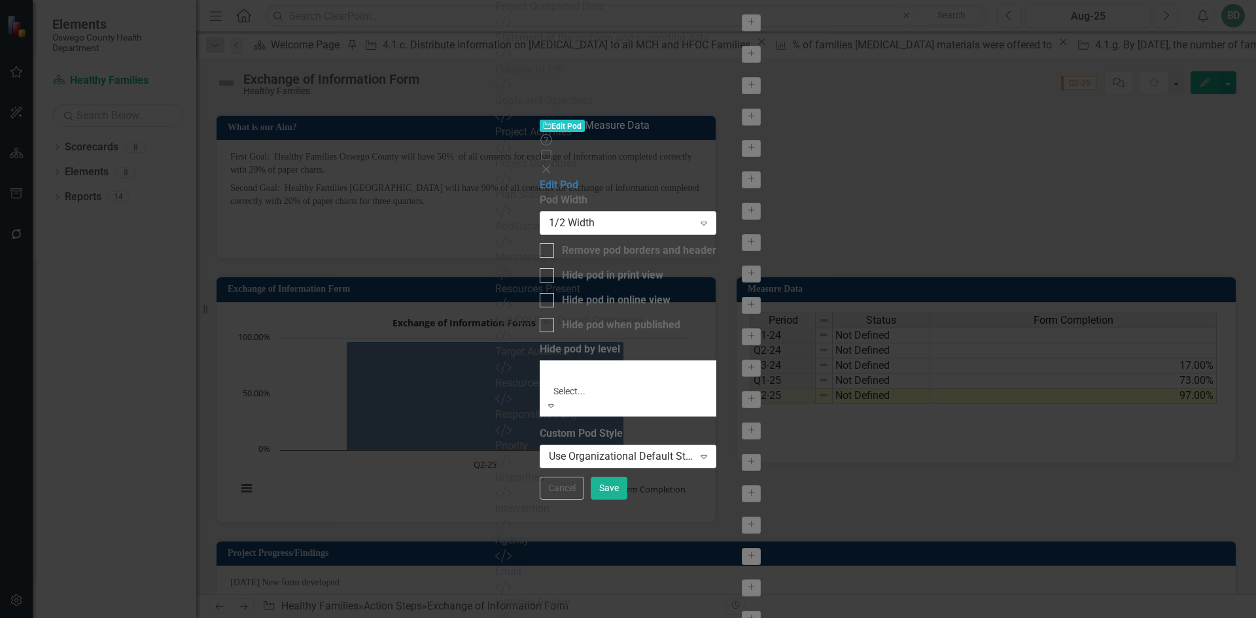
click at [716, 193] on div "Pod Width 1/2 Width Expand Remove pod borders and header Hide pod in print view…" at bounding box center [628, 330] width 177 height 274
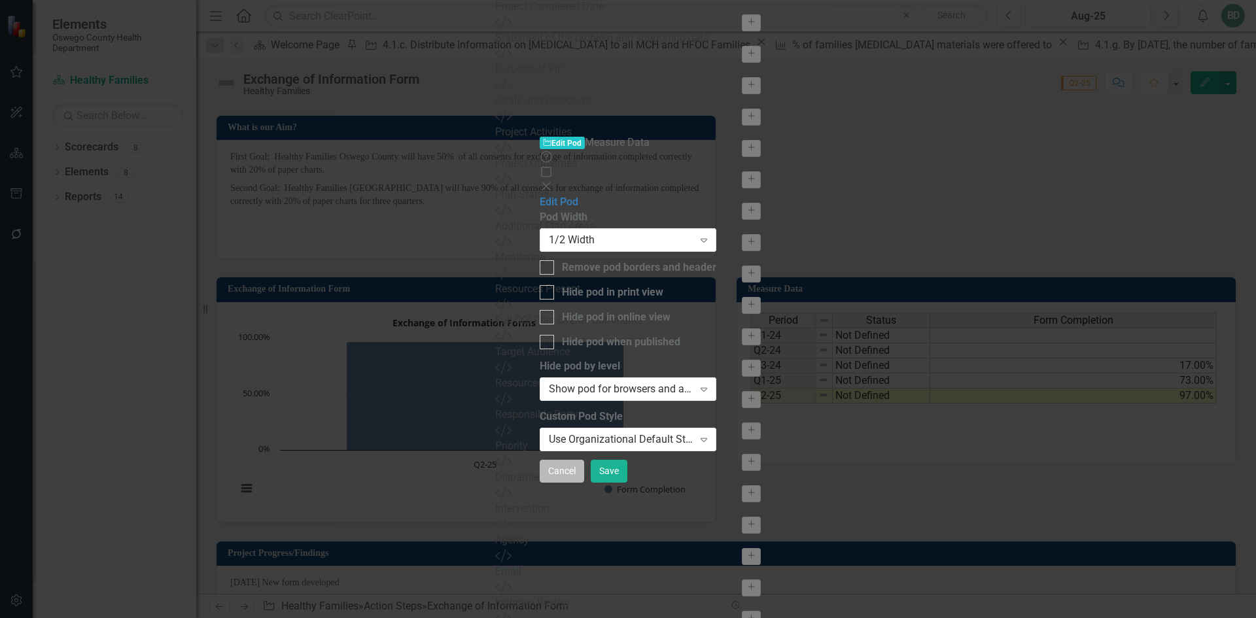
click at [584, 483] on button "Cancel" at bounding box center [562, 471] width 44 height 23
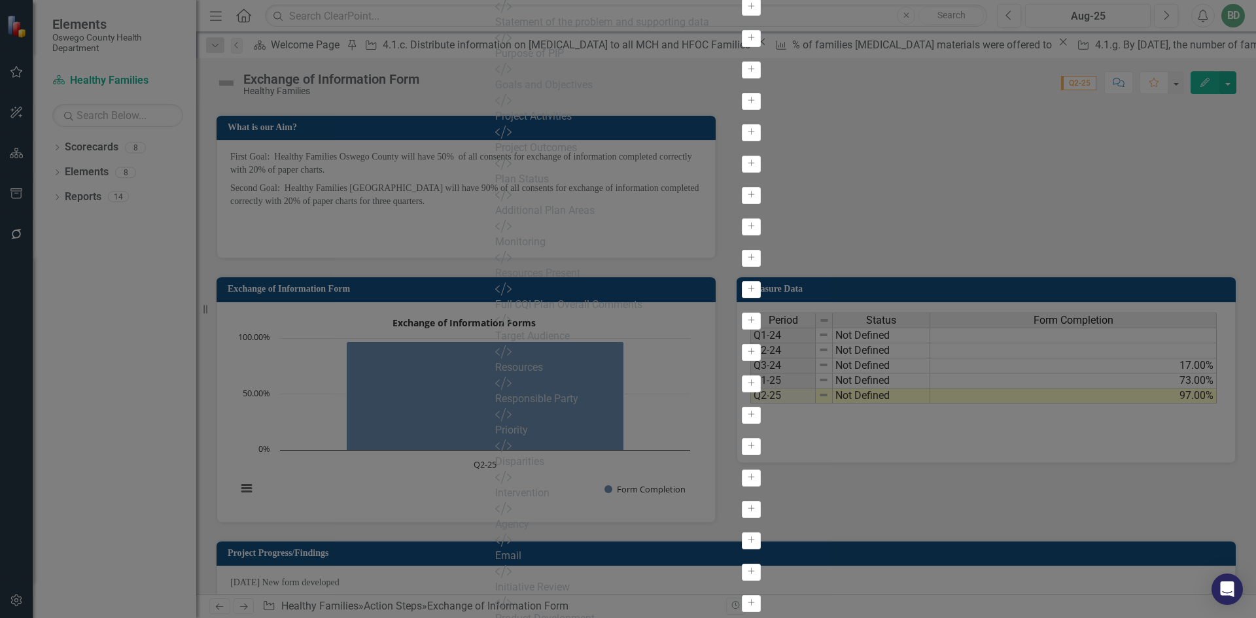
scroll to position [94, 0]
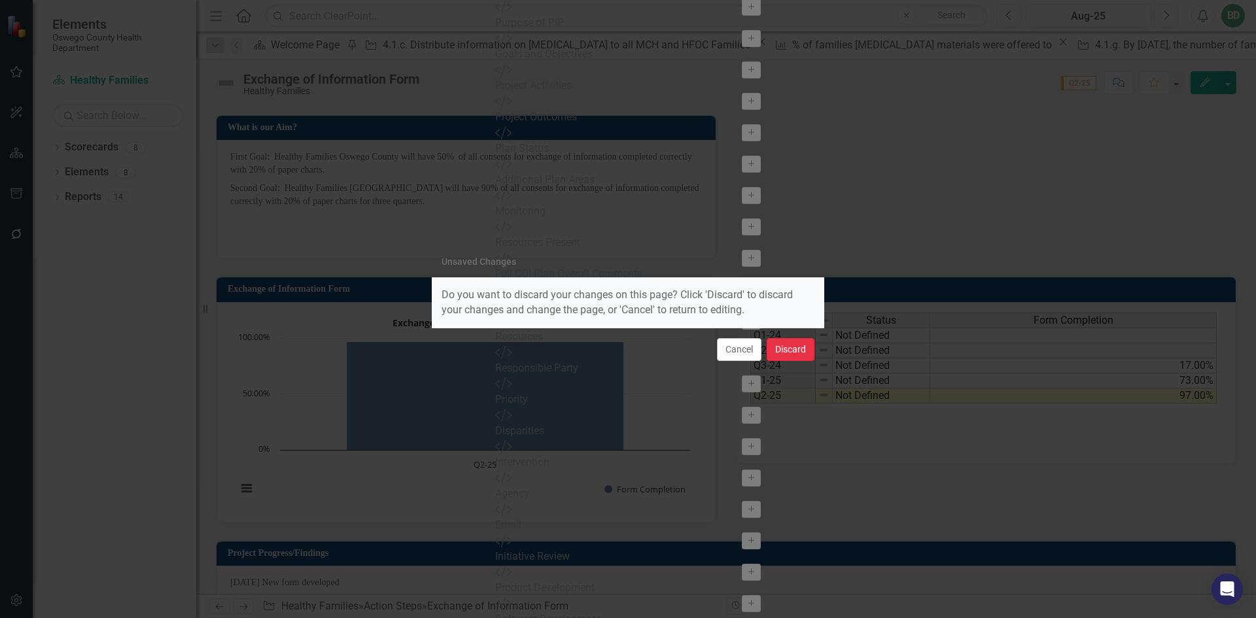
click at [801, 348] on button "Discard" at bounding box center [790, 349] width 48 height 23
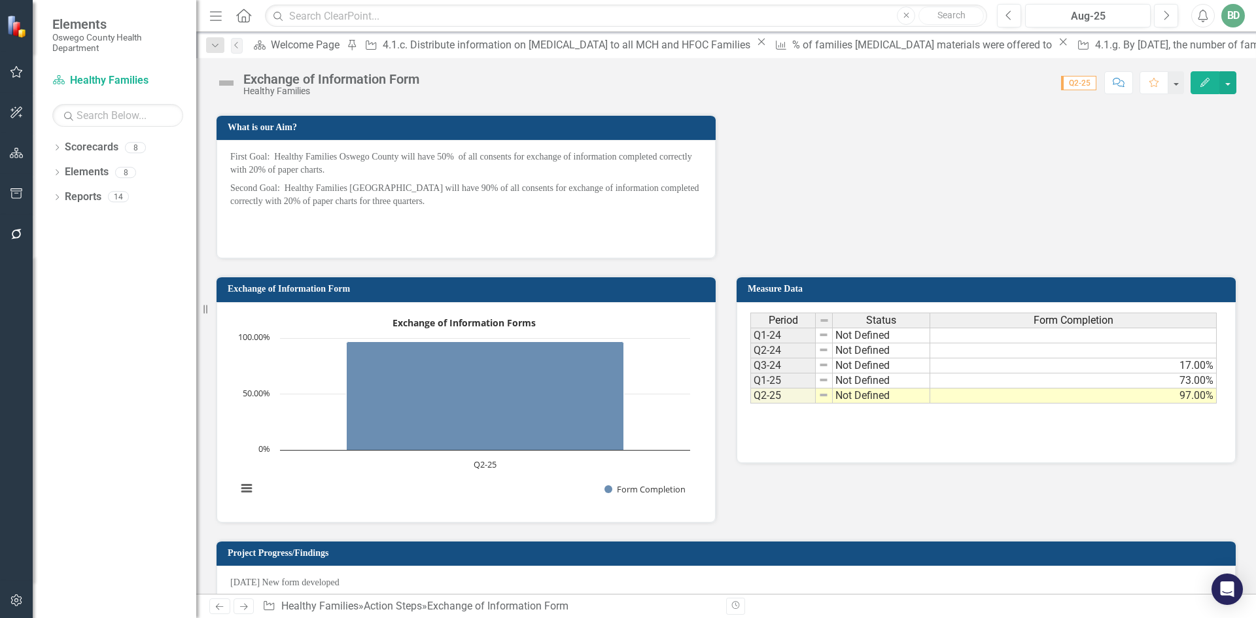
click at [1194, 396] on td "97.00%" at bounding box center [1073, 395] width 286 height 15
click at [1175, 78] on button "button" at bounding box center [1175, 82] width 17 height 23
click at [1225, 77] on button "button" at bounding box center [1227, 82] width 17 height 23
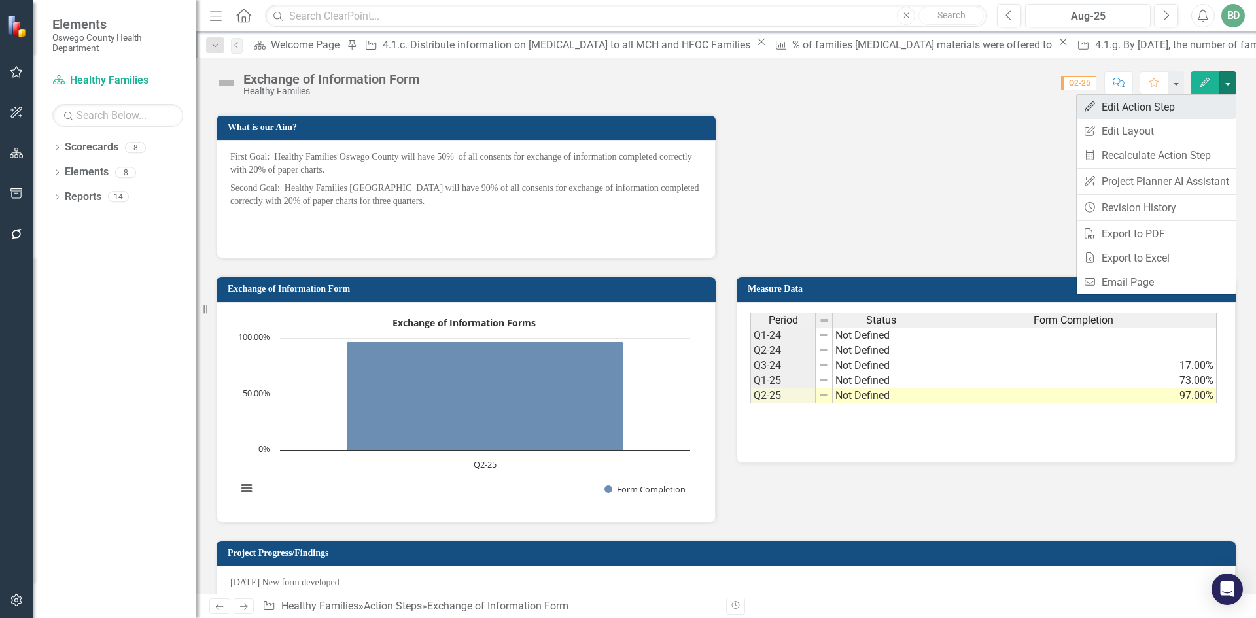
click at [1128, 107] on link "Edit Edit Action Step" at bounding box center [1155, 107] width 159 height 24
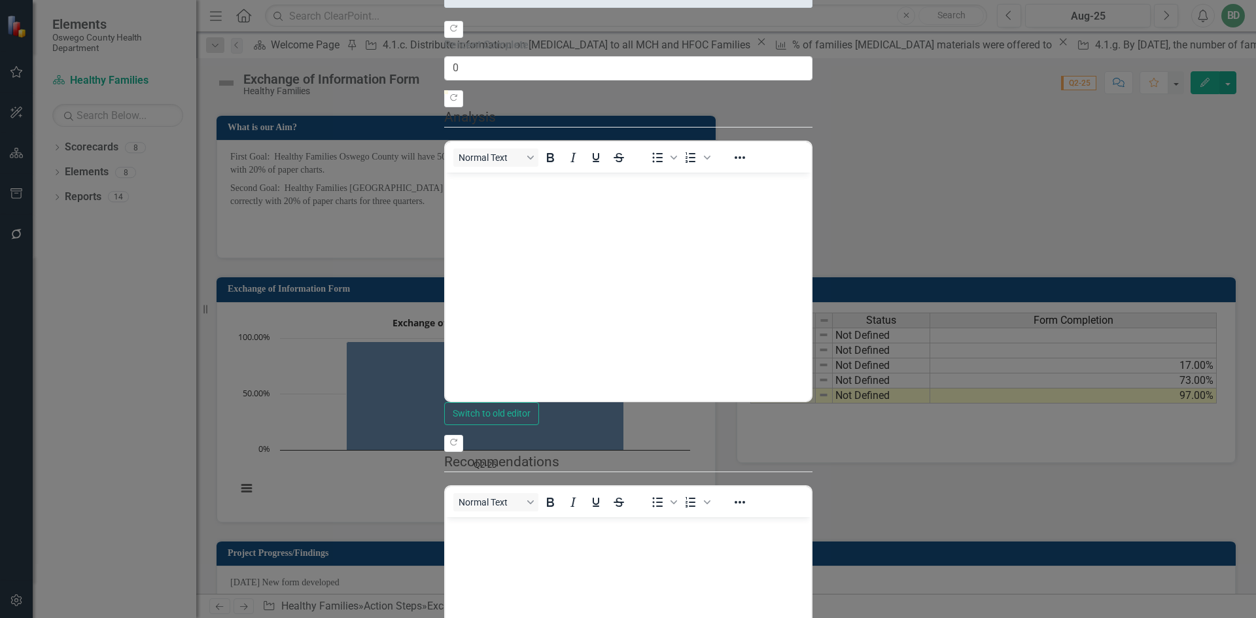
scroll to position [0, 0]
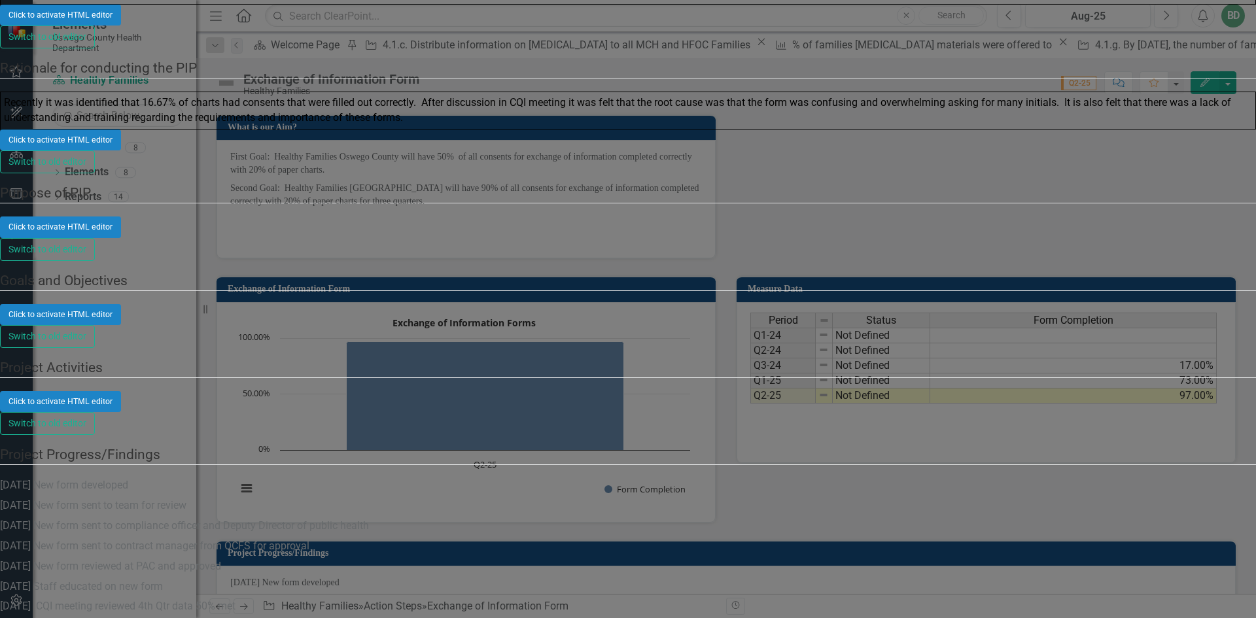
scroll to position [785, 0]
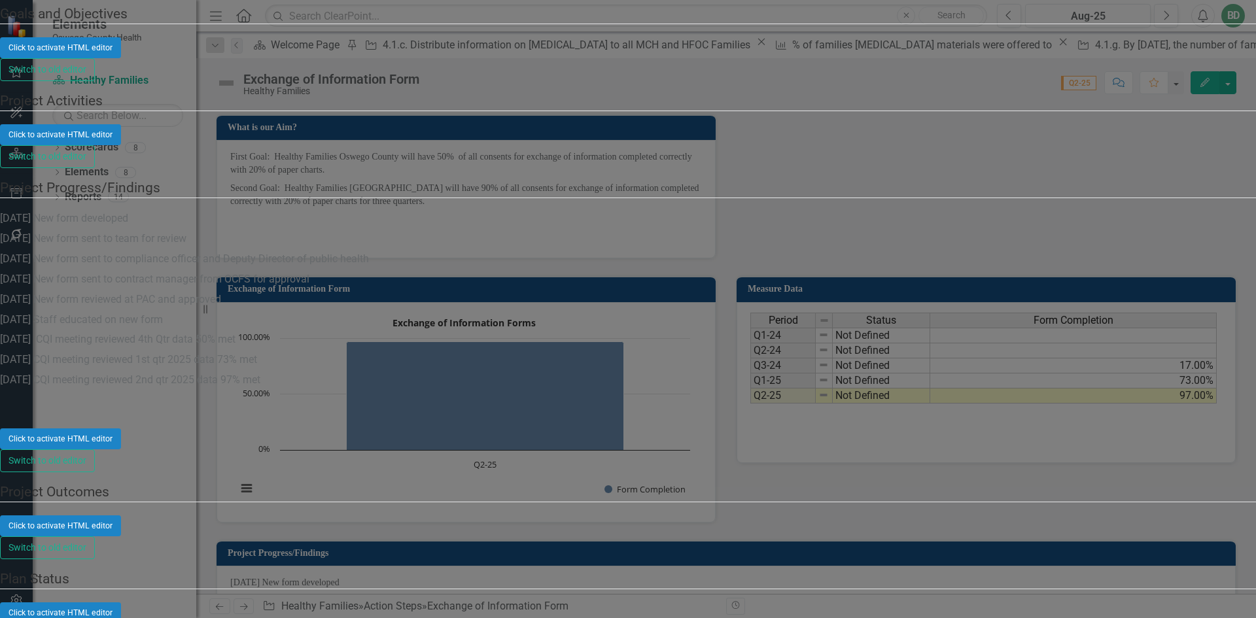
drag, startPoint x: 429, startPoint y: 133, endPoint x: 426, endPoint y: 160, distance: 26.3
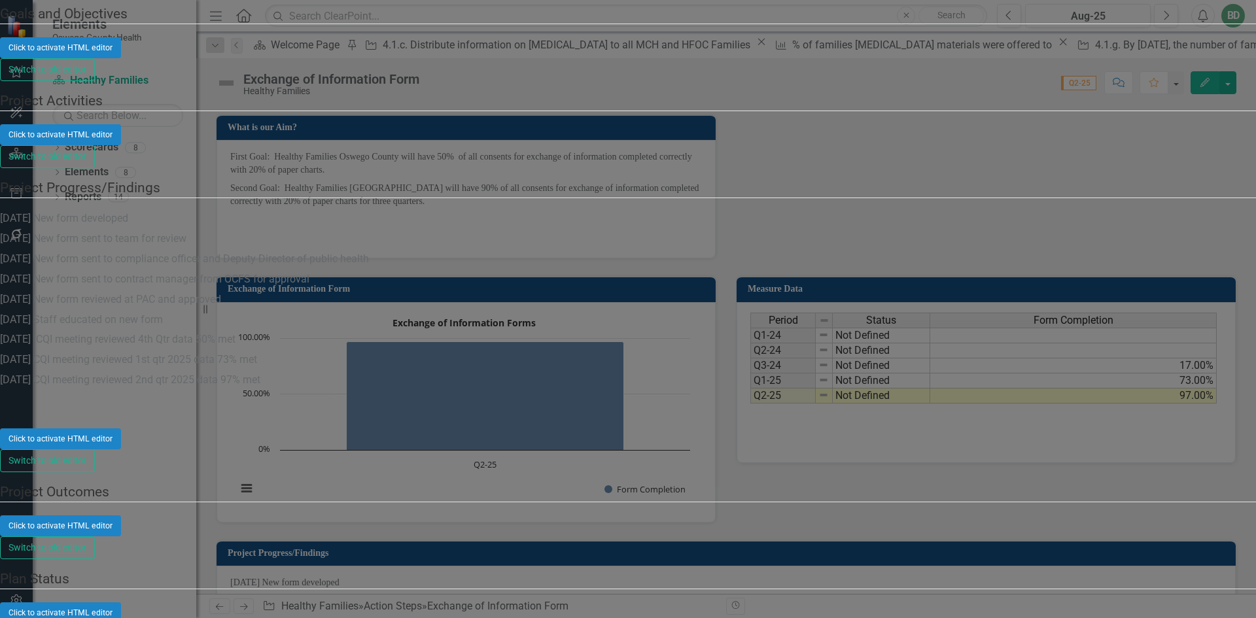
drag, startPoint x: 452, startPoint y: 211, endPoint x: 411, endPoint y: 186, distance: 47.6
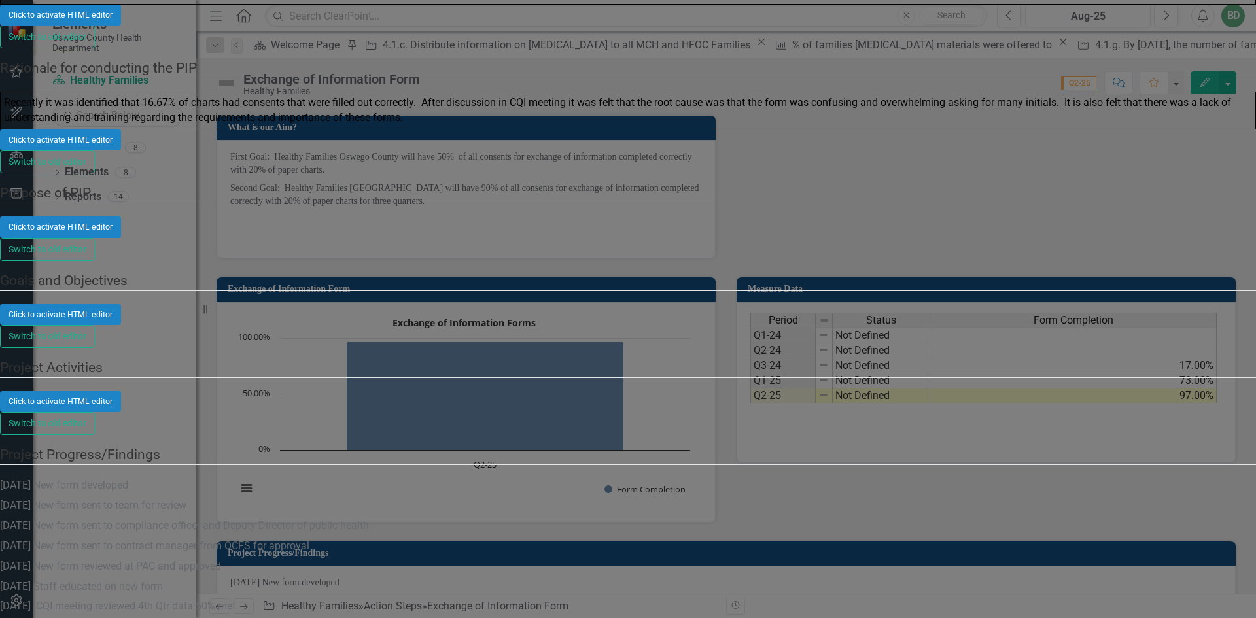
scroll to position [262, 0]
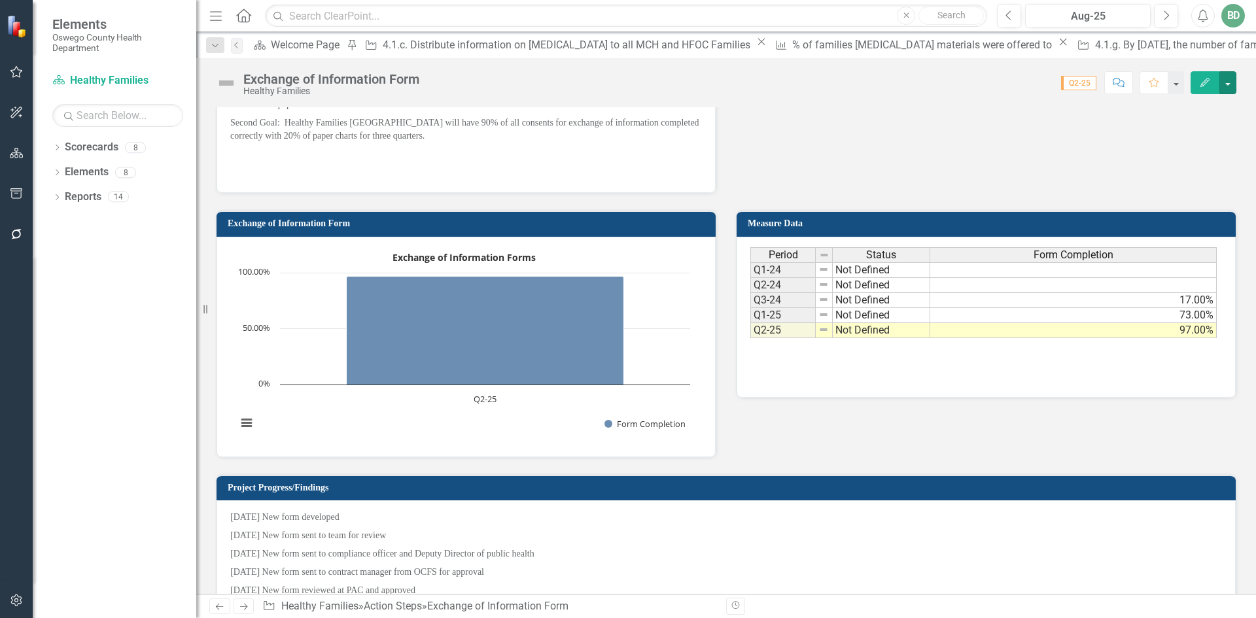
scroll to position [702, 0]
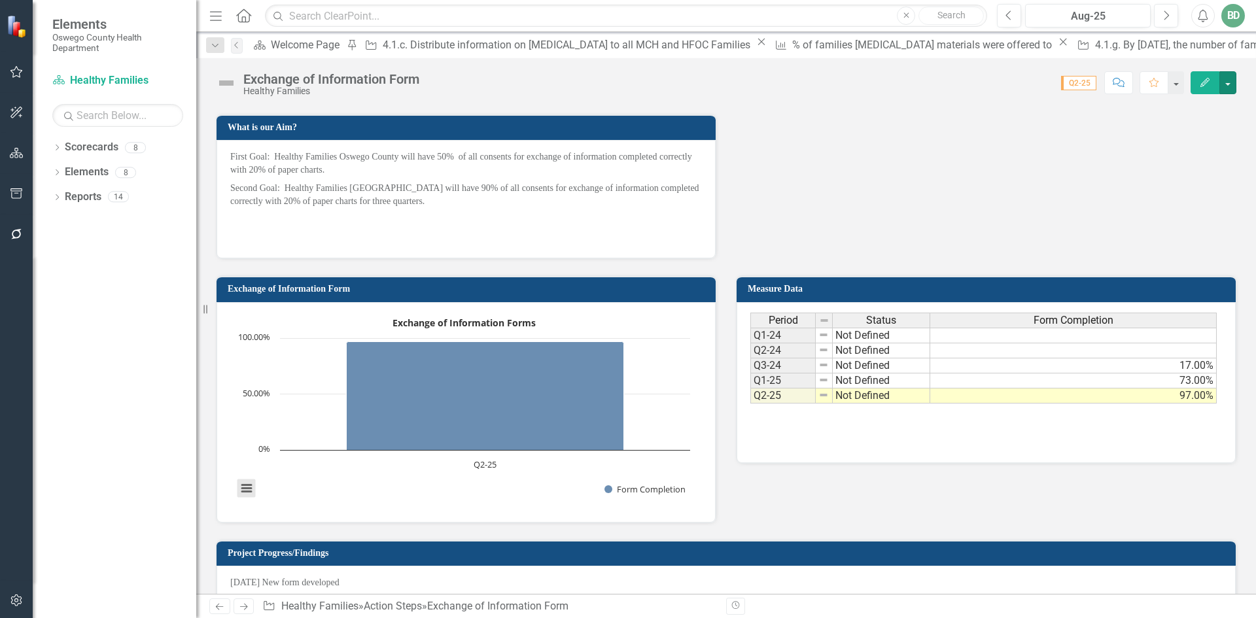
click at [241, 498] on button "View chart menu, Exchange of Information Forms" at bounding box center [246, 488] width 18 height 18
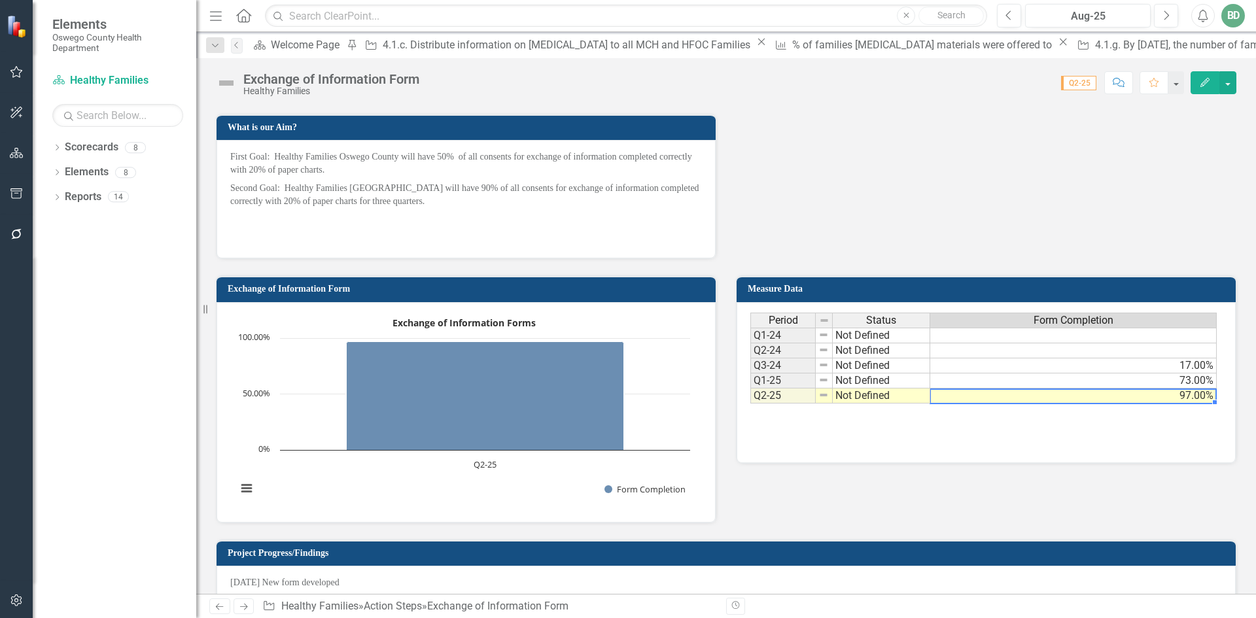
click at [750, 393] on div "Period Status Form Completion Q1-24 Not Defined Q2-24 Not Defined Q3-24 Not Def…" at bounding box center [750, 358] width 0 height 91
